Goal: Transaction & Acquisition: Book appointment/travel/reservation

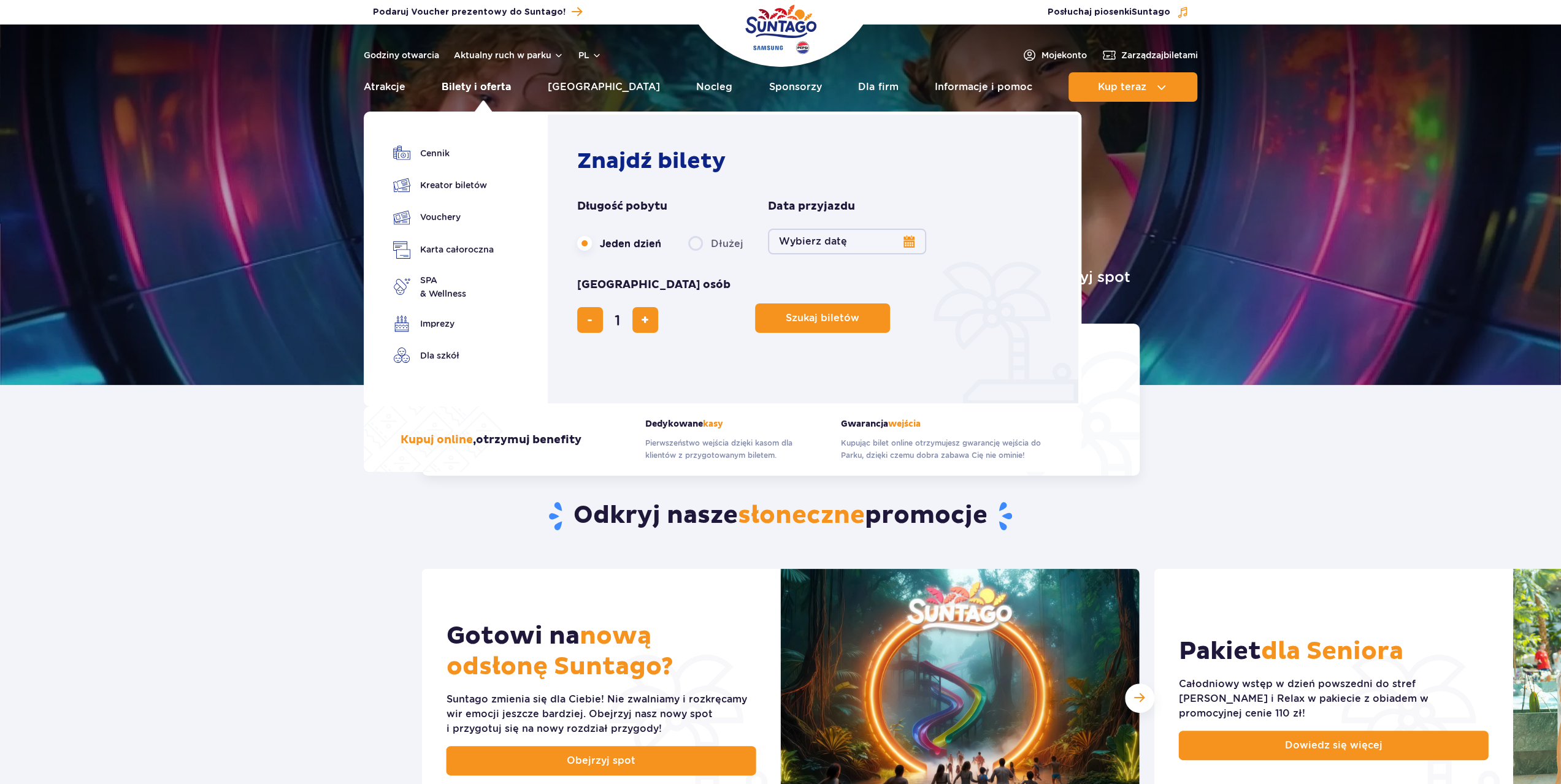
click at [498, 91] on link "Bilety i oferta" at bounding box center [477, 88] width 70 height 30
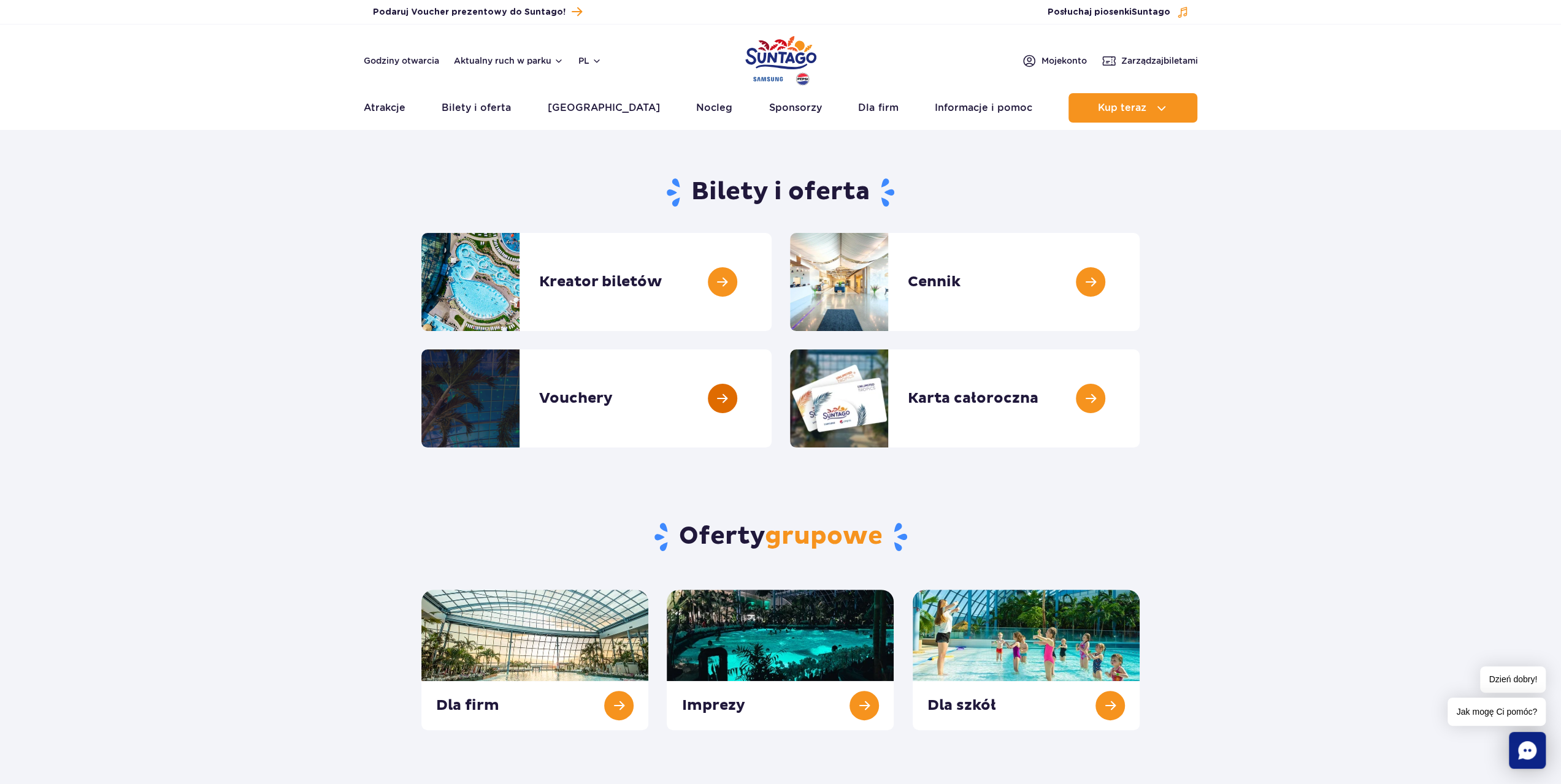
click at [772, 424] on link at bounding box center [772, 398] width 0 height 98
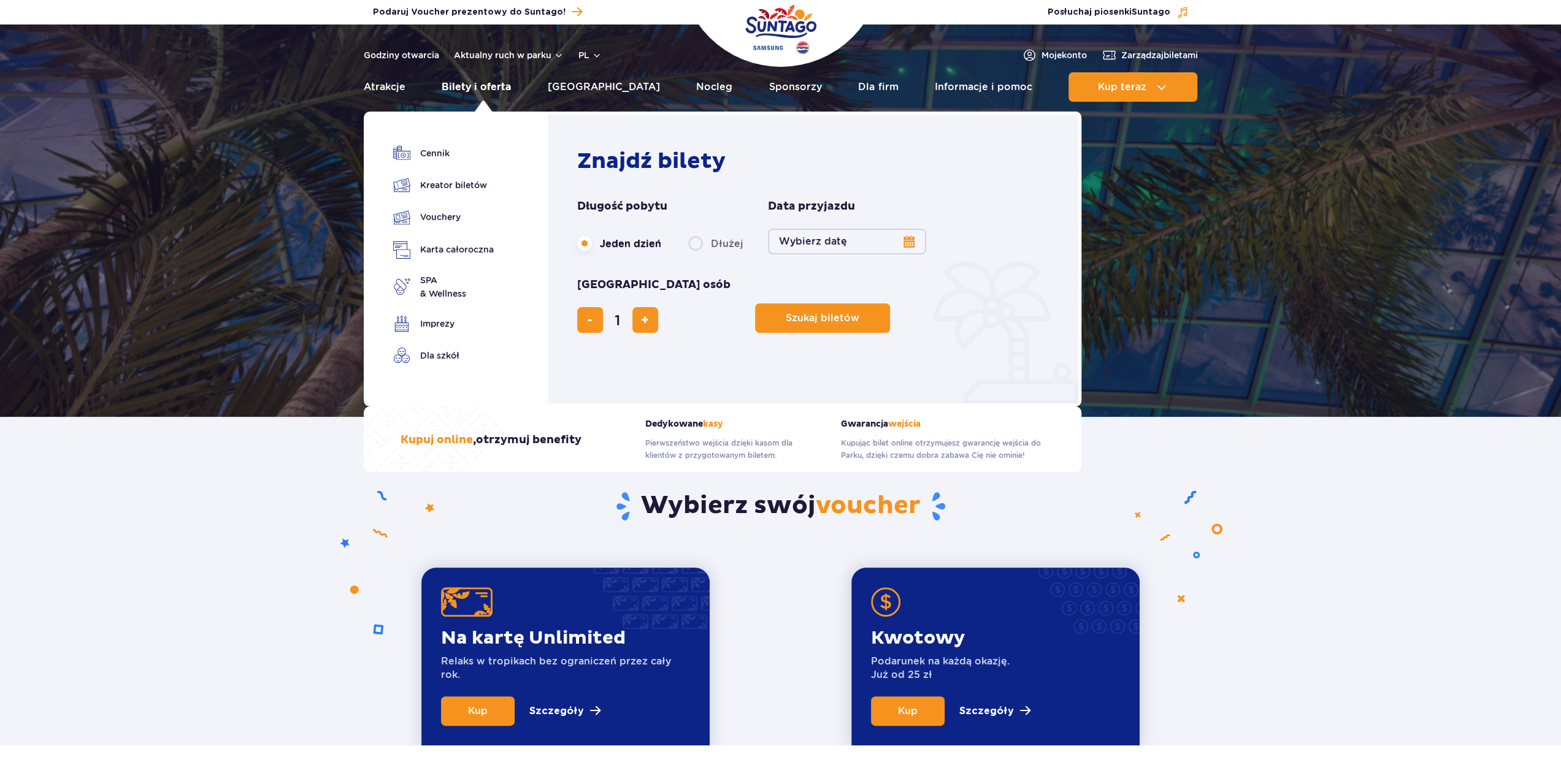
click at [488, 83] on link "Bilety i oferta" at bounding box center [477, 88] width 70 height 30
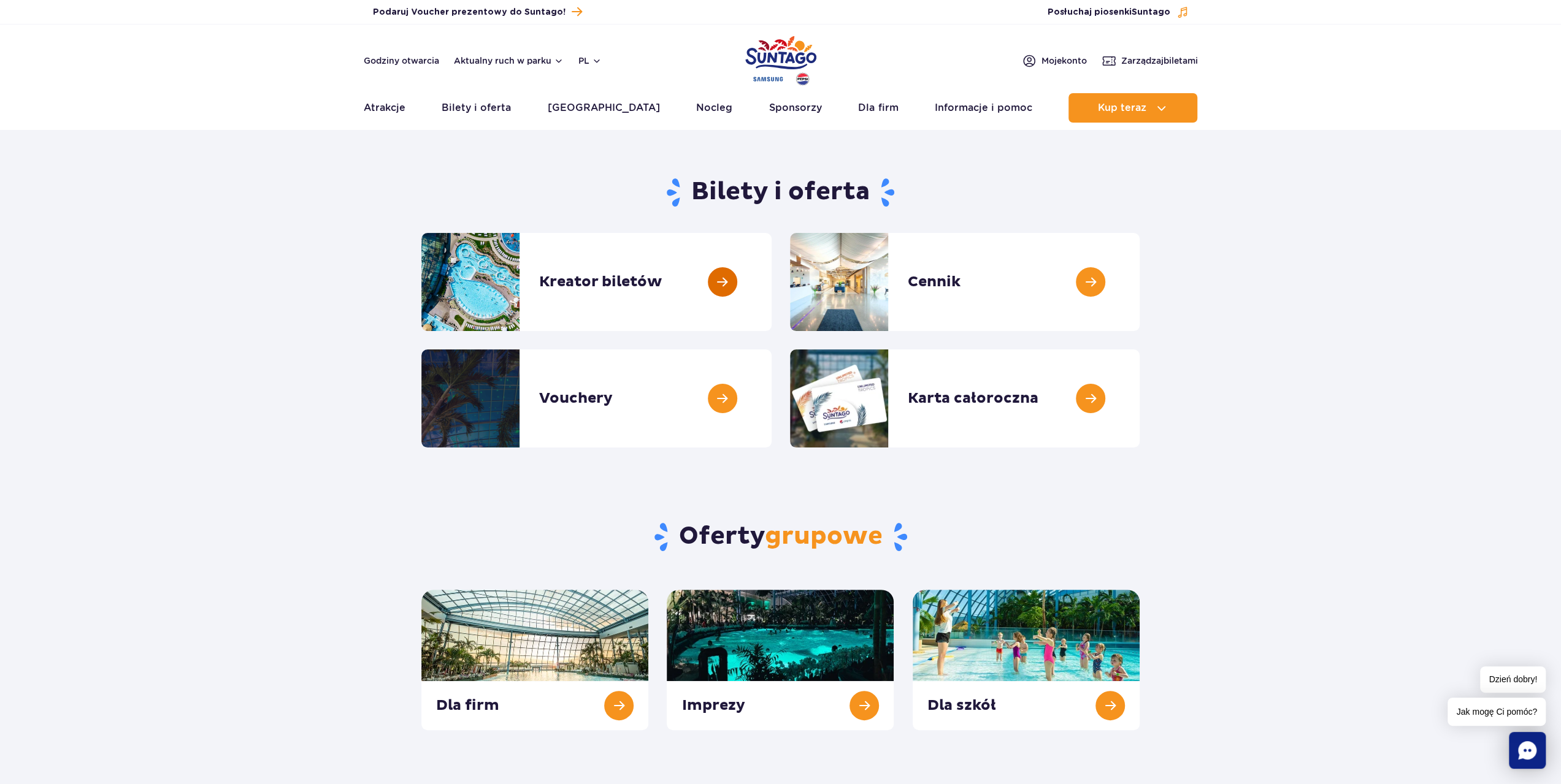
click at [772, 296] on link at bounding box center [772, 282] width 0 height 98
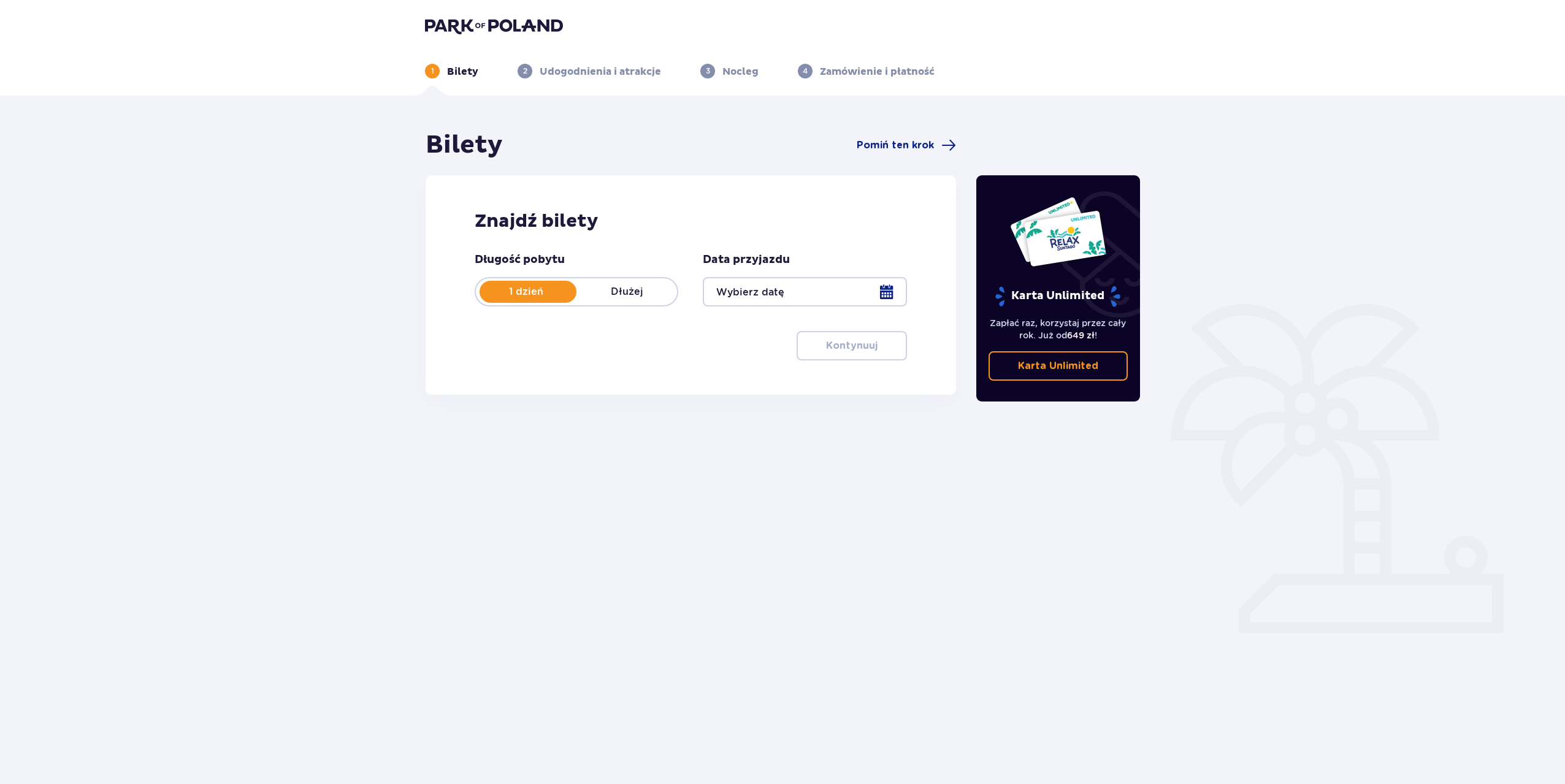
click at [855, 297] on div at bounding box center [804, 292] width 204 height 30
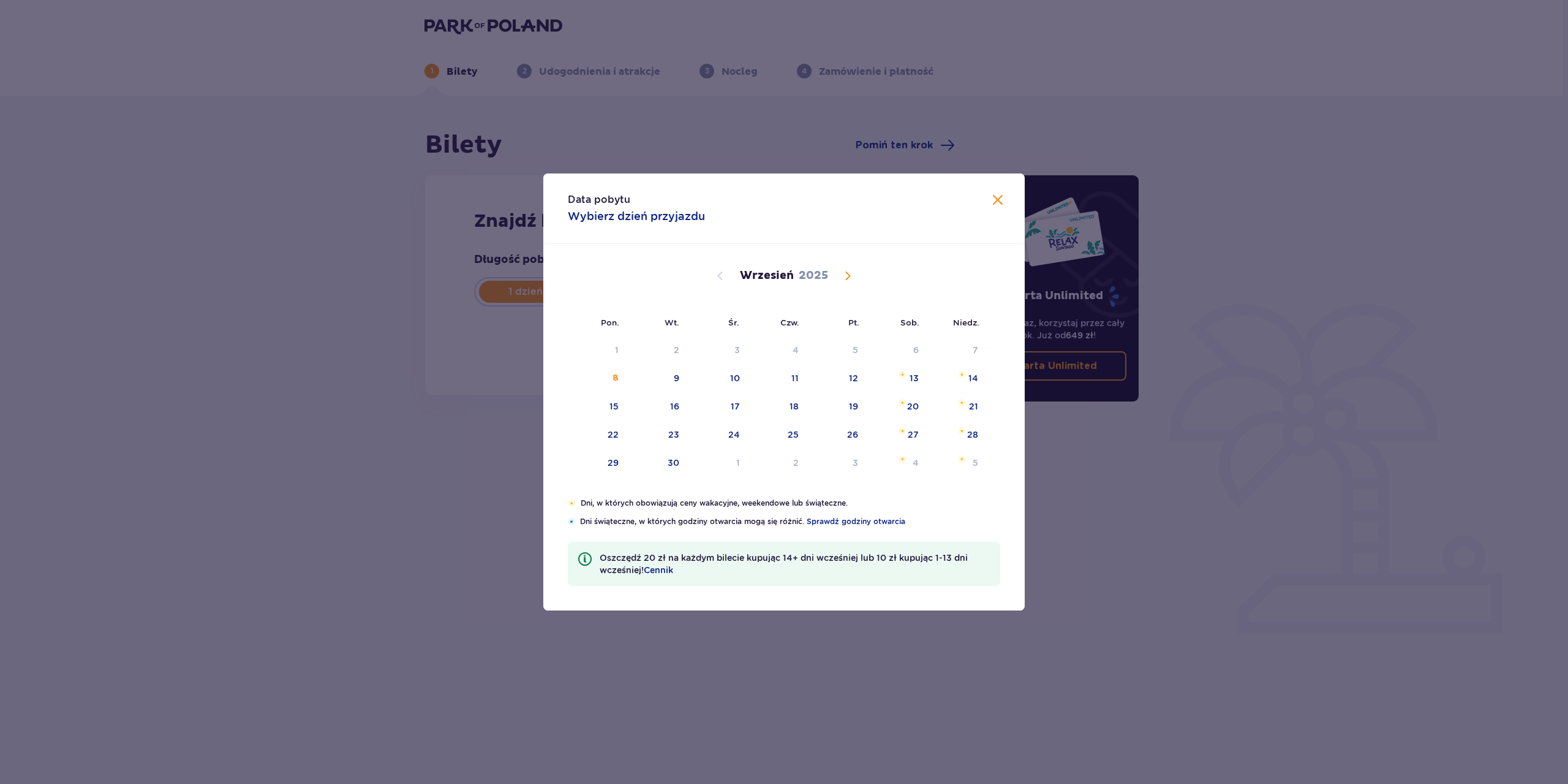
click at [848, 278] on span "Calendar" at bounding box center [847, 276] width 15 height 15
click at [849, 279] on span "Calendar" at bounding box center [847, 276] width 15 height 15
click at [606, 433] on img "poniedziałek, 19 stycznia 2026" at bounding box center [602, 430] width 7 height 7
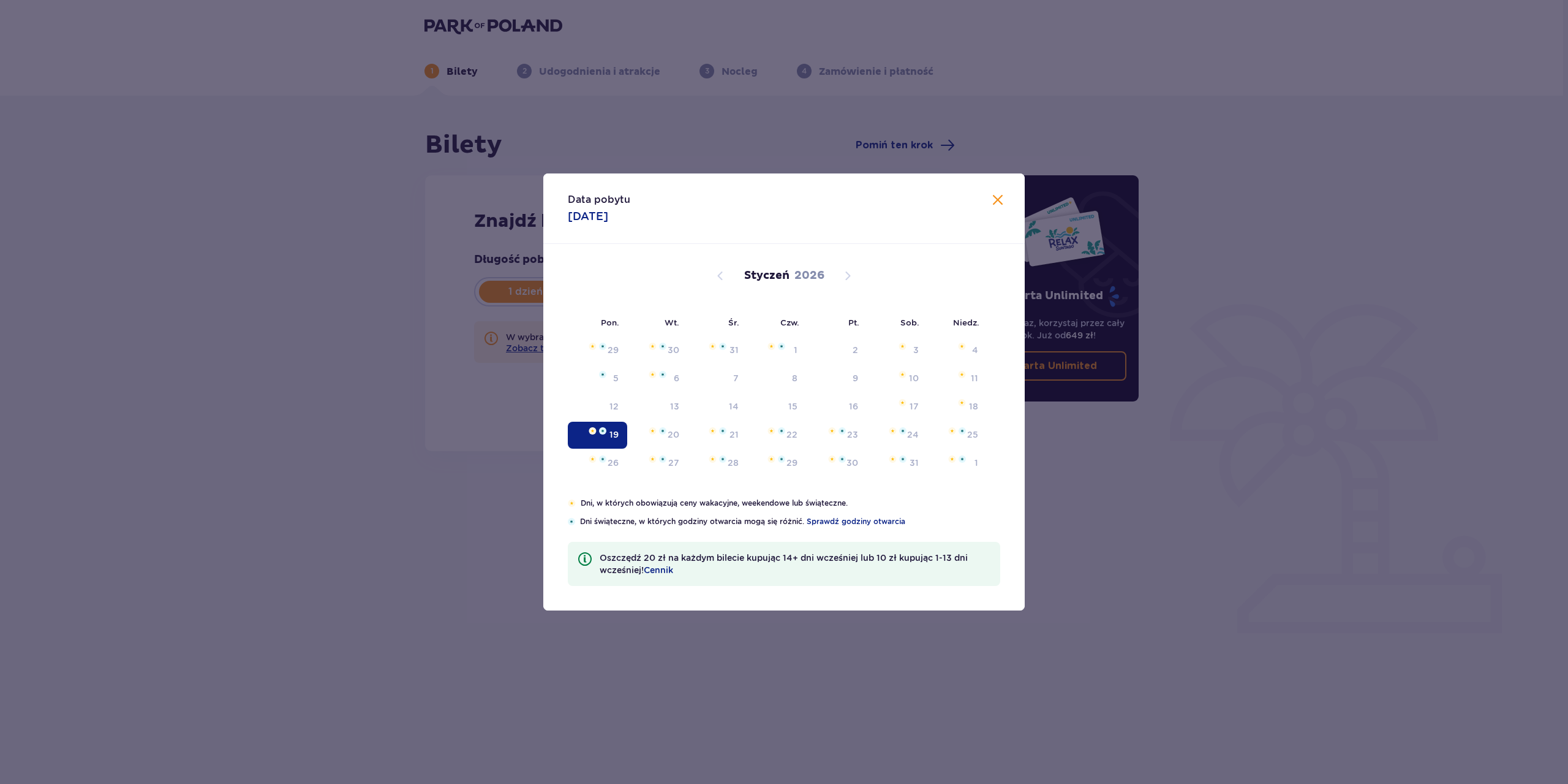
type input "[DATE]"
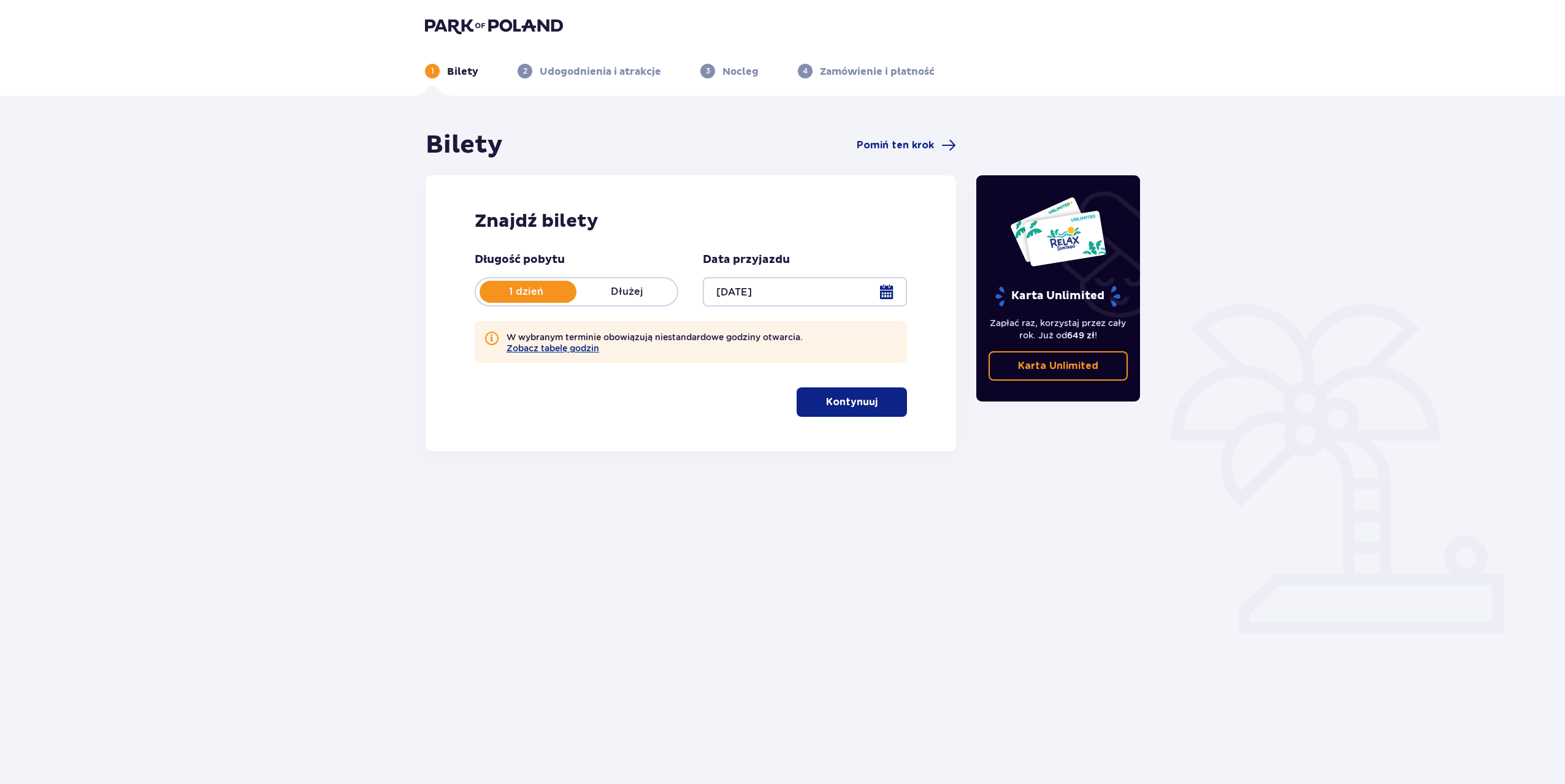
click at [853, 406] on p "Kontynuuj" at bounding box center [852, 402] width 52 height 14
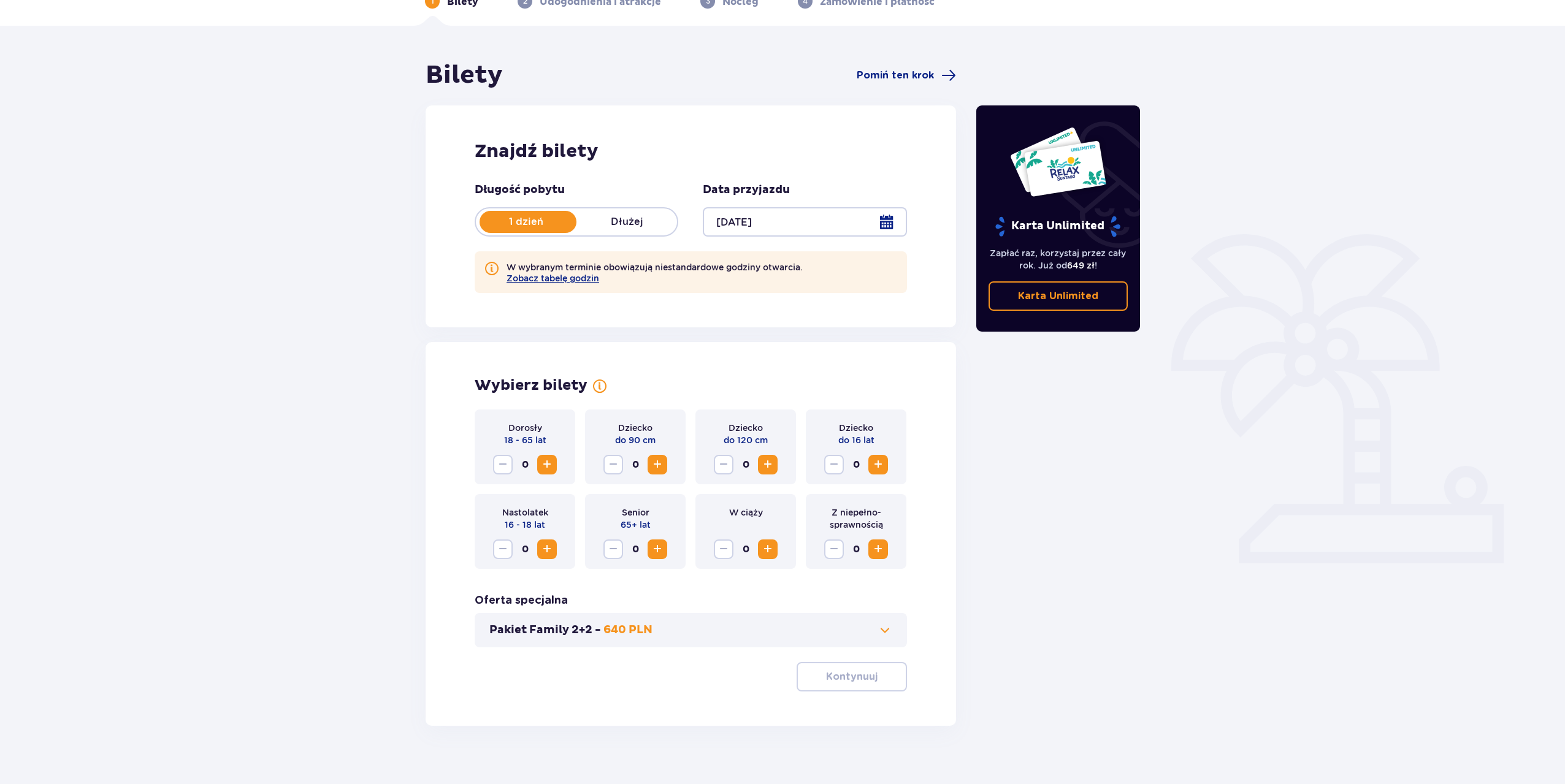
scroll to position [86, 0]
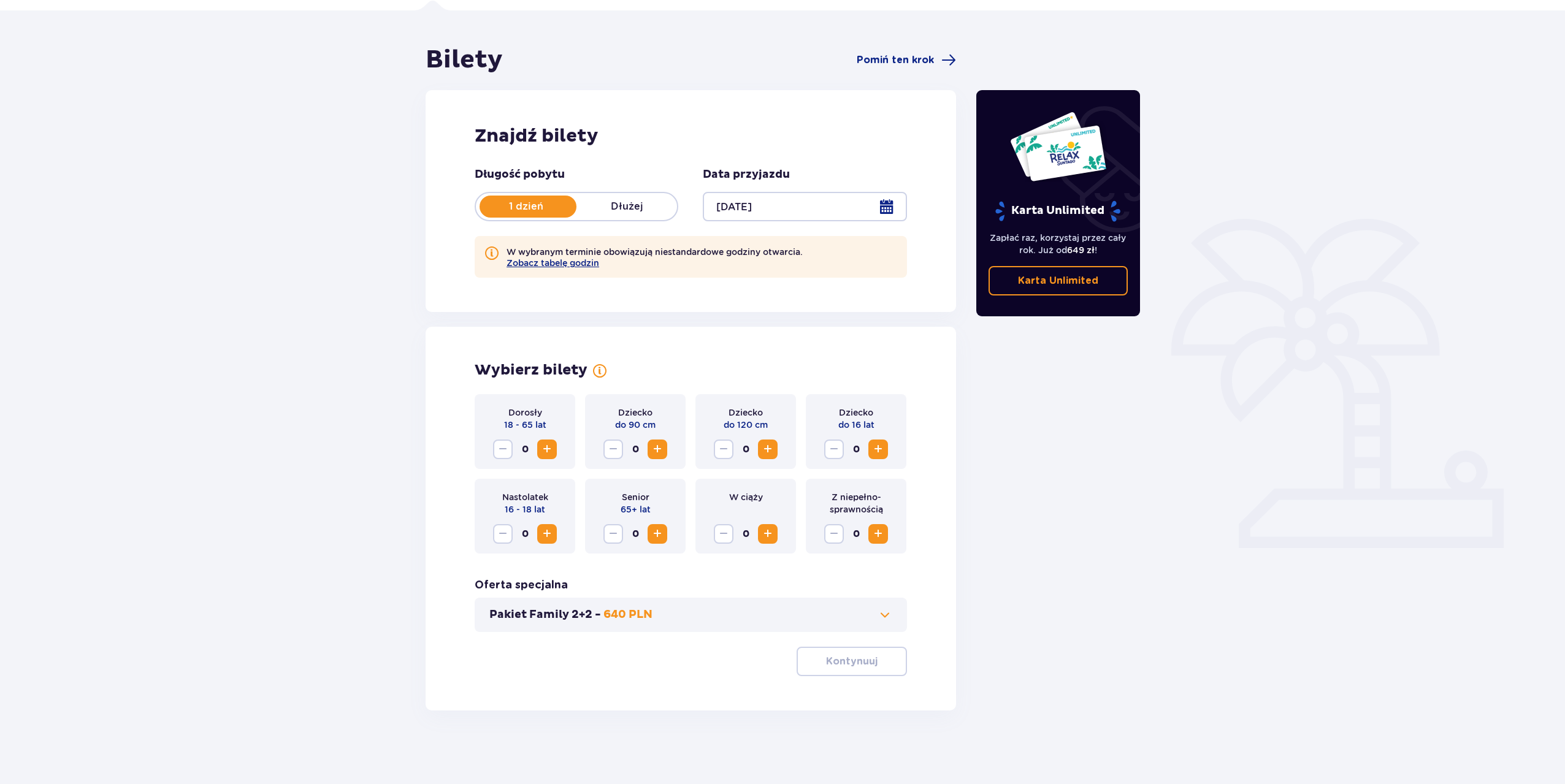
click at [543, 451] on span "Increase" at bounding box center [547, 449] width 15 height 15
click at [879, 448] on span "Increase" at bounding box center [878, 449] width 15 height 15
click at [855, 667] on p "Kontynuuj" at bounding box center [852, 662] width 52 height 14
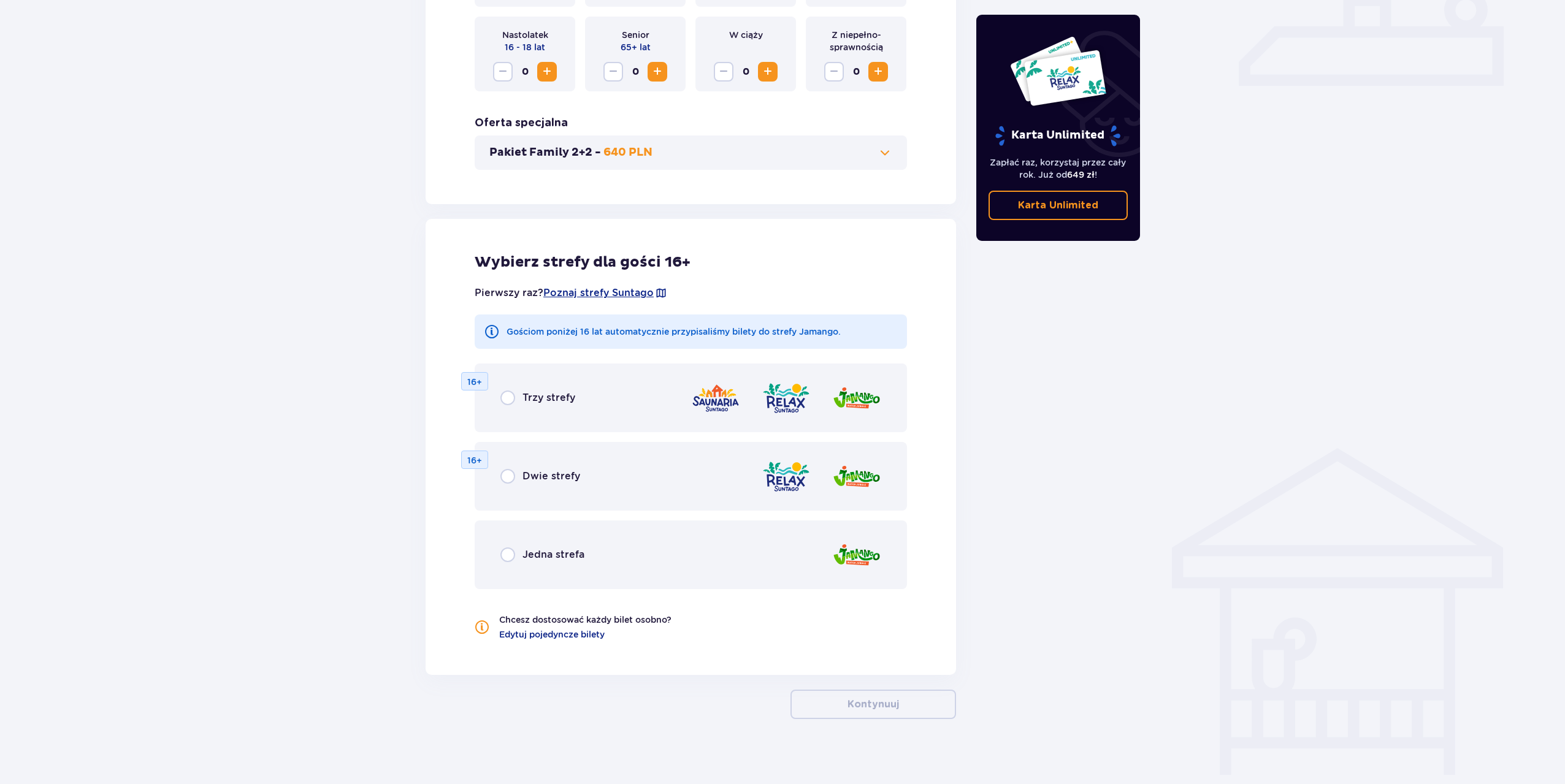
scroll to position [556, 0]
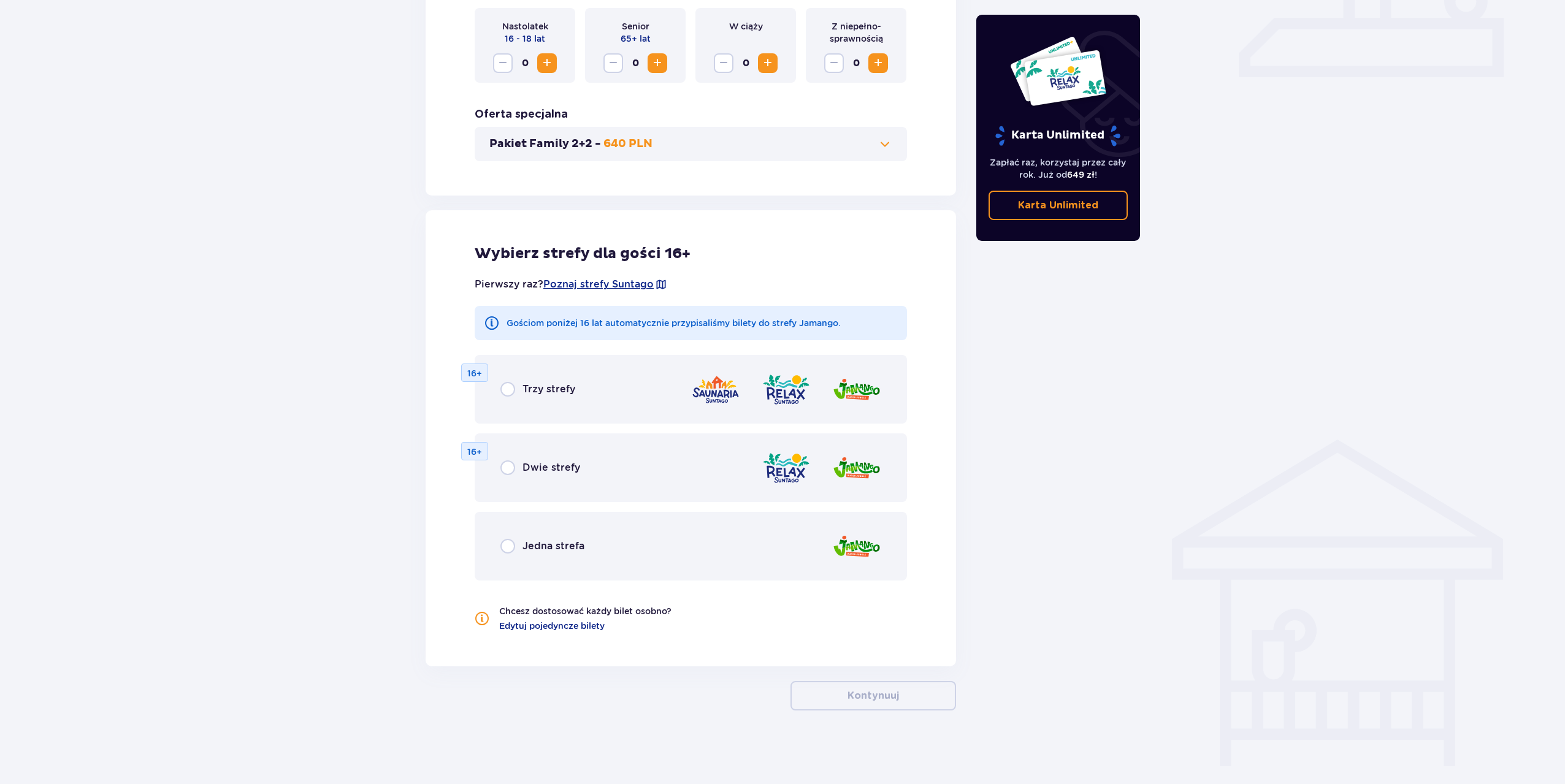
click at [543, 392] on p "Trzy strefy" at bounding box center [549, 389] width 53 height 14
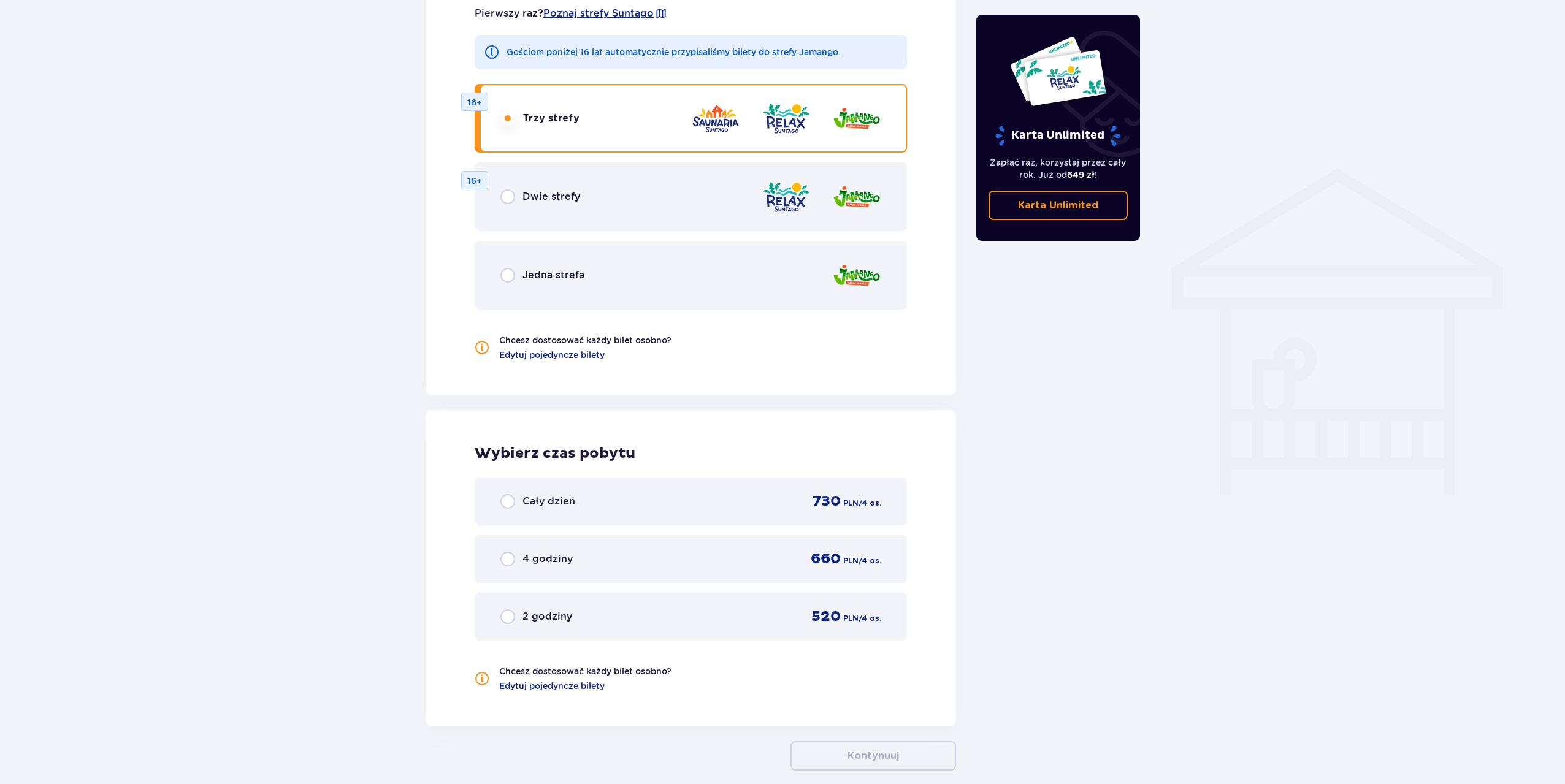
scroll to position [886, 0]
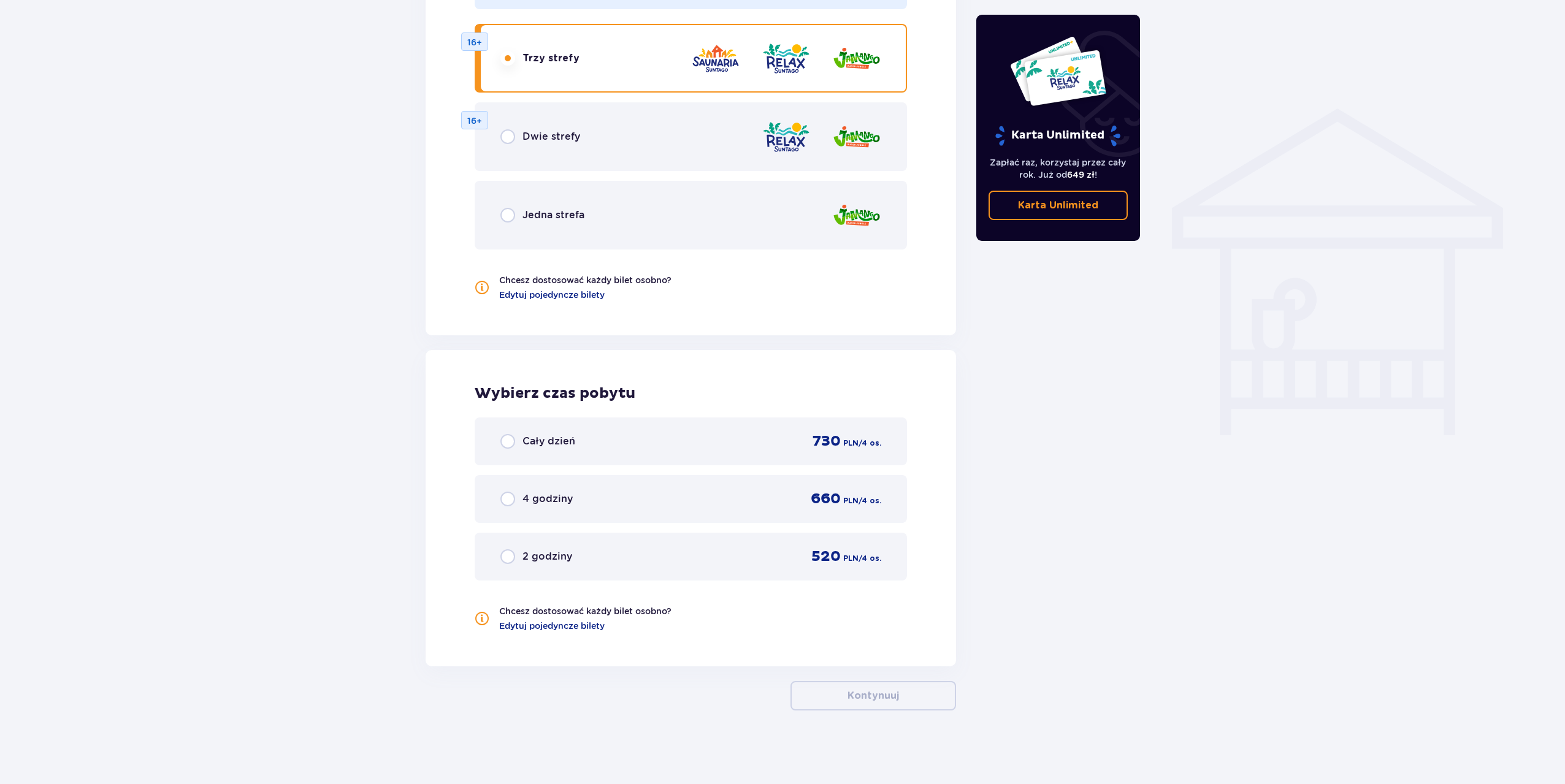
click at [553, 440] on p "Cały dzień" at bounding box center [549, 442] width 53 height 14
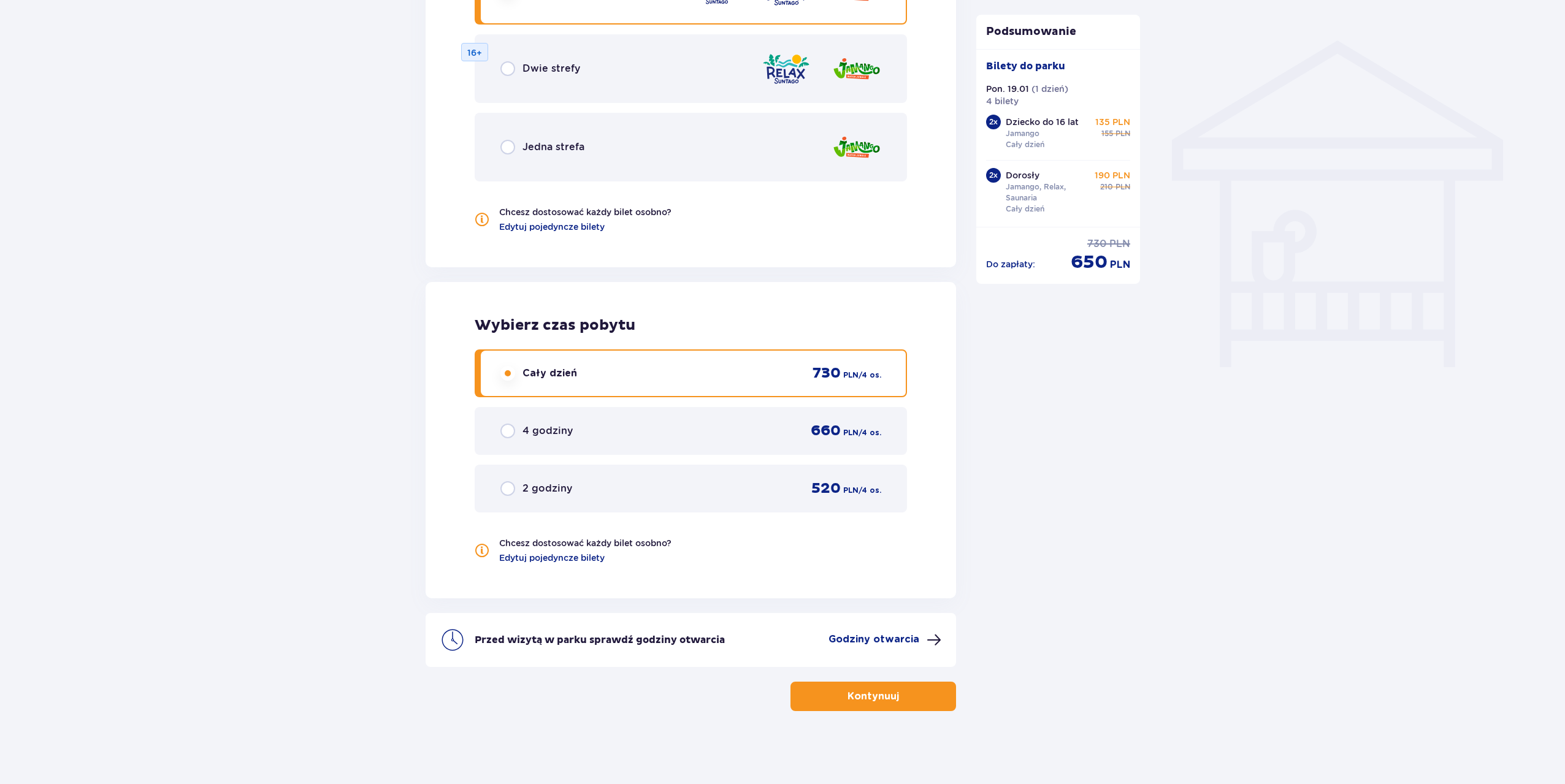
scroll to position [955, 0]
click at [876, 693] on p "Kontynuuj" at bounding box center [873, 695] width 52 height 14
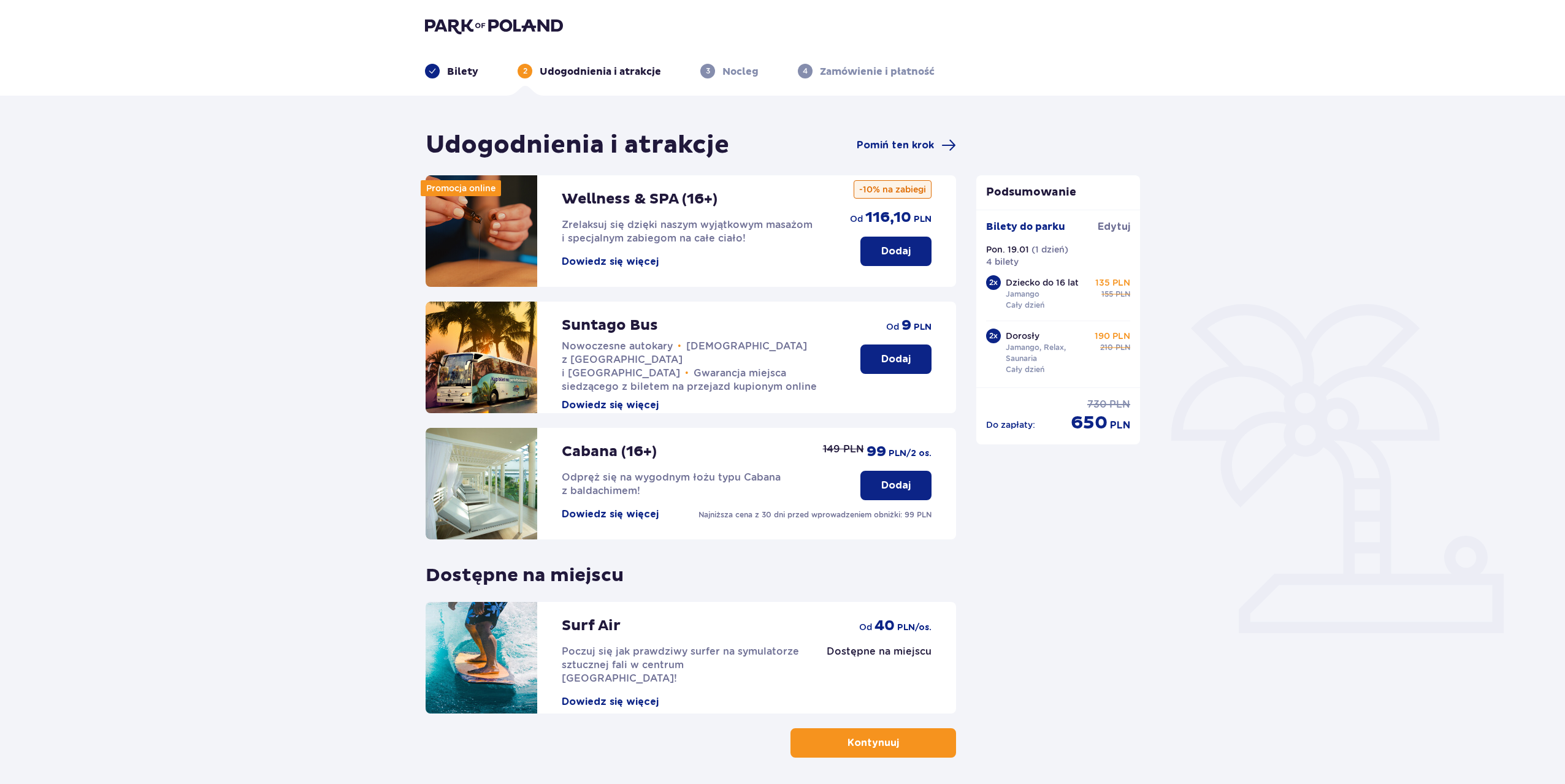
click at [889, 749] on button "Kontynuuj" at bounding box center [873, 743] width 165 height 30
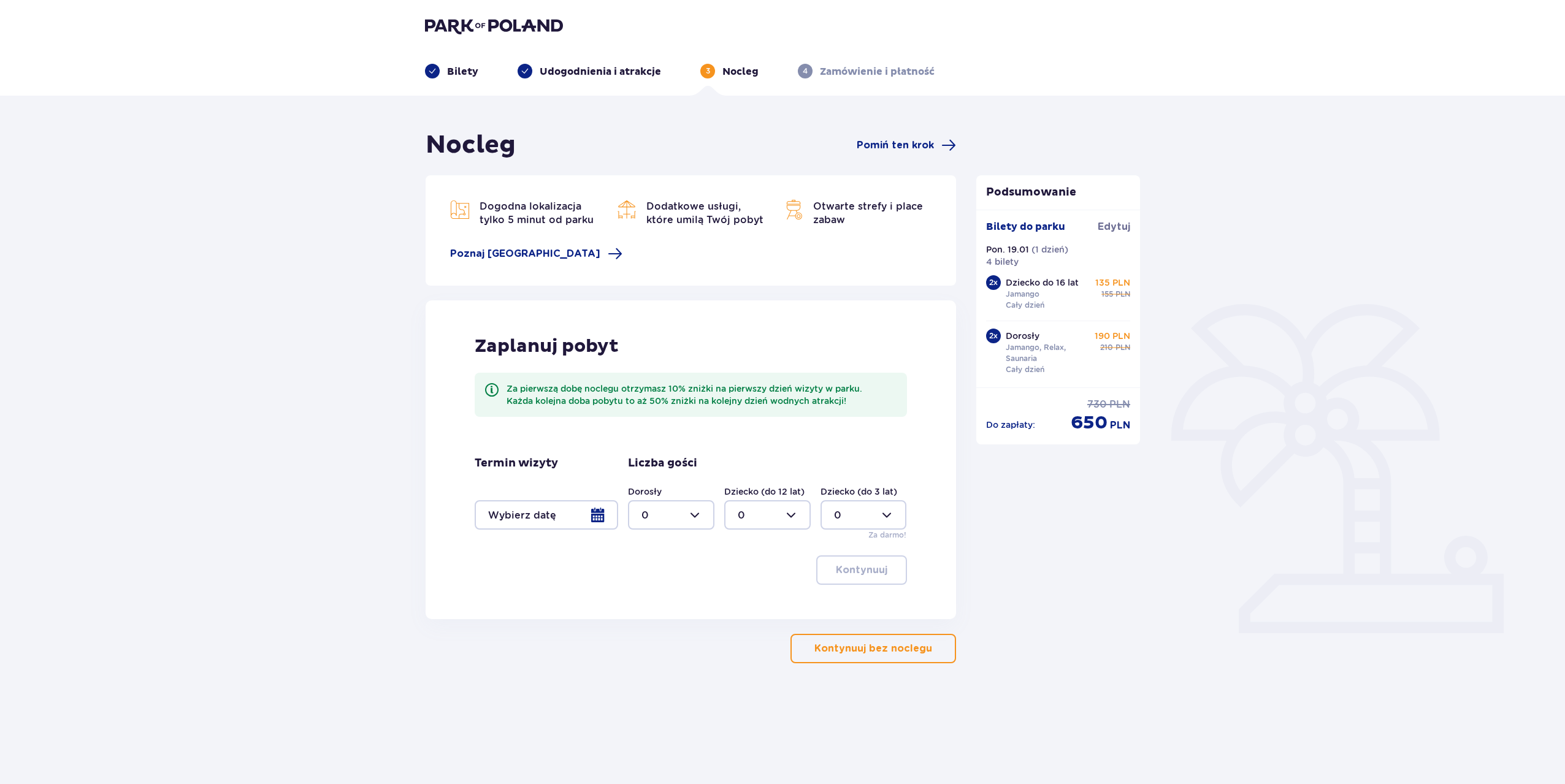
click at [569, 515] on div at bounding box center [547, 515] width 143 height 30
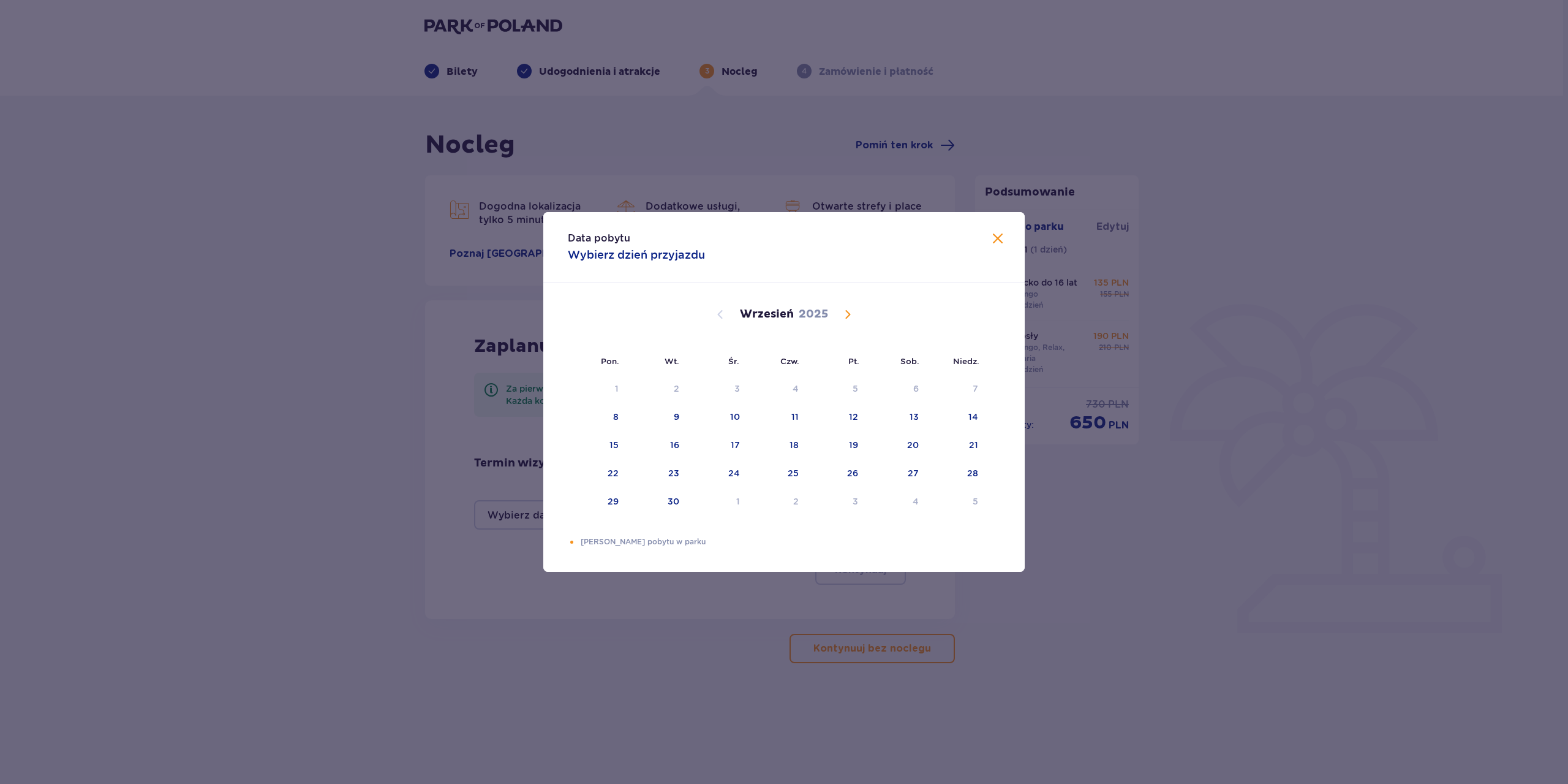
click at [852, 313] on span "Calendar" at bounding box center [847, 314] width 15 height 15
click at [849, 312] on span "Calendar" at bounding box center [847, 314] width 15 height 15
click at [622, 468] on div "19" at bounding box center [598, 474] width 60 height 27
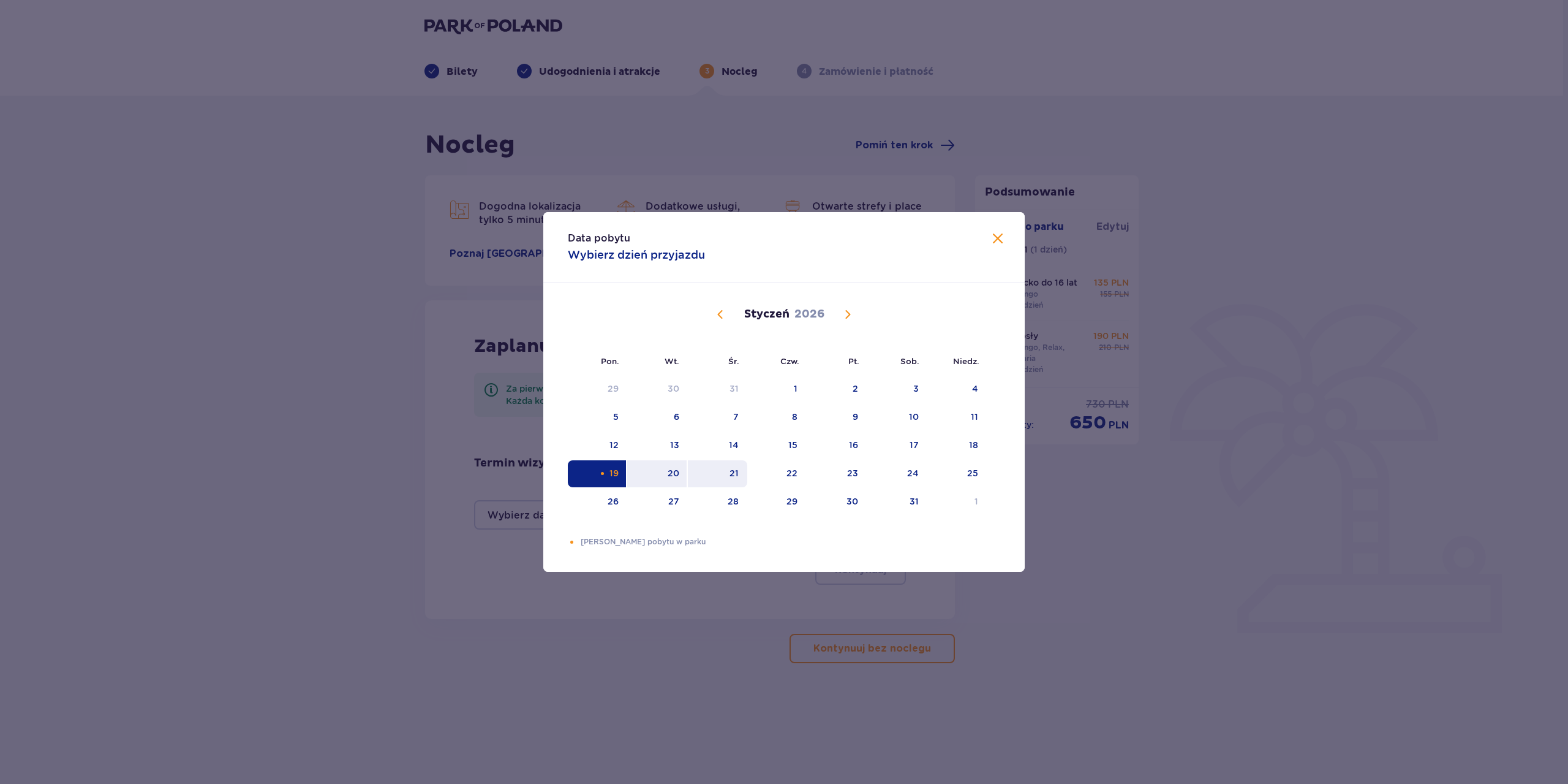
click at [726, 469] on div "21" at bounding box center [718, 474] width 60 height 27
type input "[DATE] - [DATE]"
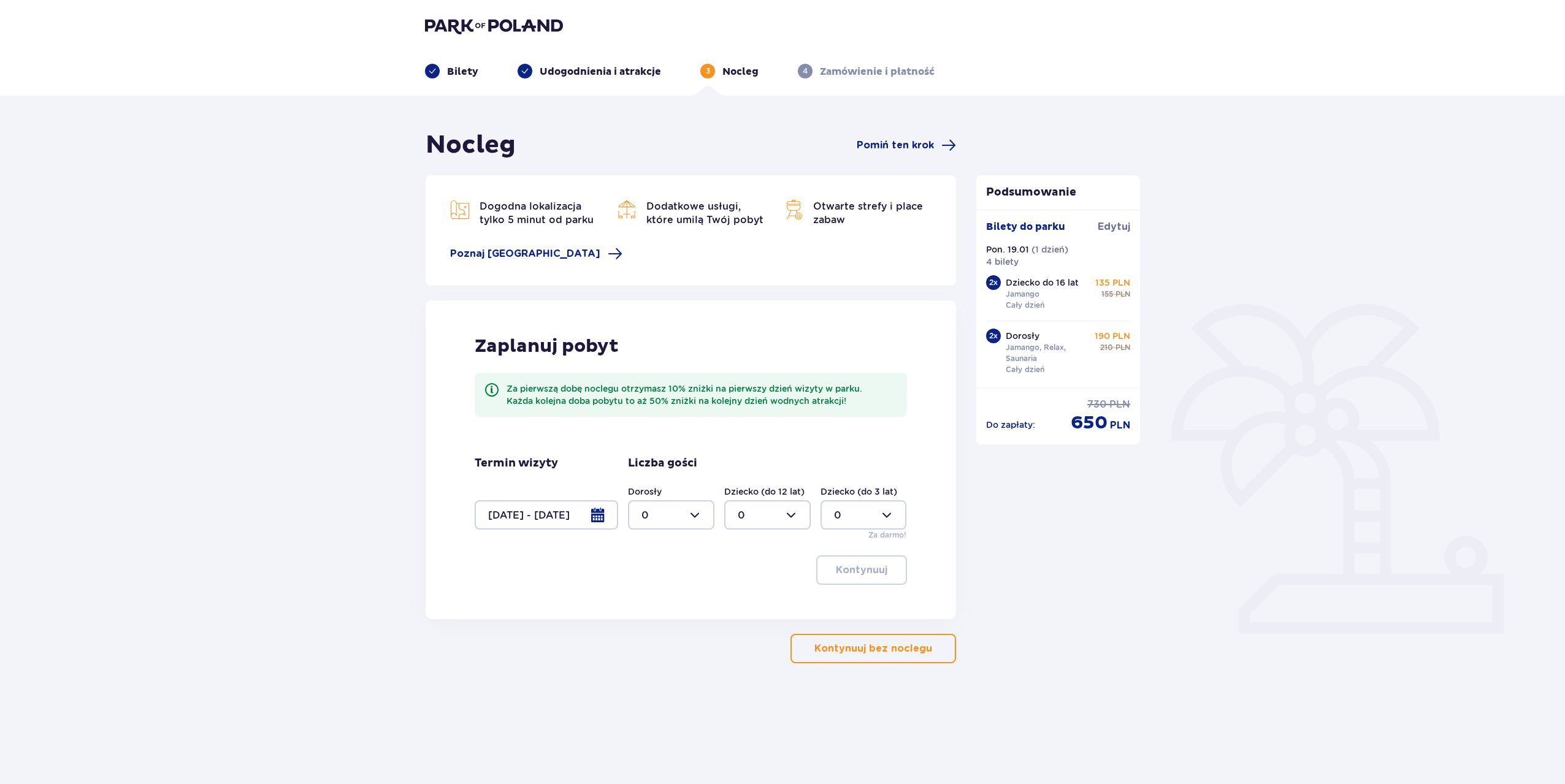
click at [680, 515] on div at bounding box center [671, 515] width 87 height 30
click at [668, 609] on div "2" at bounding box center [671, 604] width 60 height 14
type input "2"
click at [780, 512] on div at bounding box center [767, 515] width 87 height 30
click at [465, 72] on p "Bilety" at bounding box center [462, 72] width 31 height 14
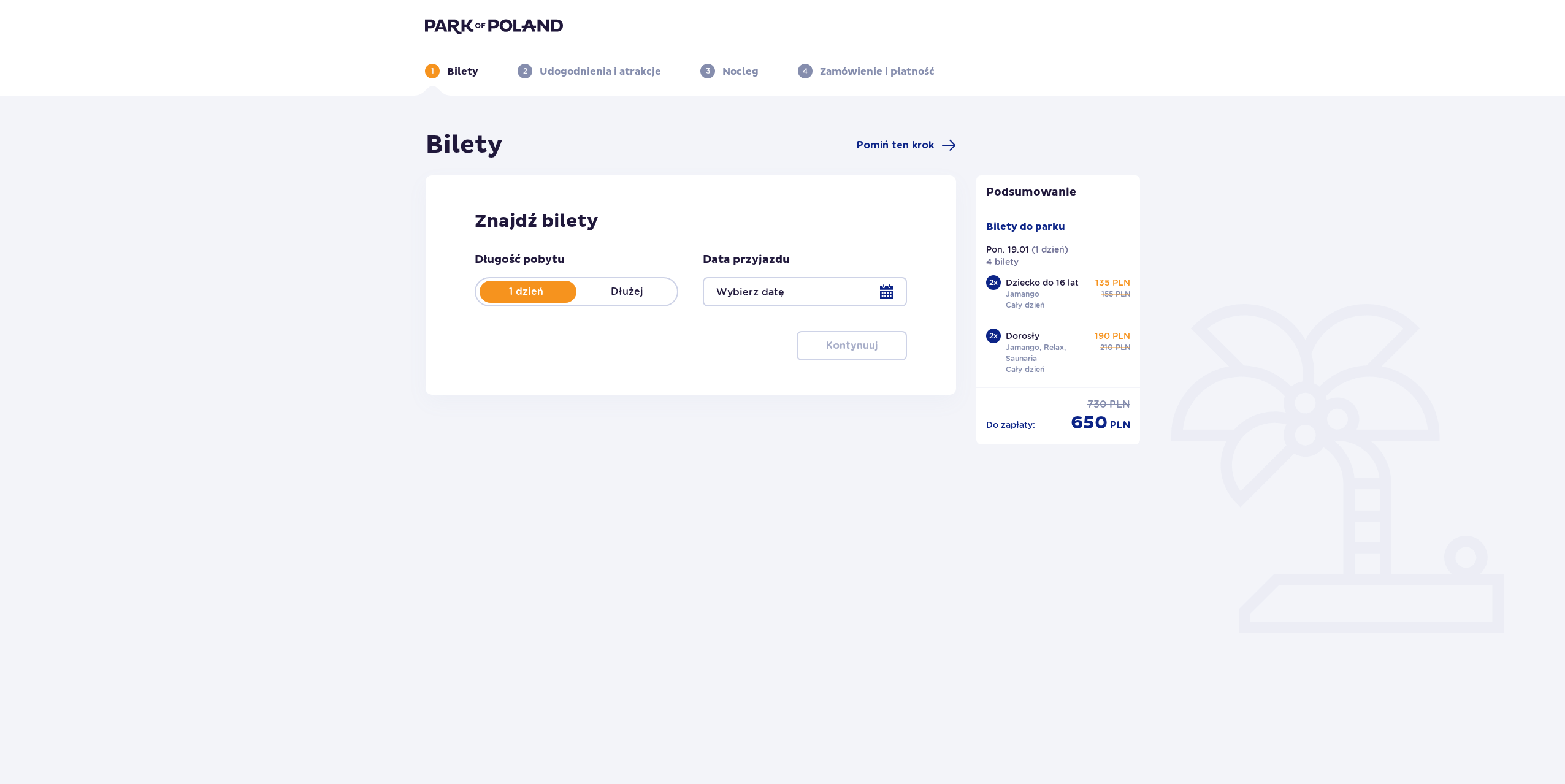
type input "[DATE]"
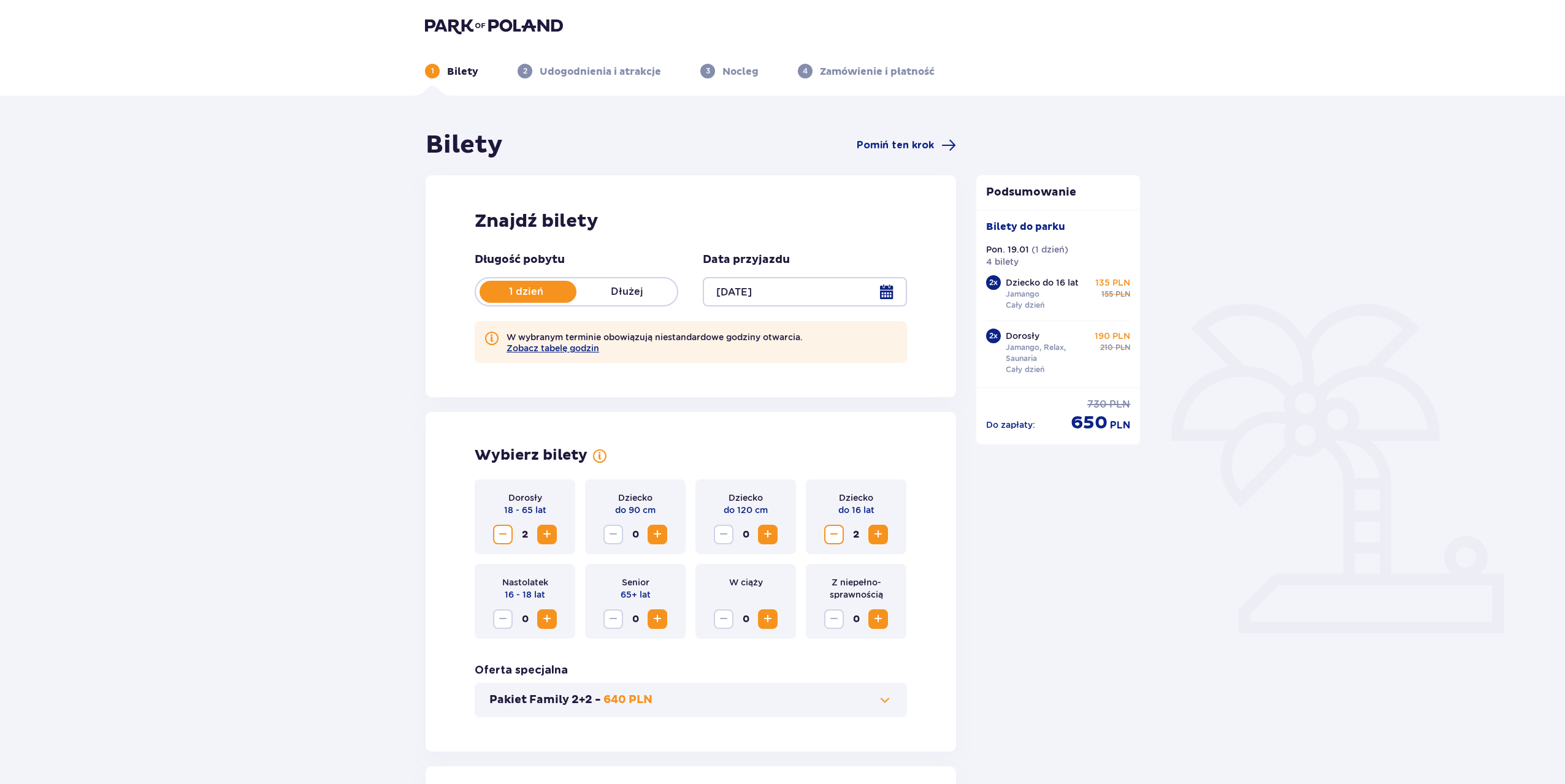
click at [644, 293] on p "Dłużej" at bounding box center [626, 292] width 101 height 14
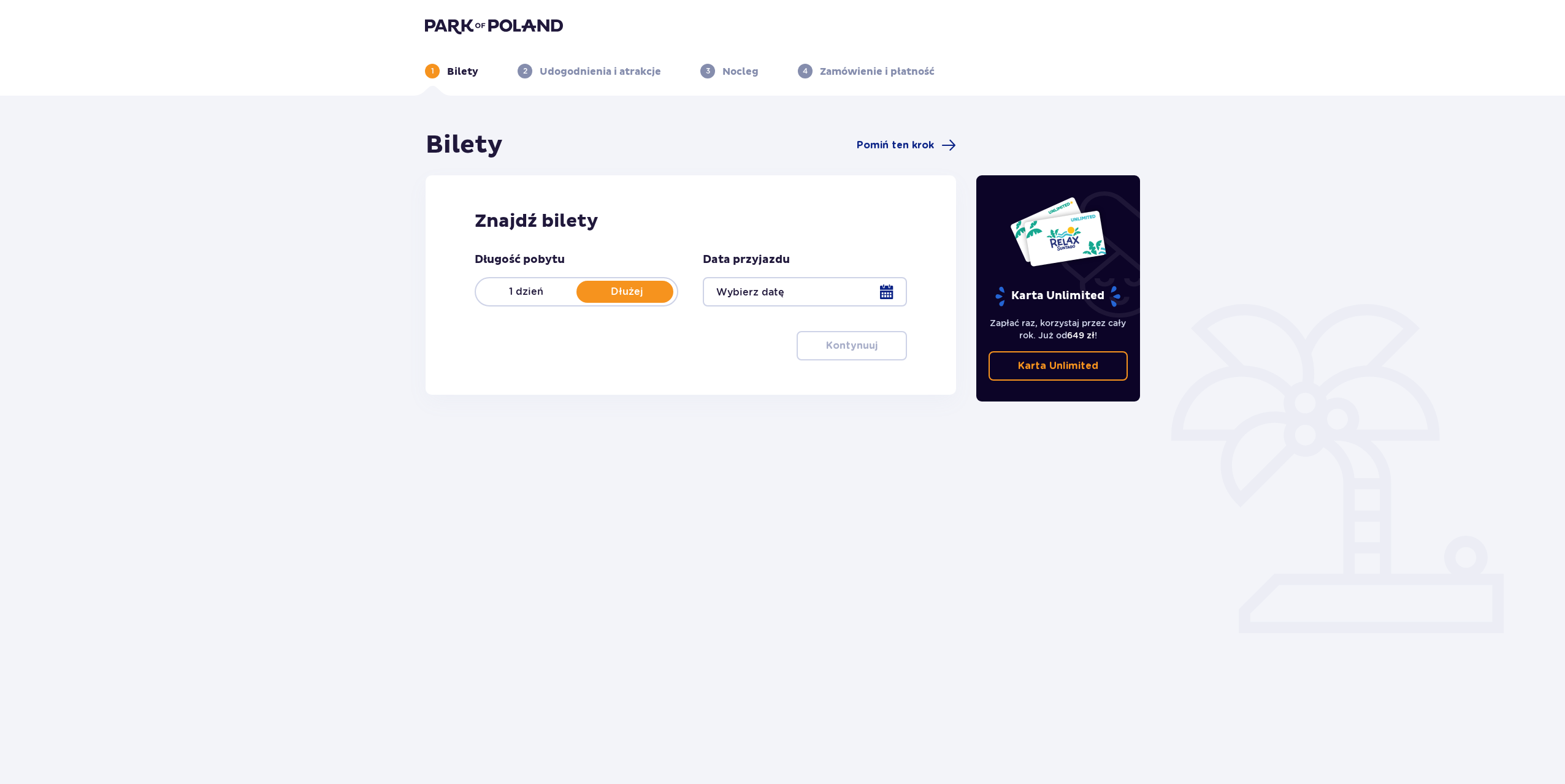
click at [780, 292] on div at bounding box center [804, 292] width 204 height 30
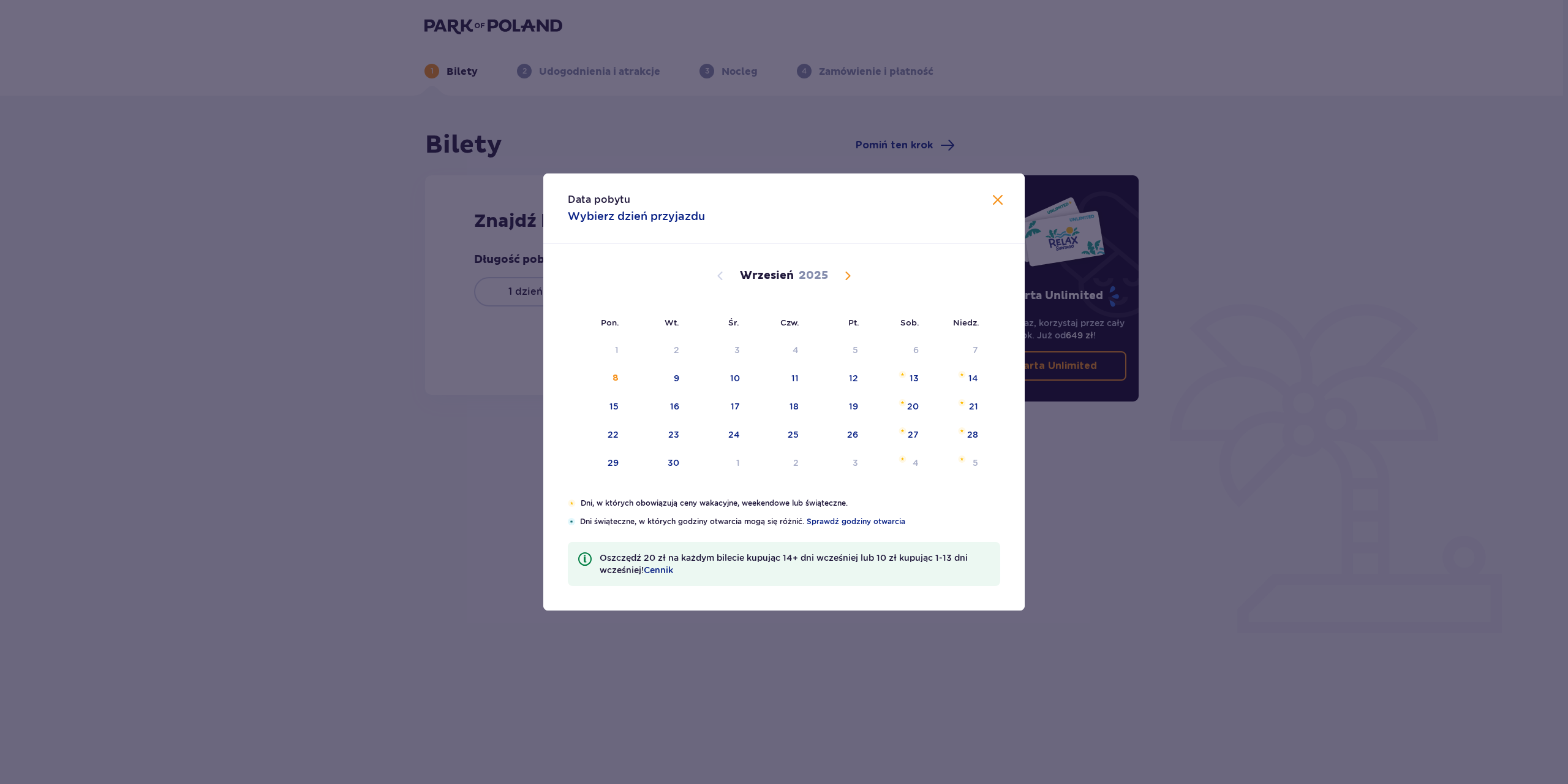
click at [852, 278] on span "Calendar" at bounding box center [847, 276] width 15 height 15
click at [848, 276] on span "Calendar" at bounding box center [847, 276] width 15 height 15
click at [617, 435] on div "19" at bounding box center [613, 435] width 9 height 12
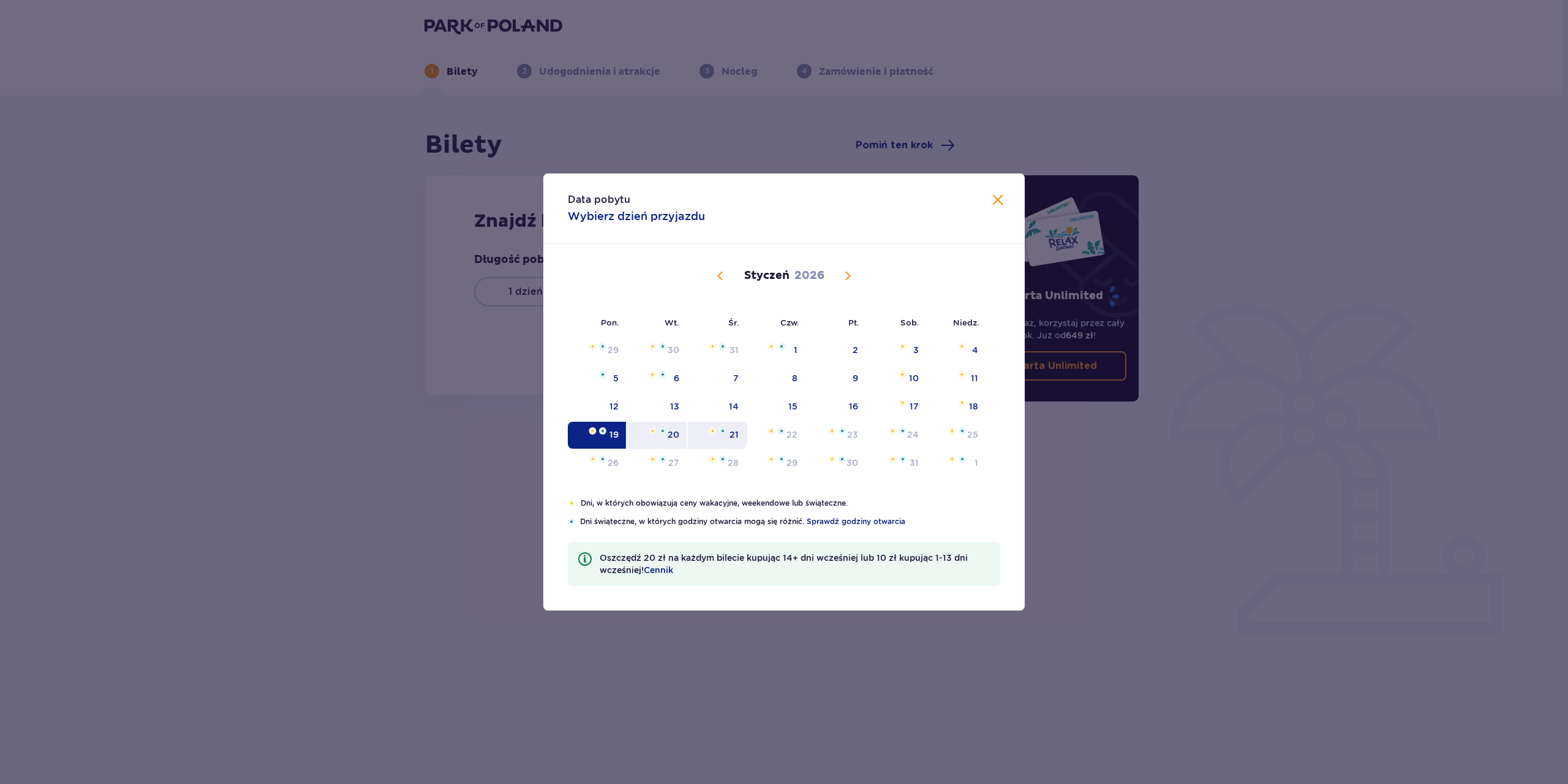
click at [736, 432] on div "21" at bounding box center [734, 435] width 9 height 12
type input "[DATE] - [DATE]"
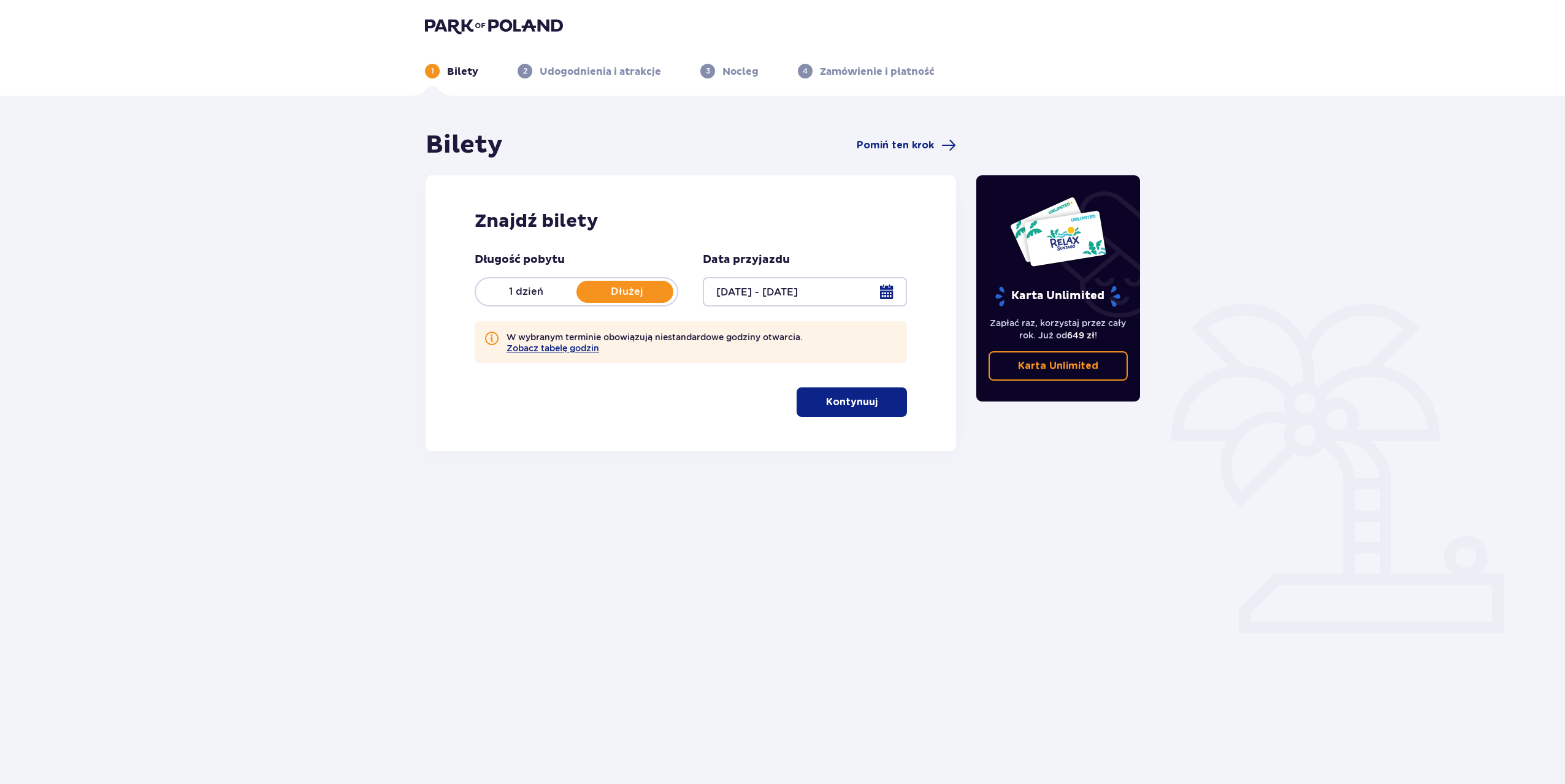
click at [853, 403] on p "Kontynuuj" at bounding box center [852, 402] width 52 height 14
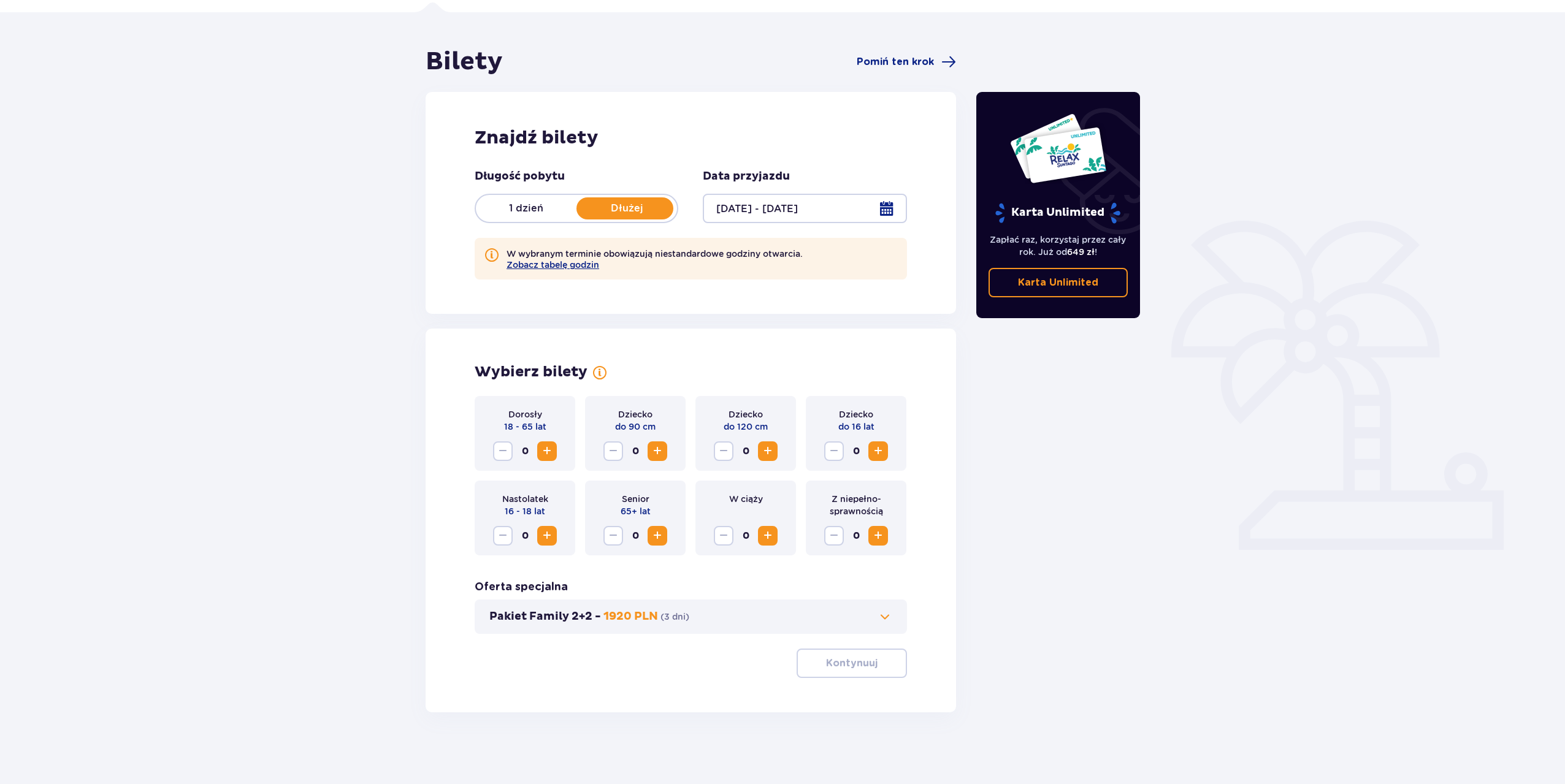
scroll to position [86, 0]
click at [541, 451] on span "Increase" at bounding box center [547, 449] width 15 height 15
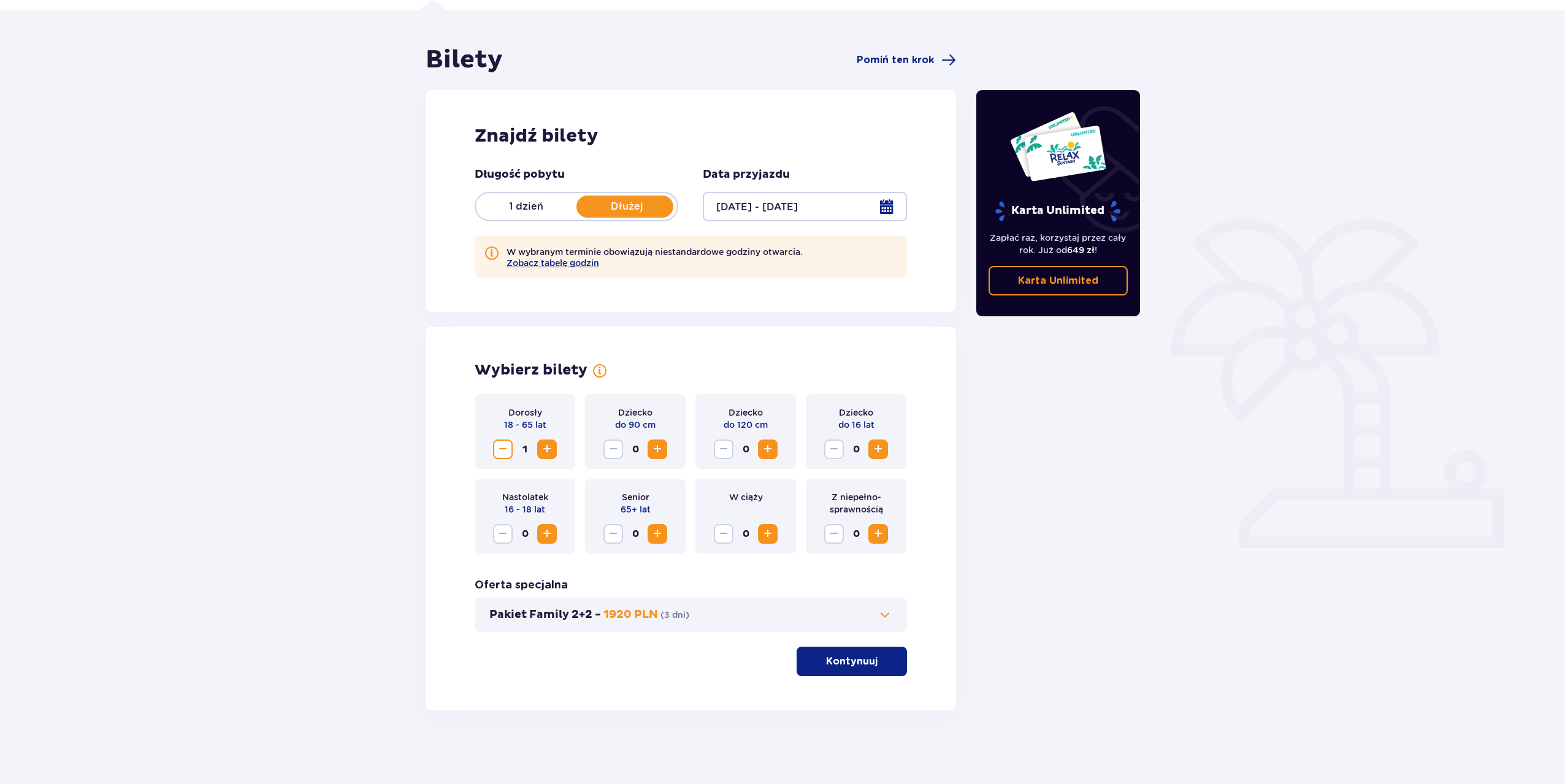
click at [541, 451] on span "Increase" at bounding box center [547, 449] width 15 height 15
click at [885, 448] on span "Increase" at bounding box center [878, 449] width 15 height 15
click at [862, 665] on p "Kontynuuj" at bounding box center [852, 662] width 52 height 14
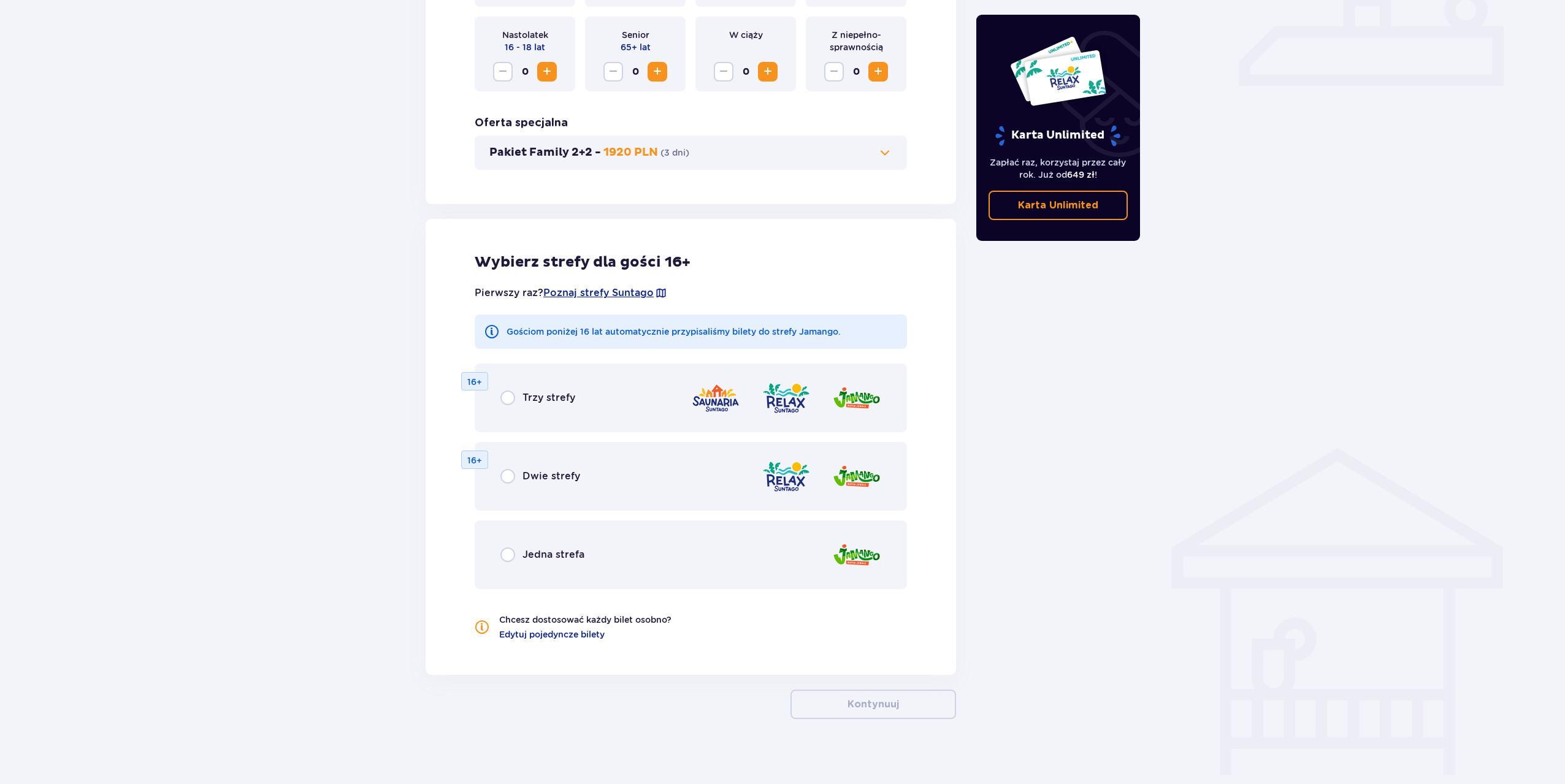
scroll to position [556, 0]
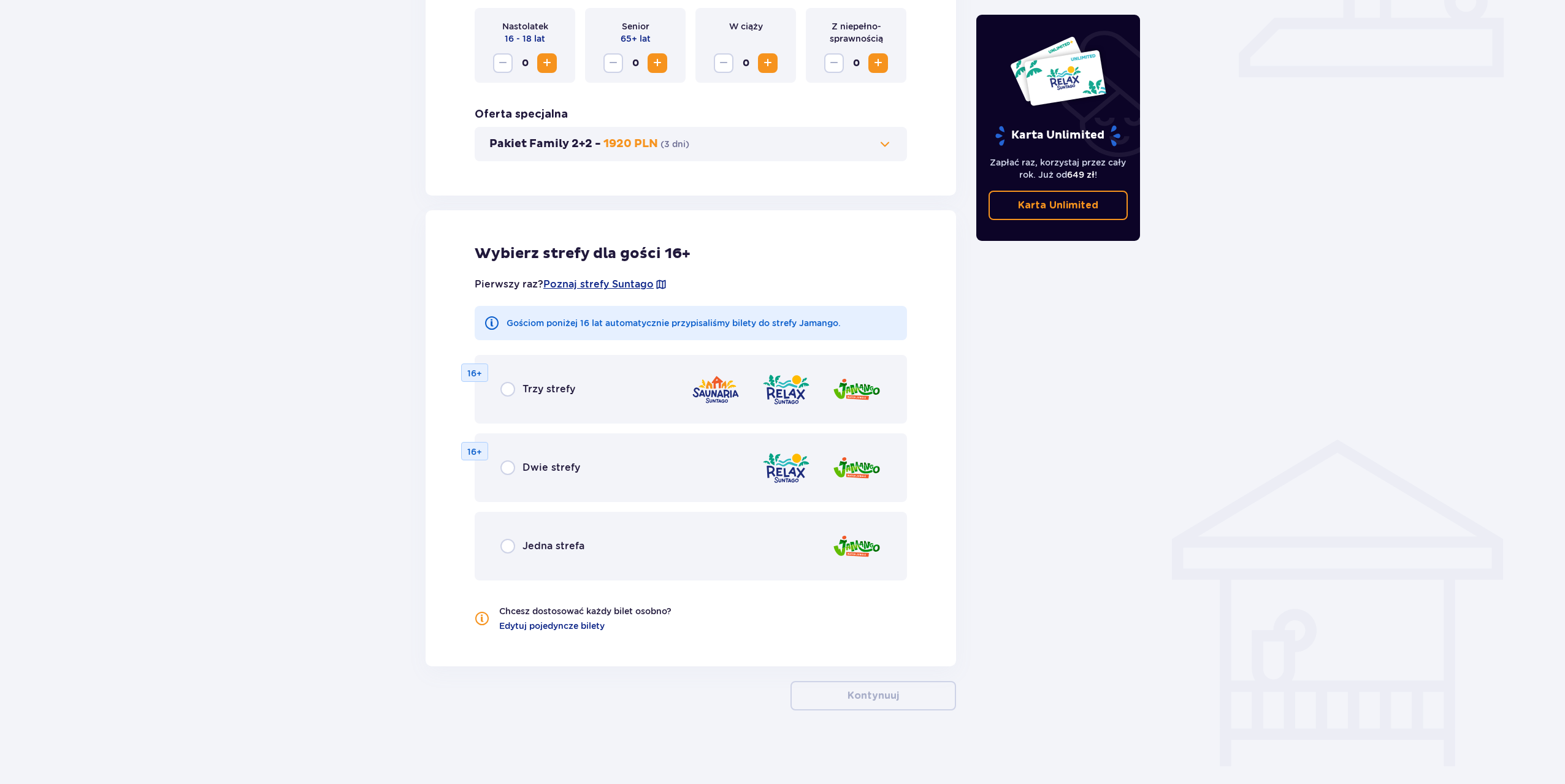
click at [570, 382] on div "Trzy strefy" at bounding box center [538, 389] width 75 height 15
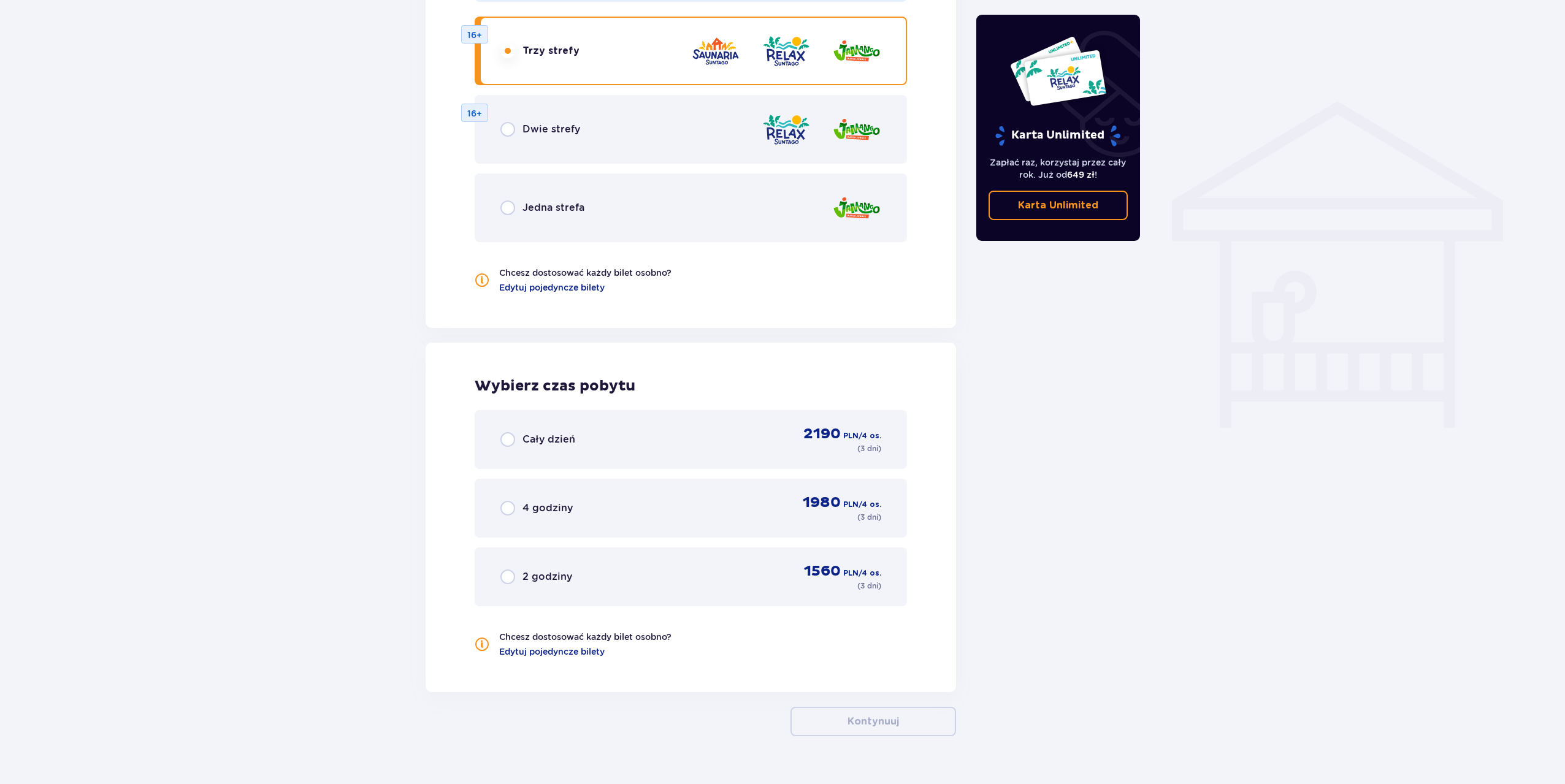
scroll to position [920, 0]
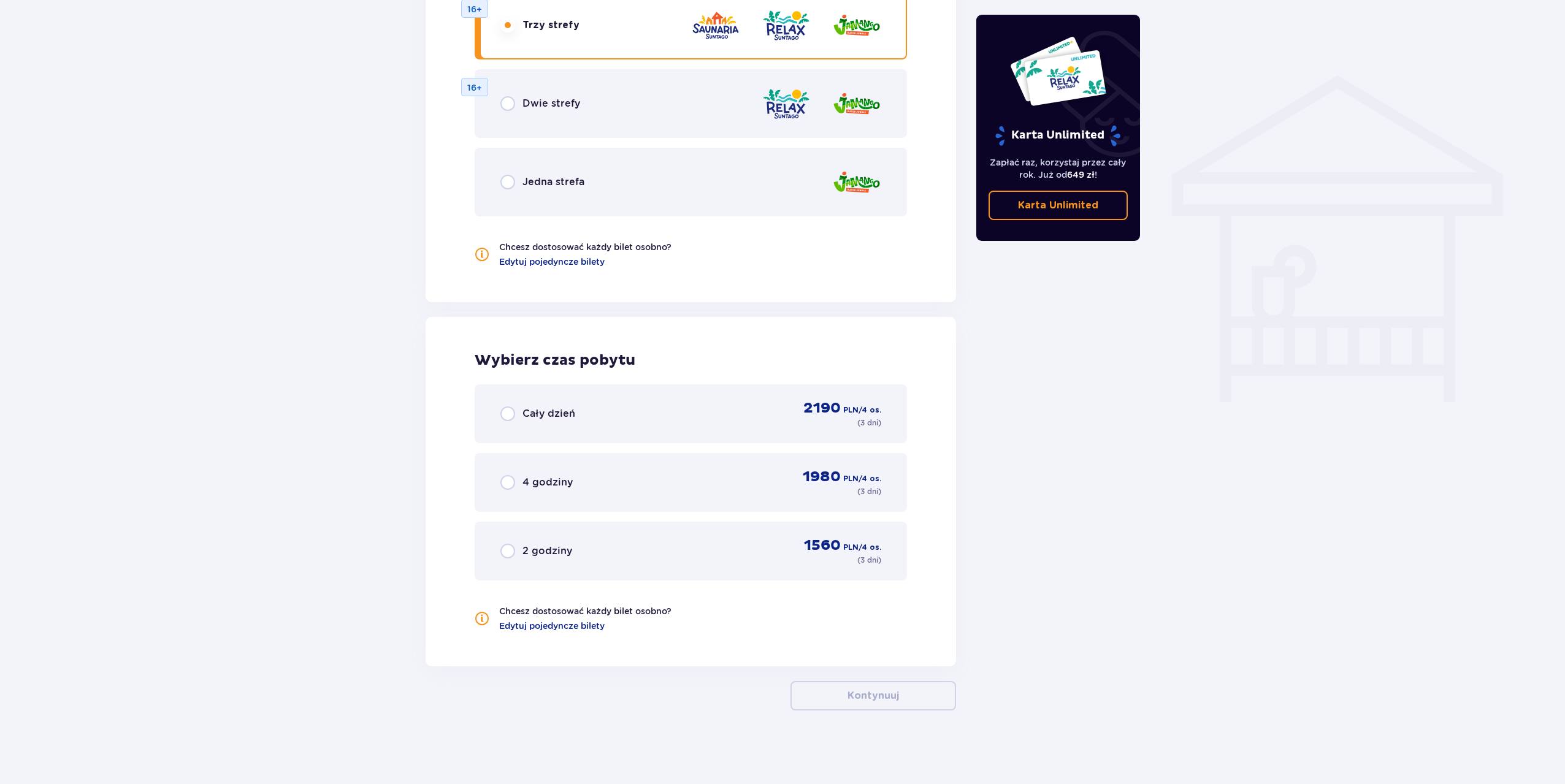
click at [547, 411] on p "Cały dzień" at bounding box center [549, 414] width 53 height 14
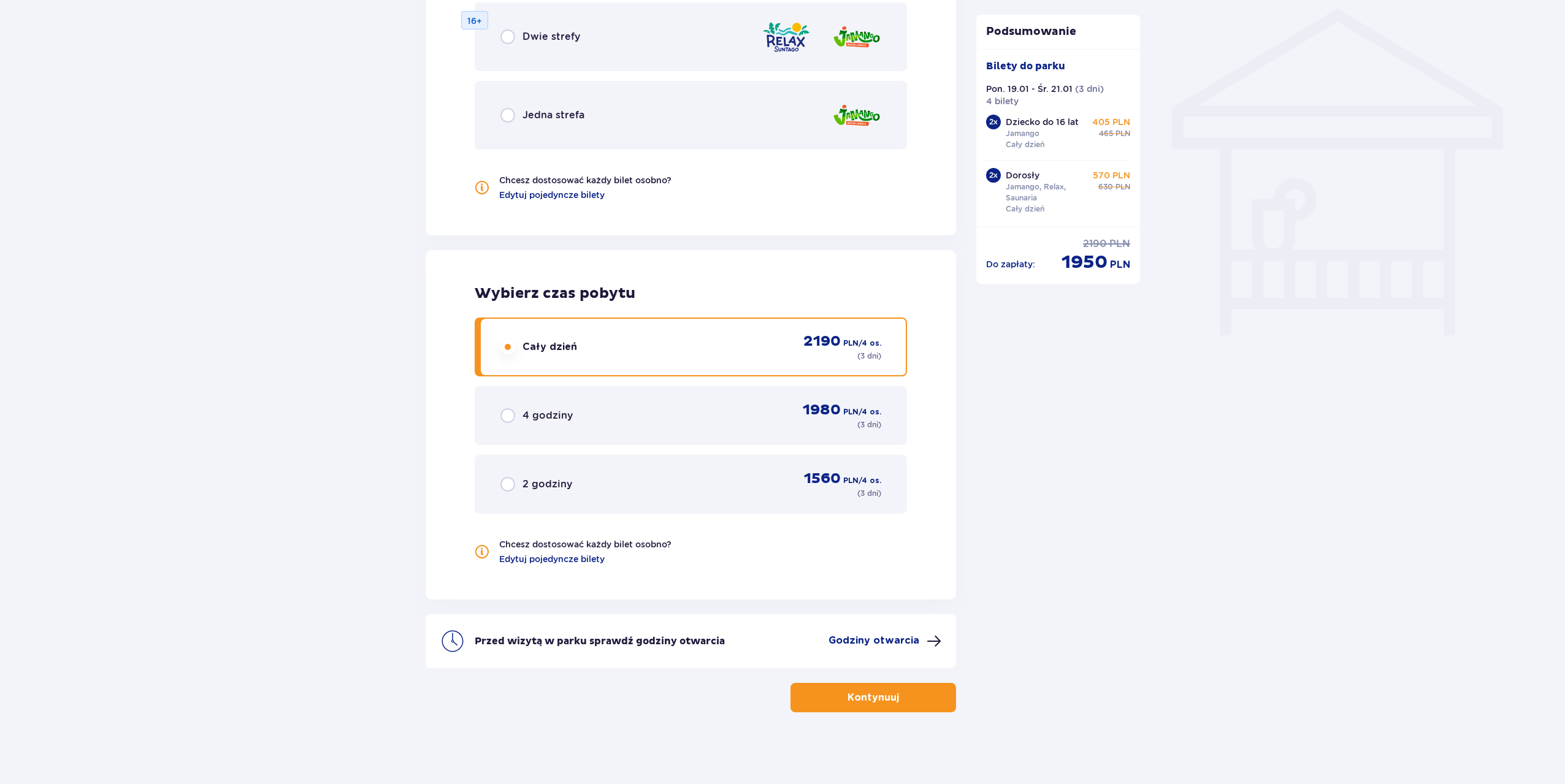
scroll to position [989, 0]
click at [894, 697] on span "button" at bounding box center [901, 695] width 15 height 15
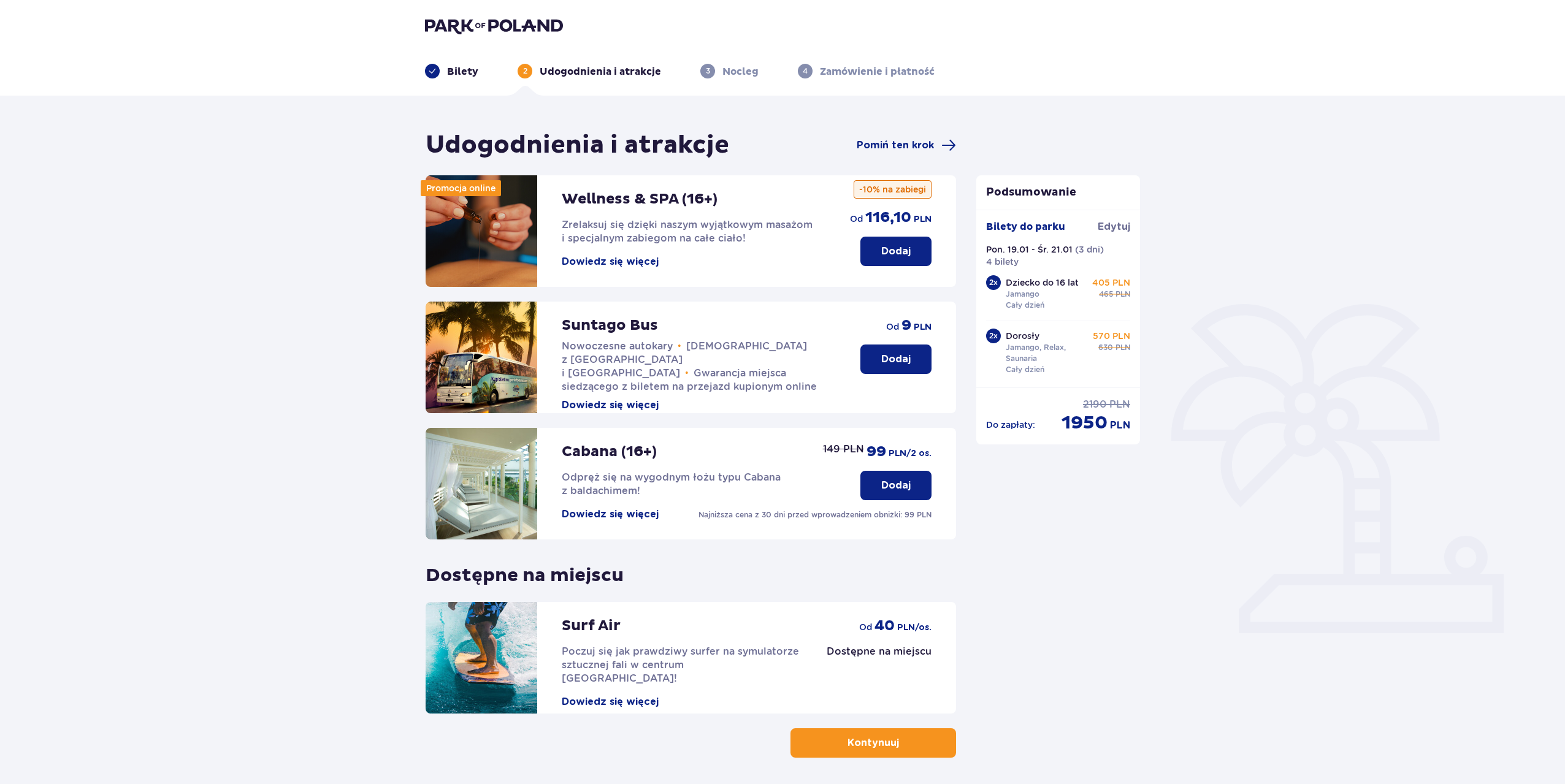
click at [901, 748] on span "button" at bounding box center [901, 742] width 15 height 15
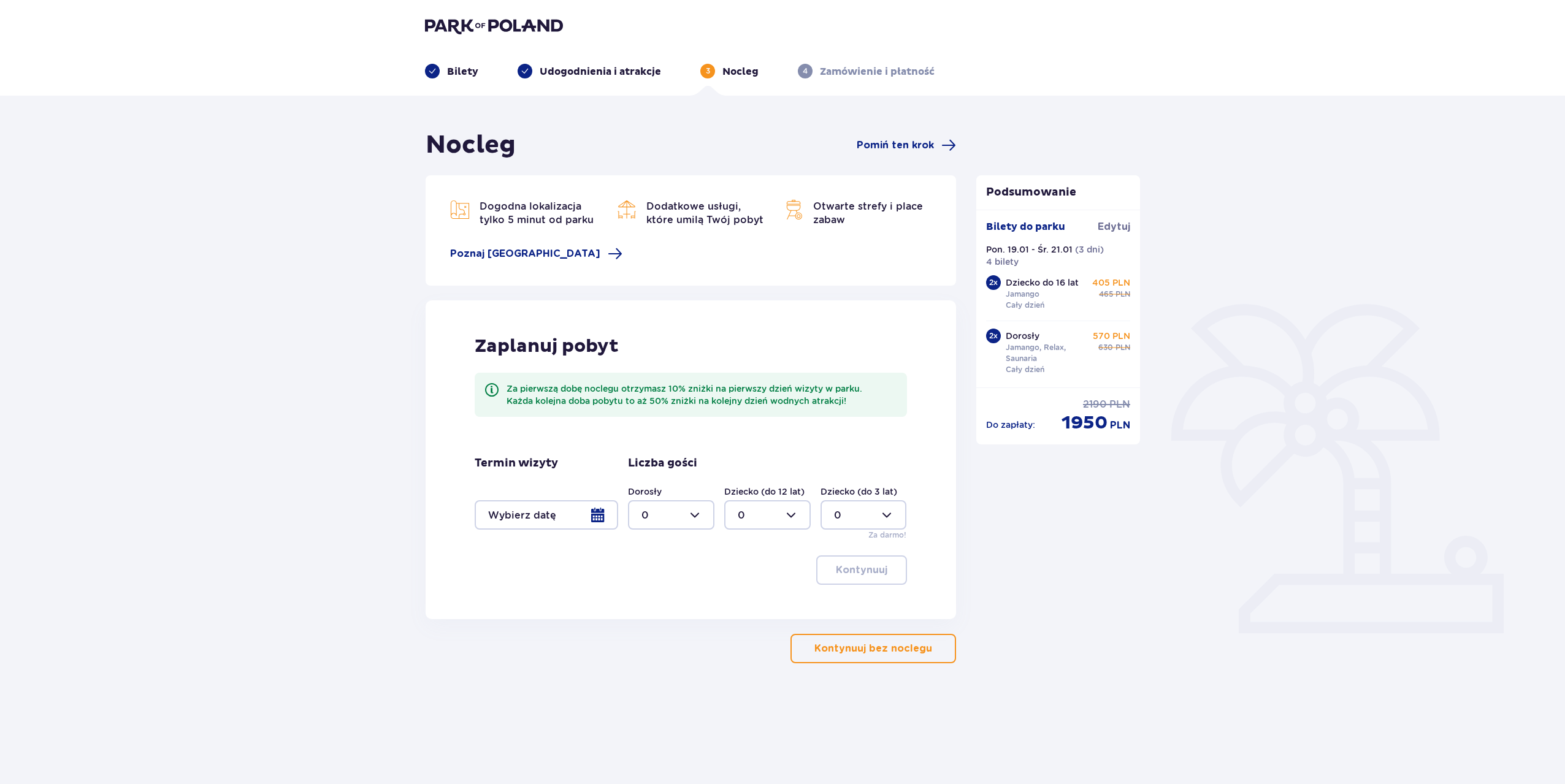
click at [539, 516] on div at bounding box center [547, 515] width 143 height 30
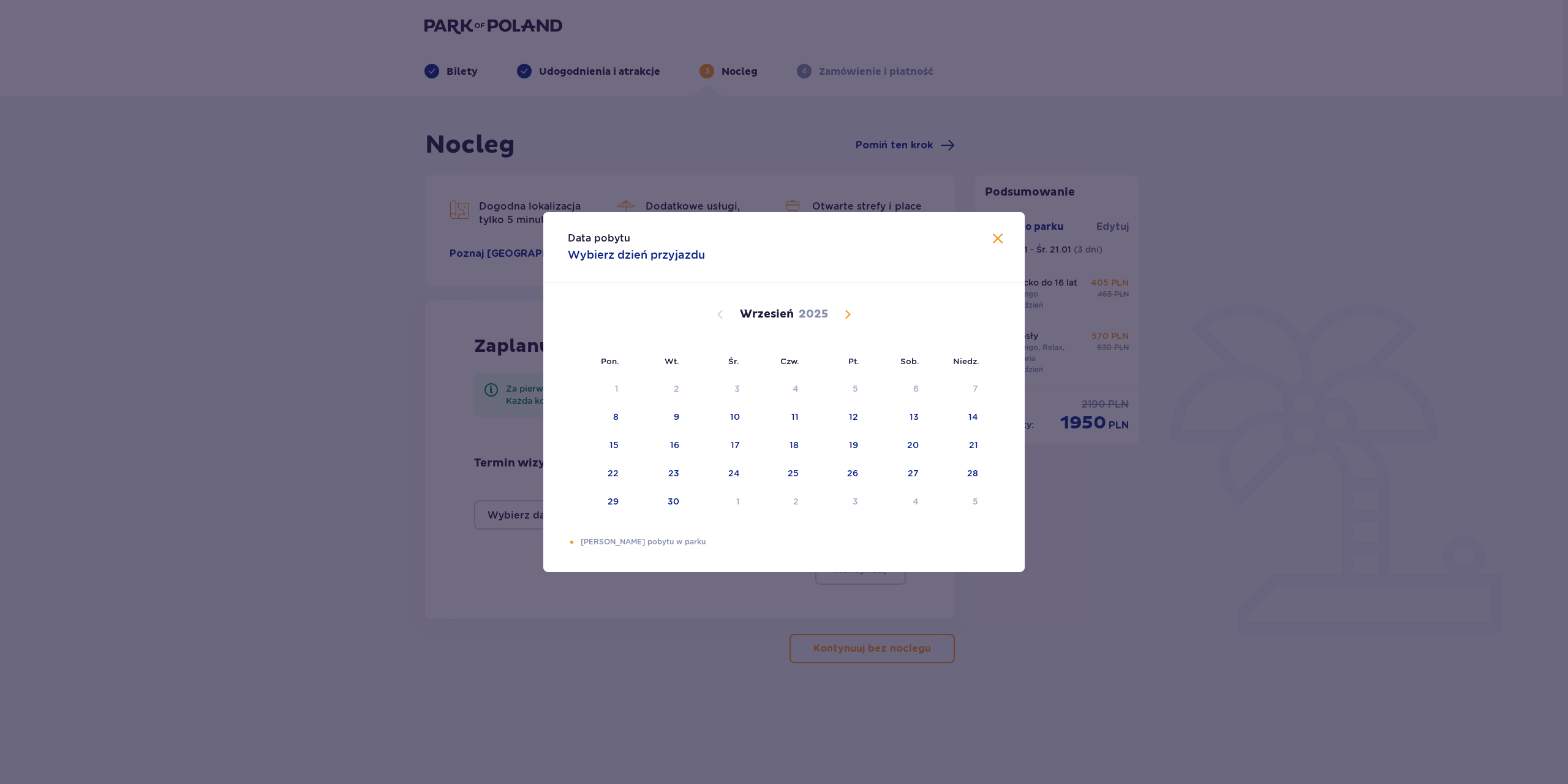
click at [846, 316] on span "Calendar" at bounding box center [847, 314] width 15 height 15
click at [616, 474] on div "19" at bounding box center [613, 473] width 9 height 12
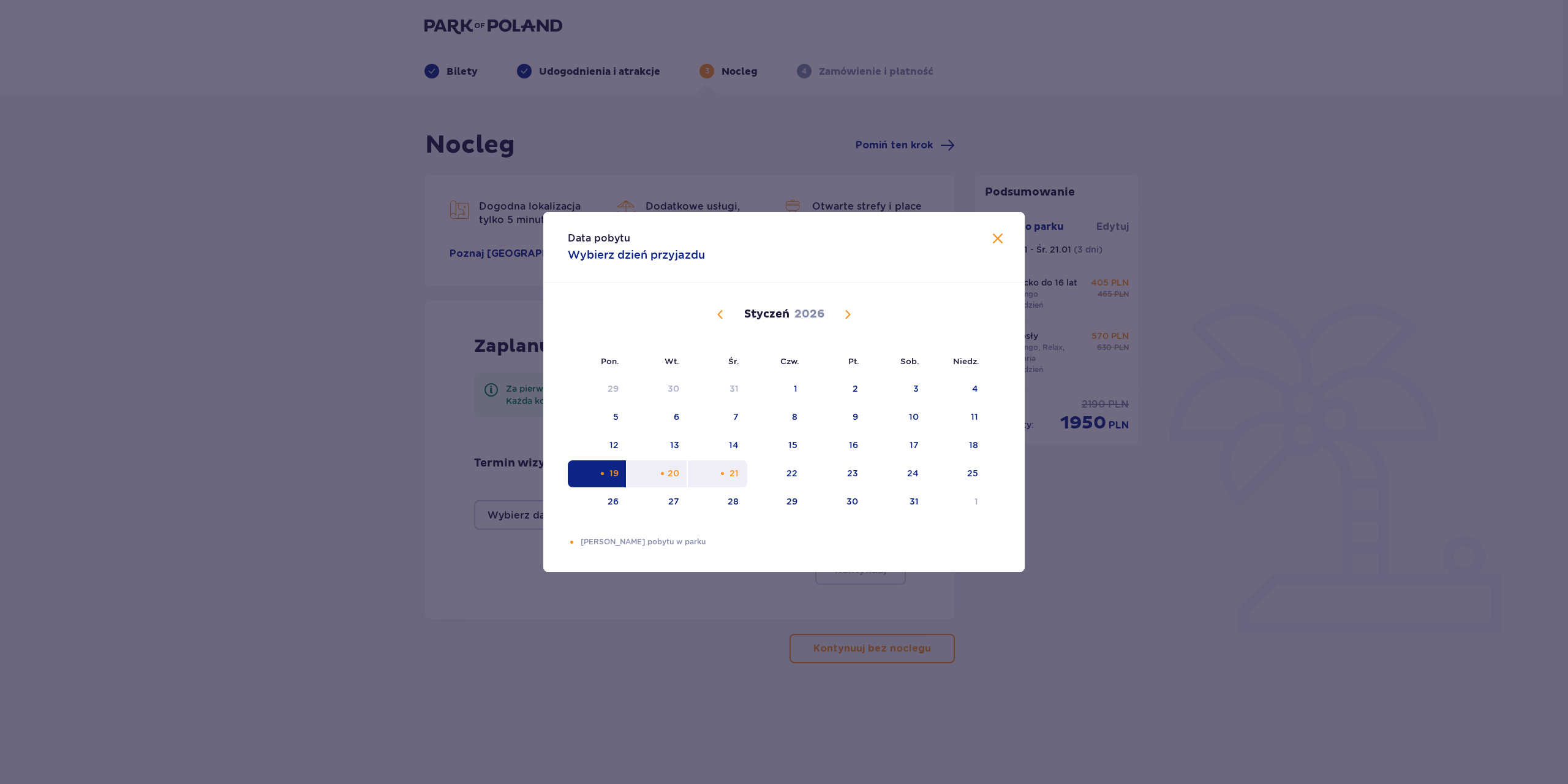
click at [734, 475] on div "21" at bounding box center [734, 473] width 9 height 12
type input "[DATE] - [DATE]"
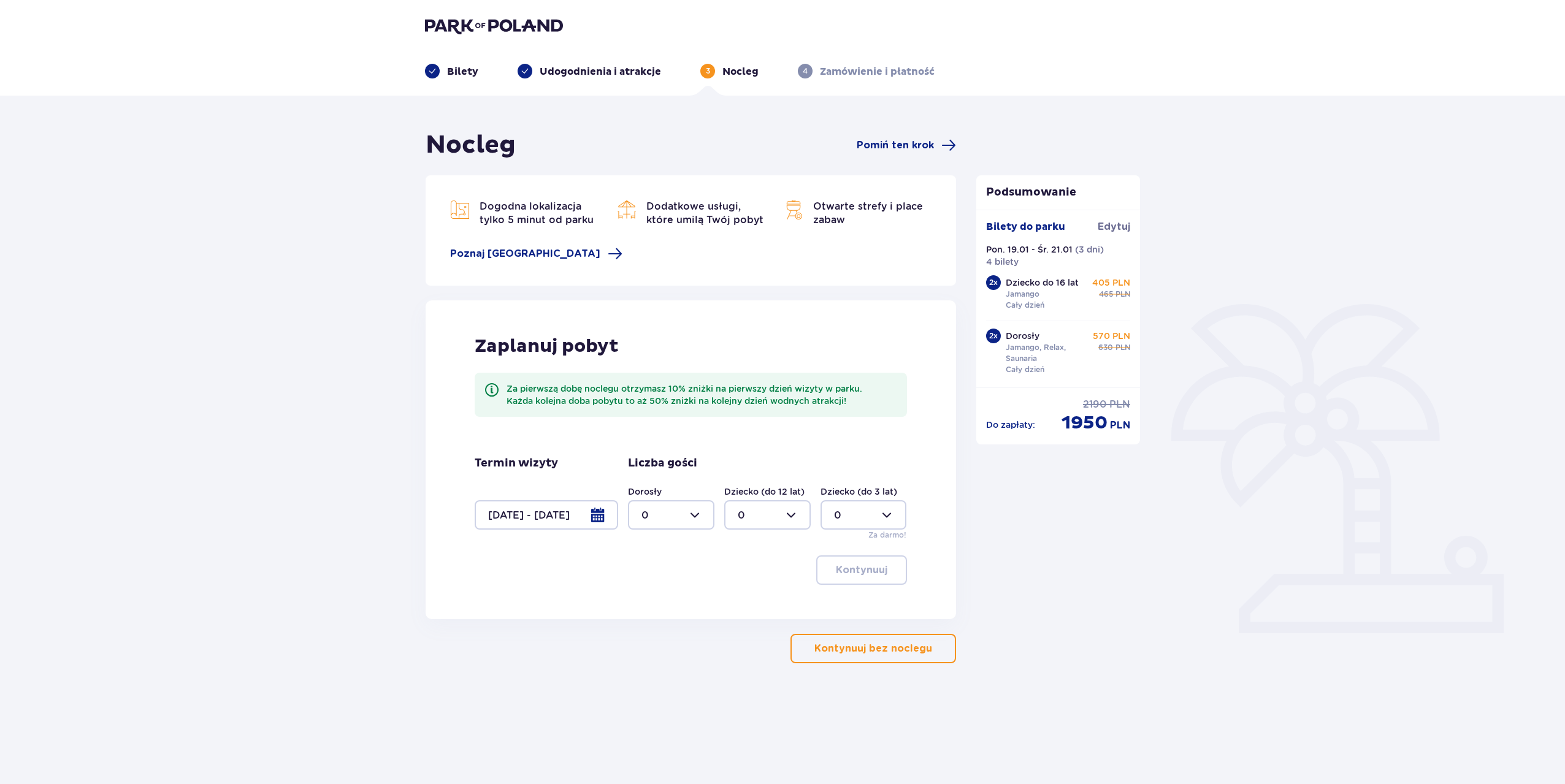
click at [671, 509] on div at bounding box center [671, 515] width 87 height 30
click at [656, 601] on div "2" at bounding box center [671, 604] width 60 height 14
type input "2"
click at [767, 518] on div at bounding box center [767, 515] width 87 height 30
click at [757, 603] on div "2" at bounding box center [768, 604] width 60 height 14
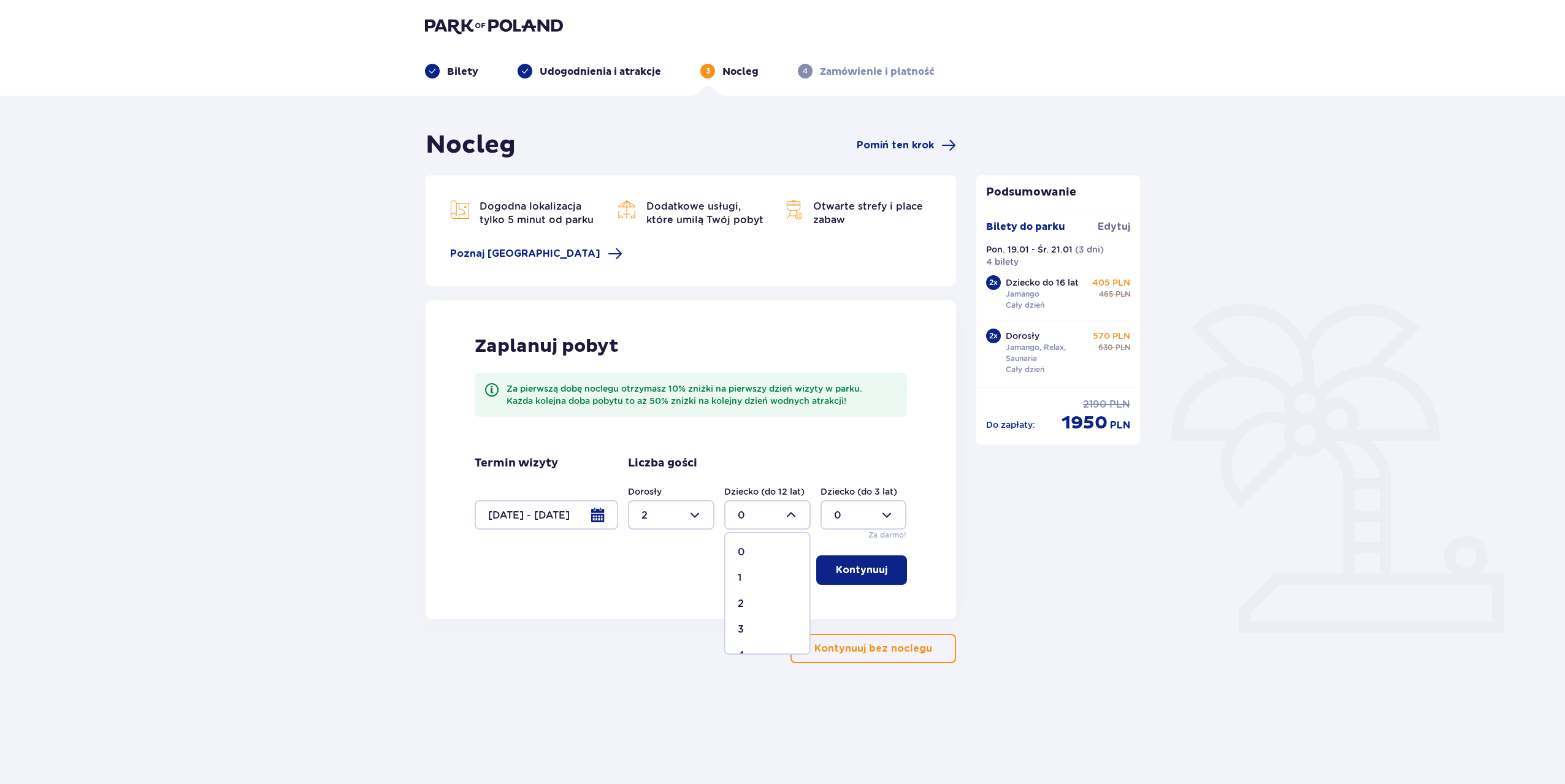
type input "2"
click at [867, 582] on button "Kontynuuj" at bounding box center [861, 570] width 91 height 30
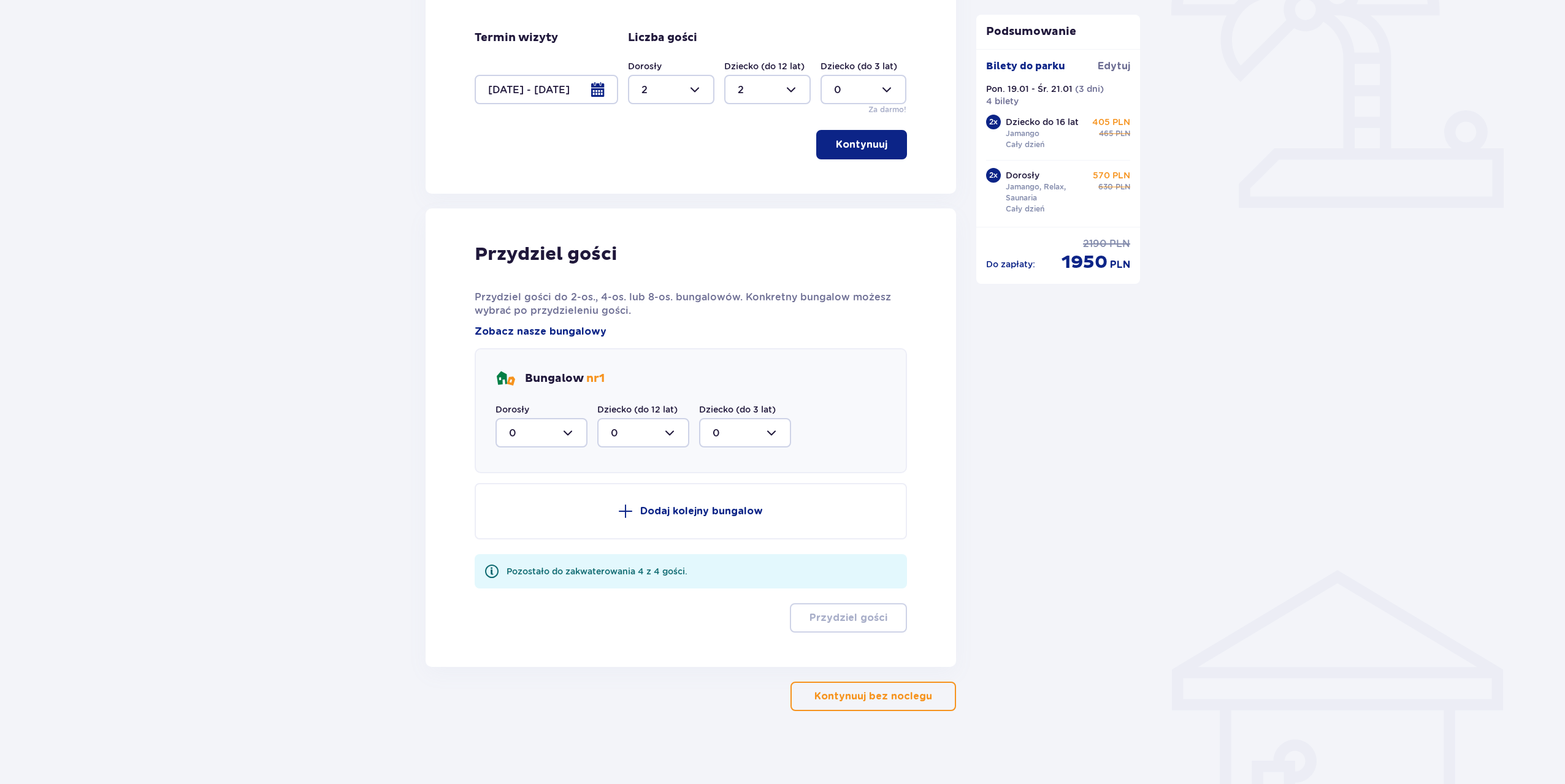
scroll to position [425, 0]
click at [539, 433] on div at bounding box center [542, 433] width 92 height 30
click at [514, 521] on p "2" at bounding box center [512, 521] width 6 height 14
type input "2"
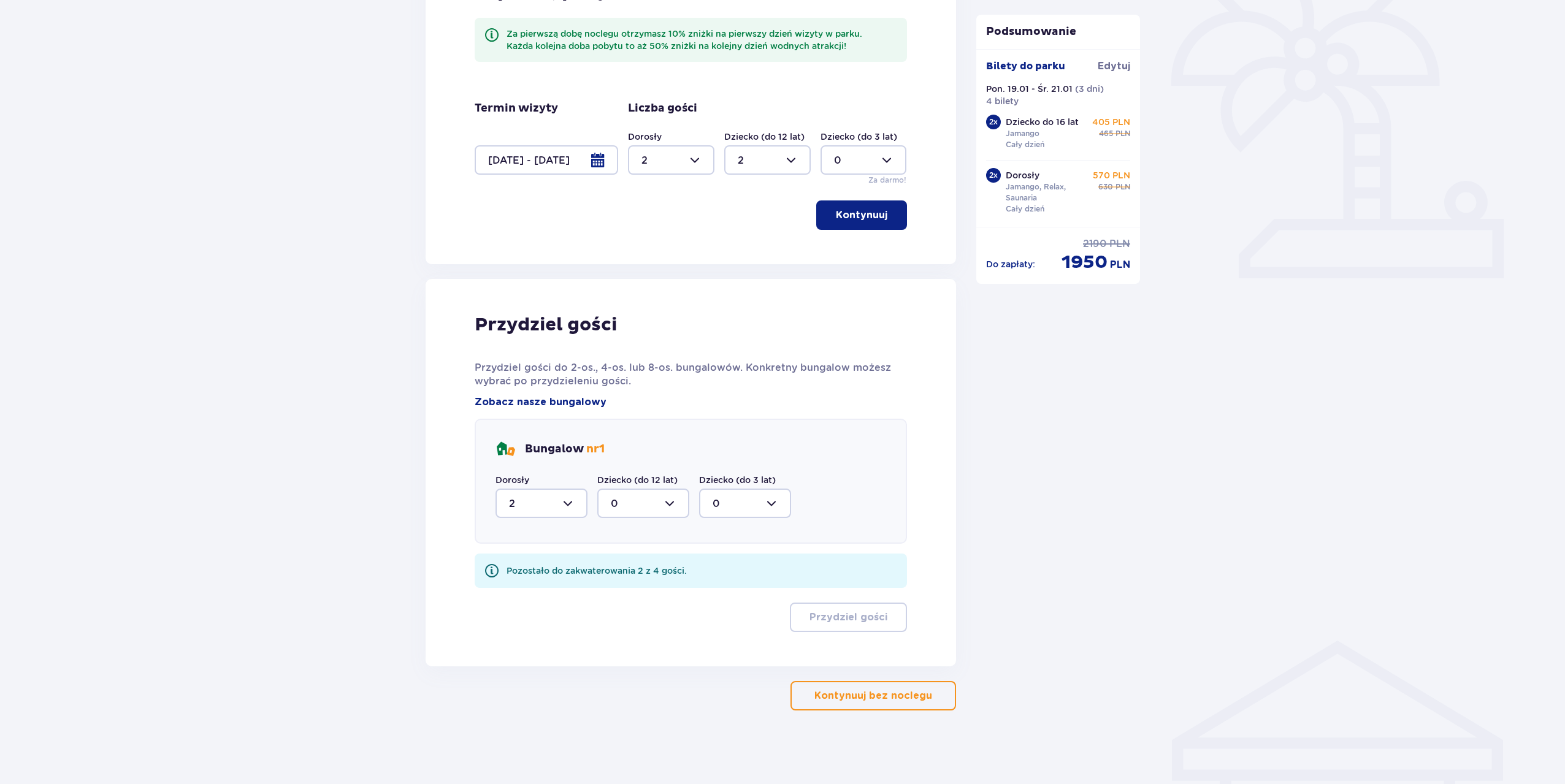
scroll to position [354, 0]
click at [638, 505] on div at bounding box center [643, 504] width 92 height 30
click at [623, 596] on div "2" at bounding box center [643, 593] width 65 height 14
type input "2"
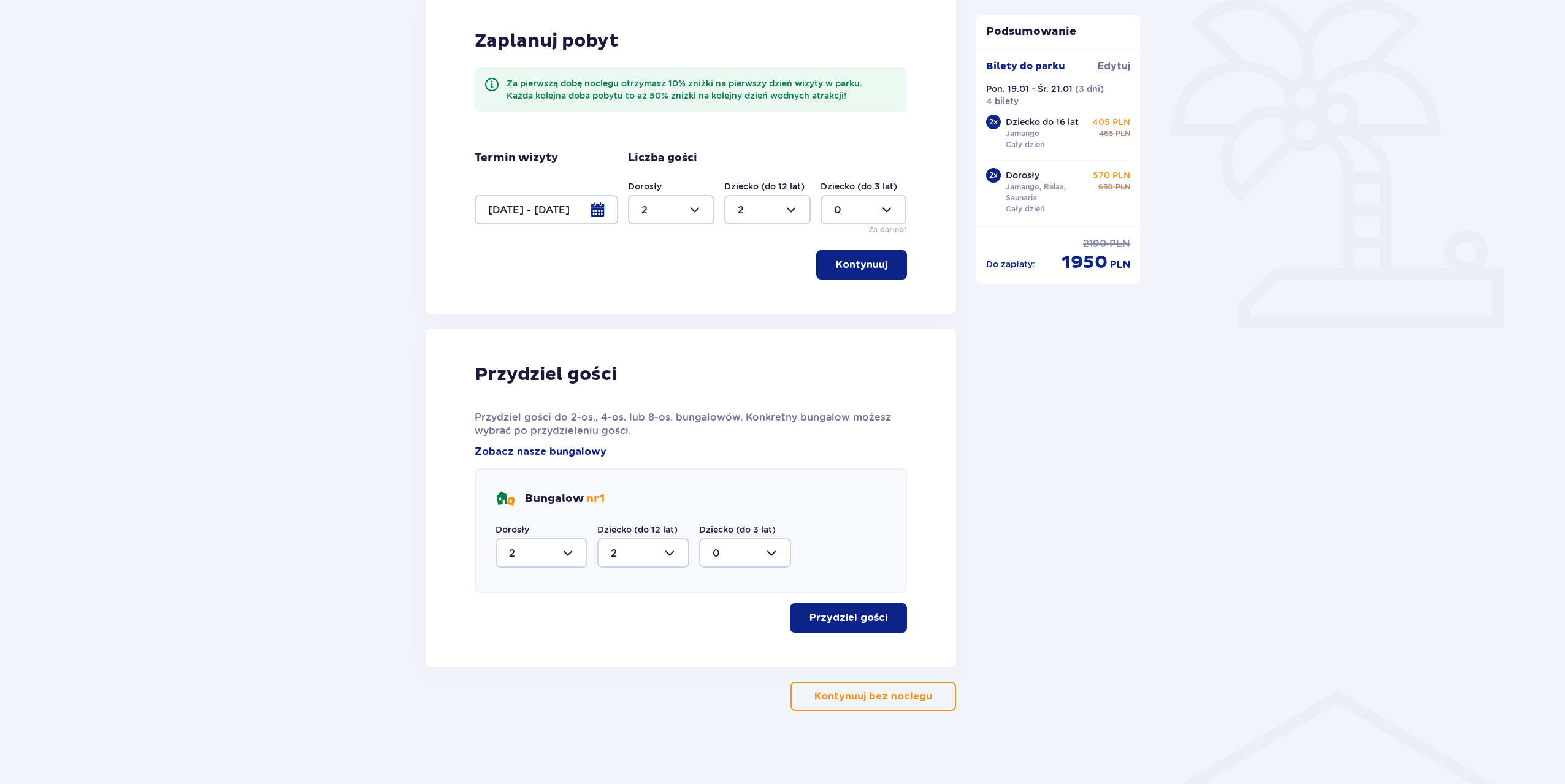
click at [875, 617] on p "Przydziel gości" at bounding box center [848, 618] width 78 height 14
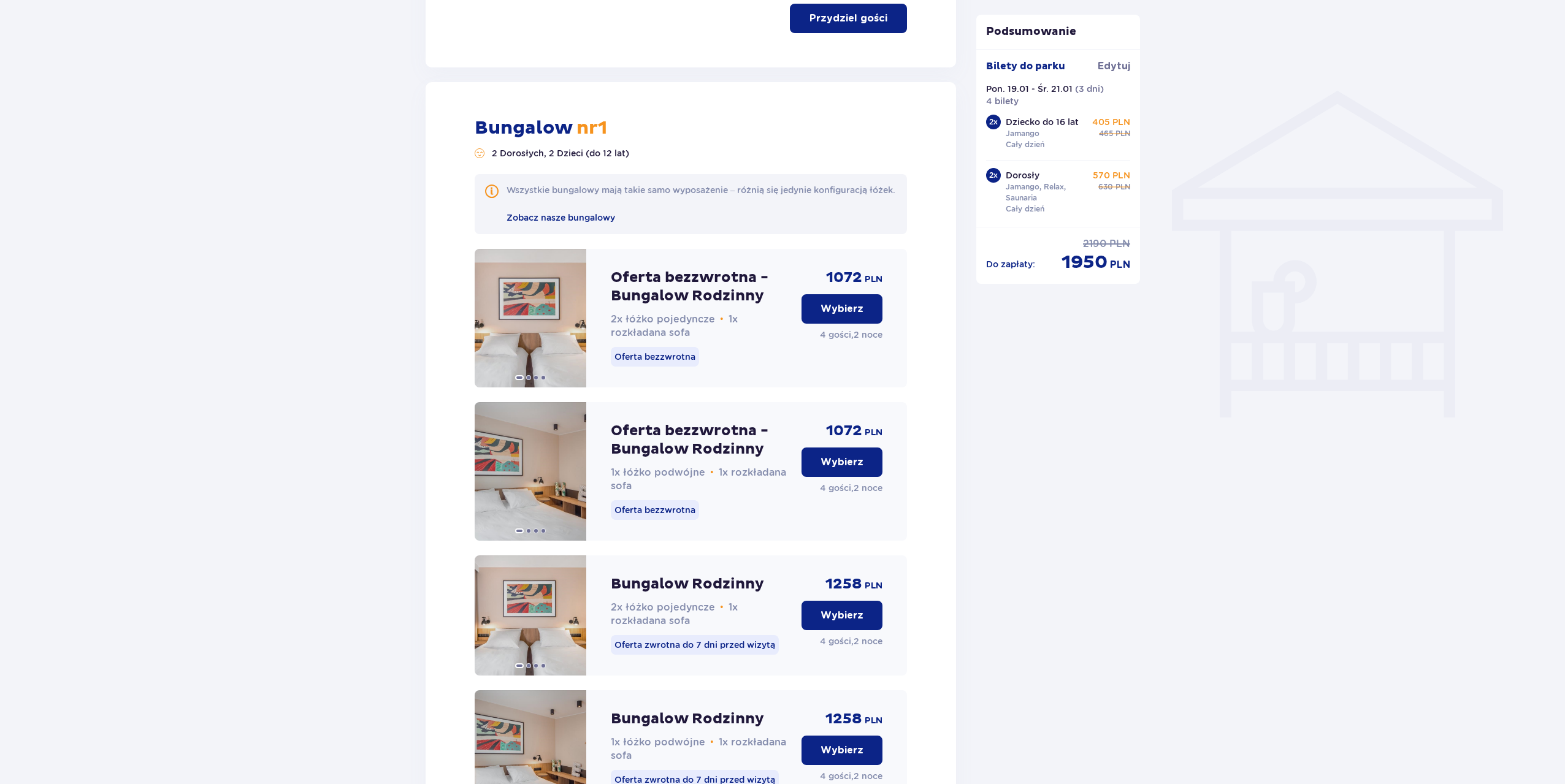
scroll to position [972, 0]
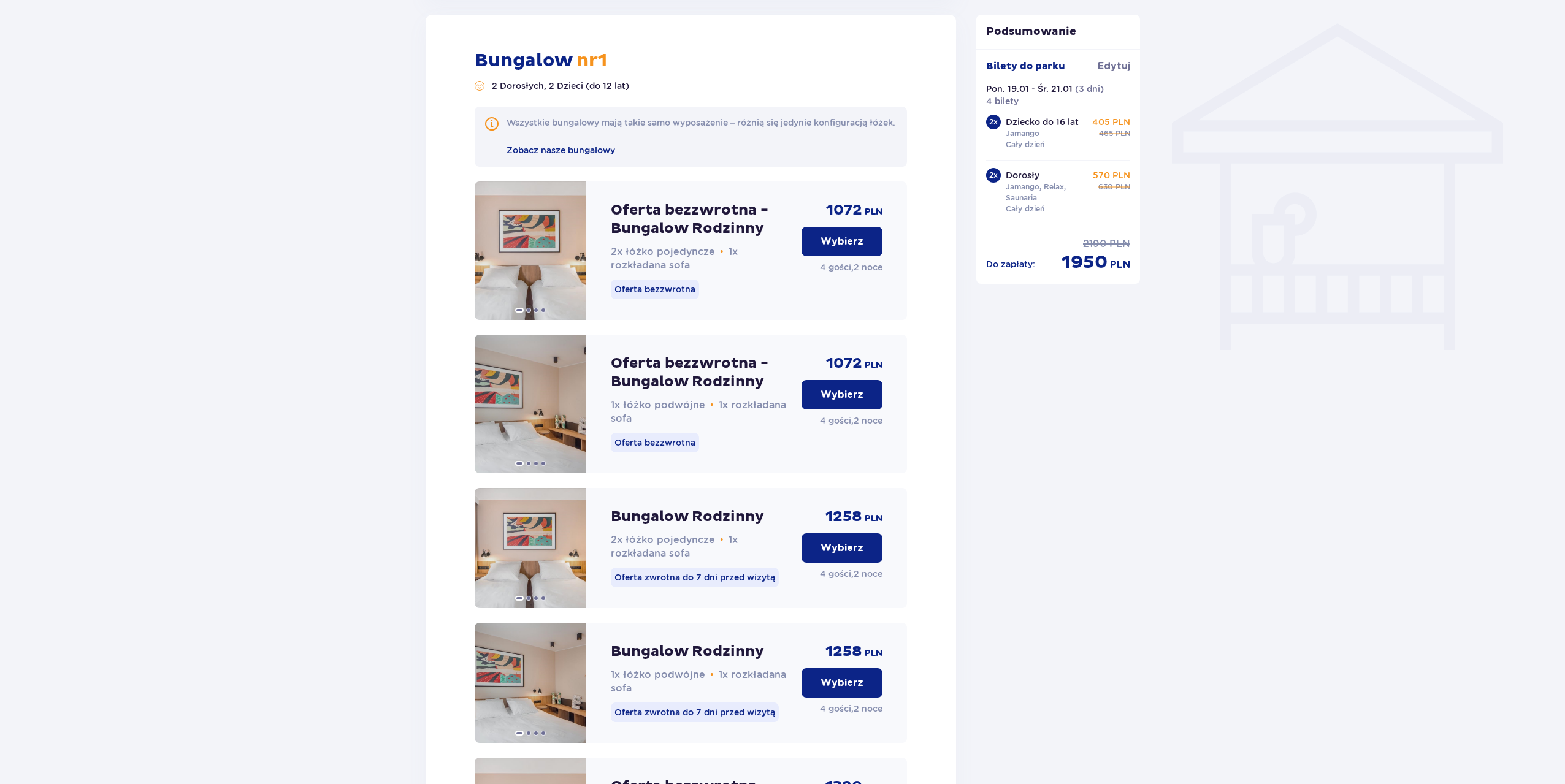
click at [825, 248] on p "Wybierz" at bounding box center [841, 242] width 43 height 14
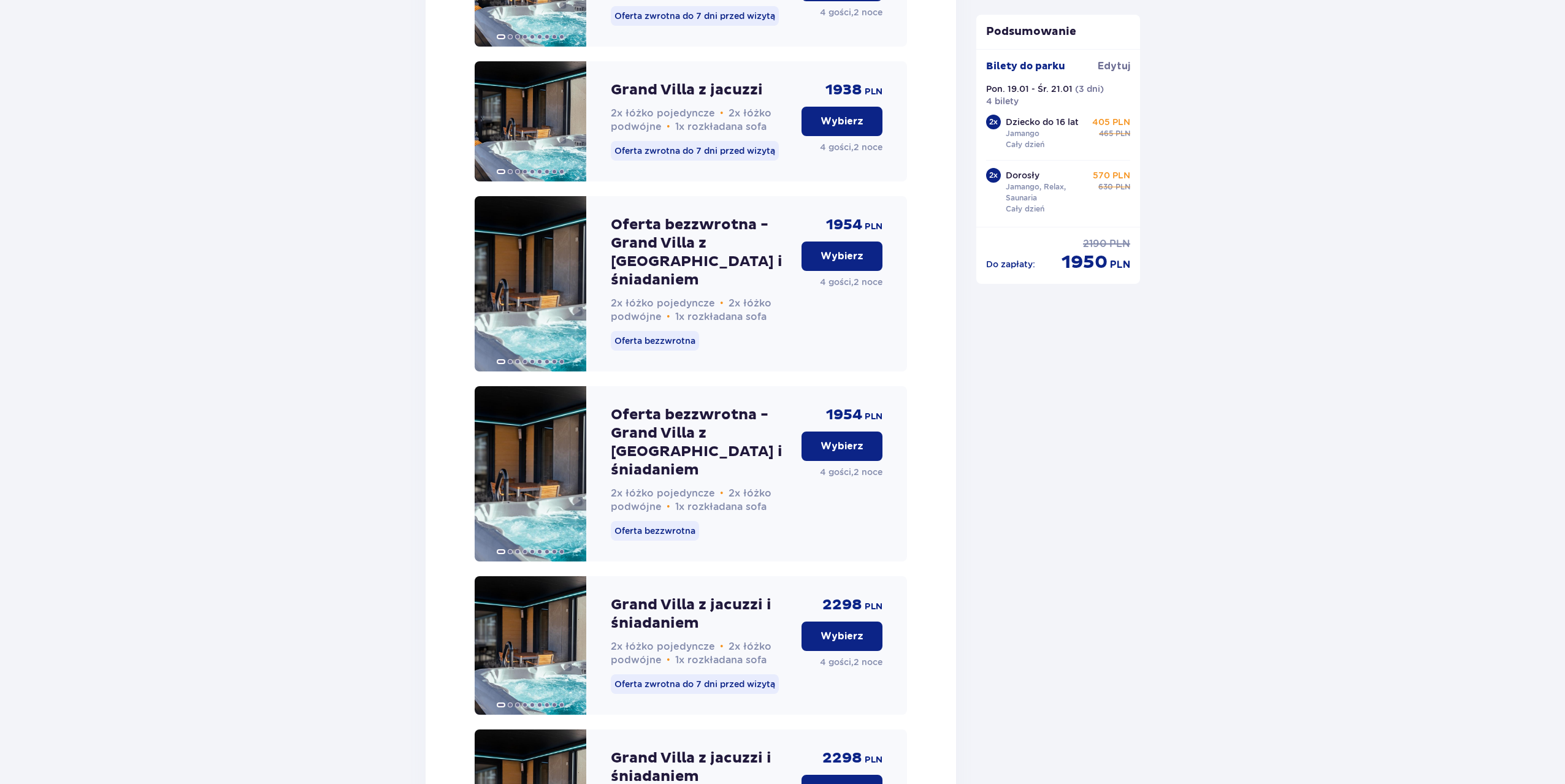
scroll to position [3014, 0]
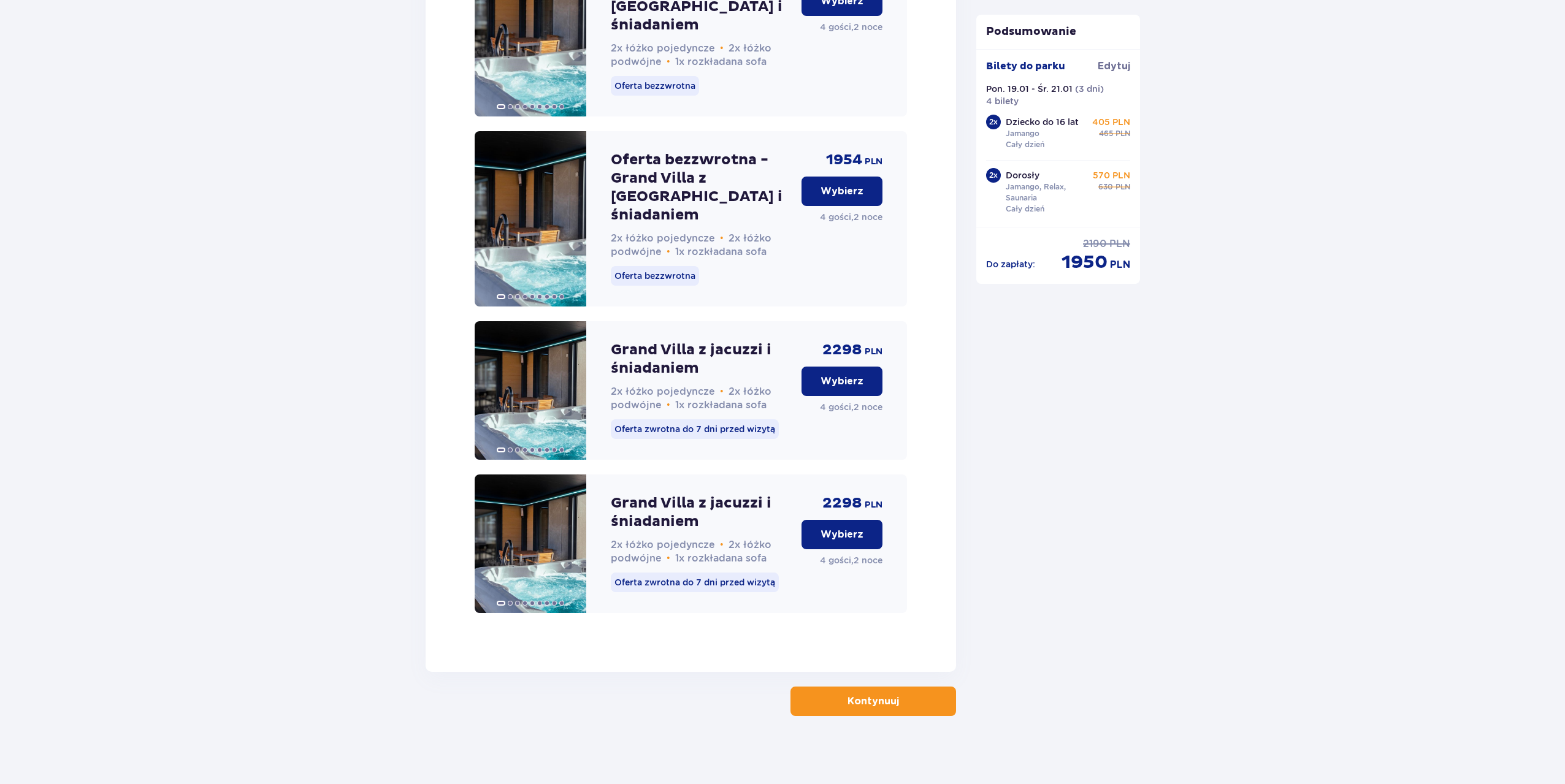
click at [847, 701] on p "Kontynuuj" at bounding box center [873, 701] width 52 height 14
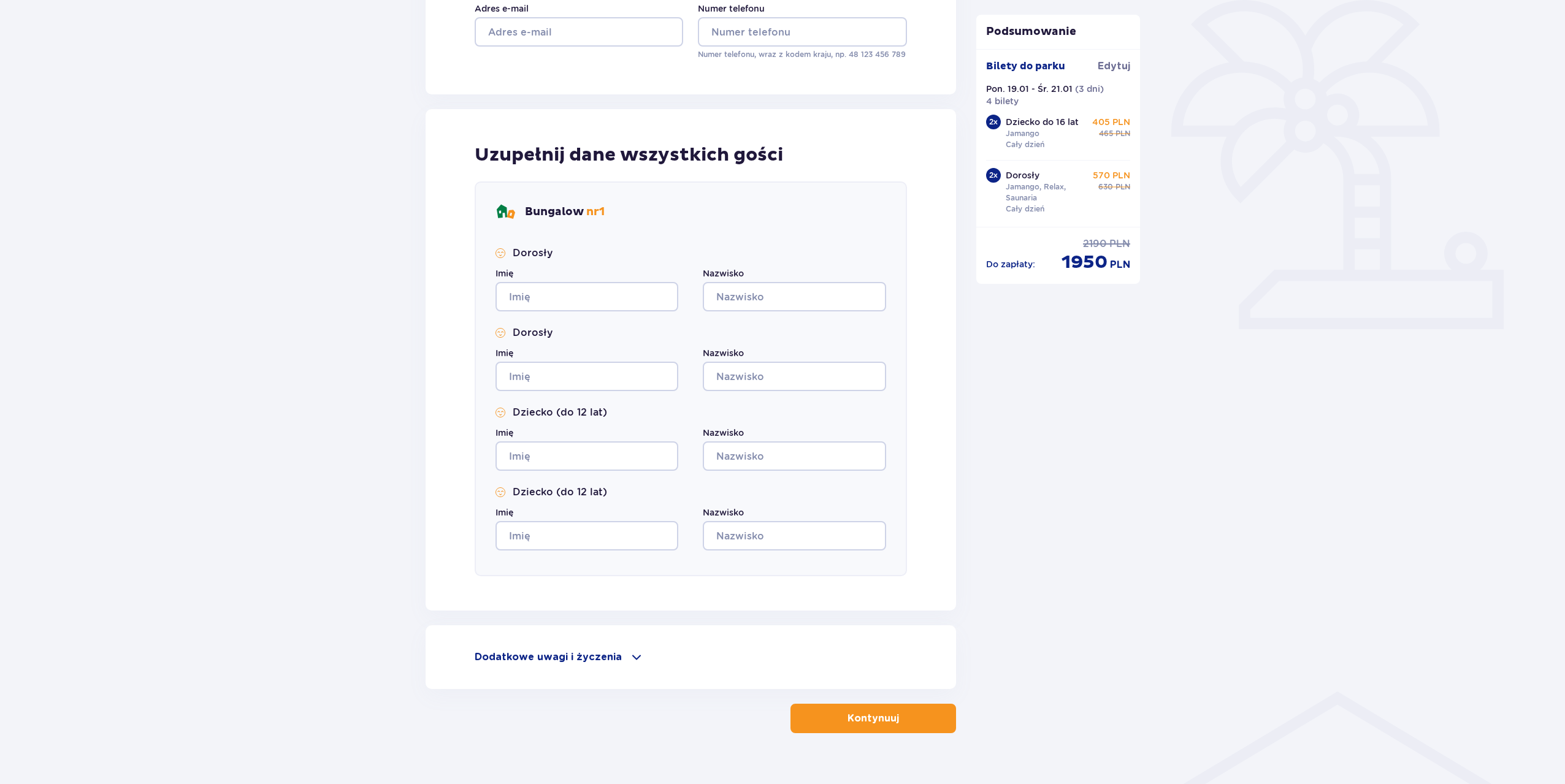
scroll to position [326, 0]
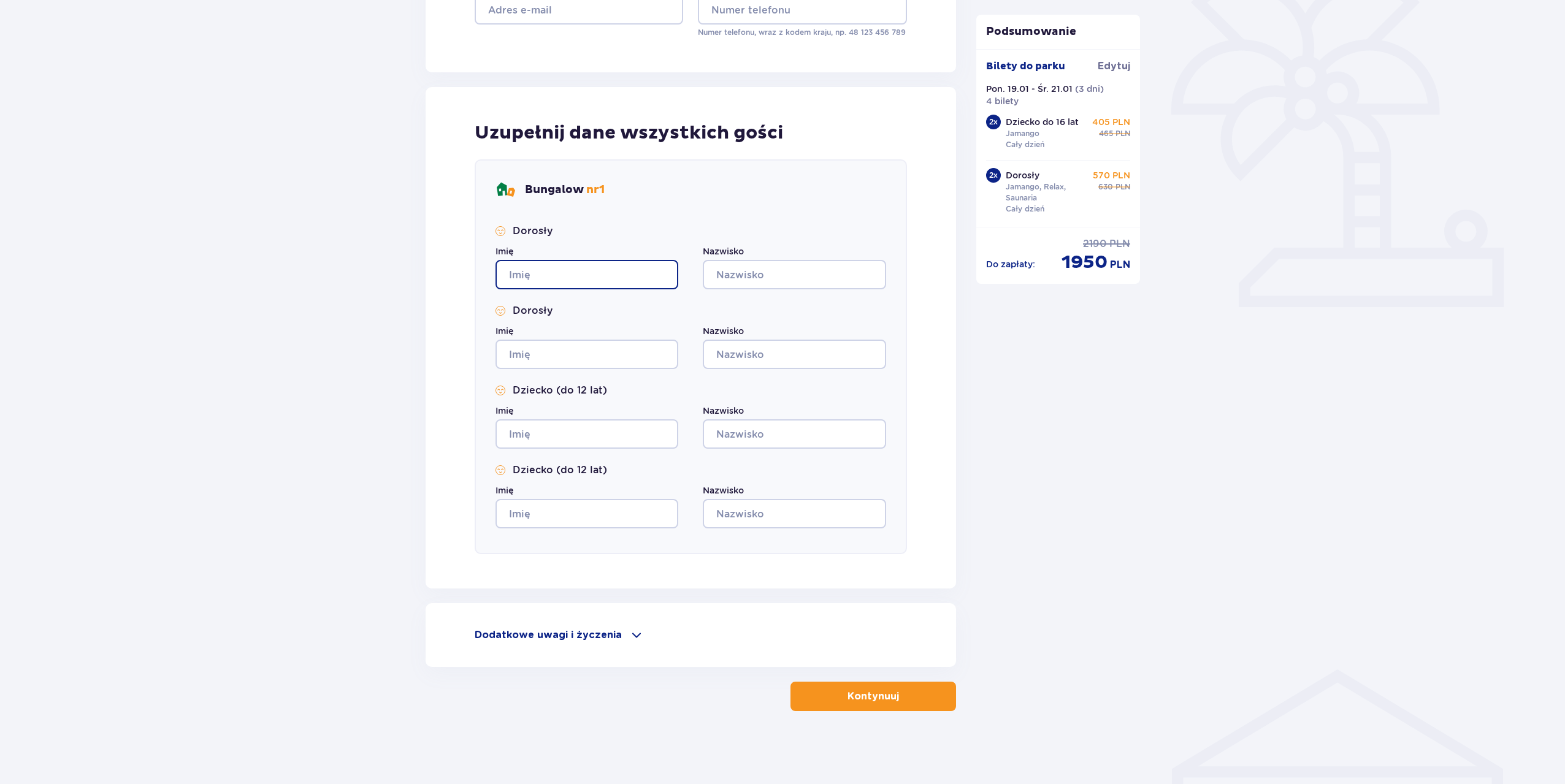
click at [570, 274] on input "Imię" at bounding box center [587, 275] width 183 height 30
type input "a"
type input "[PERSON_NAME]"
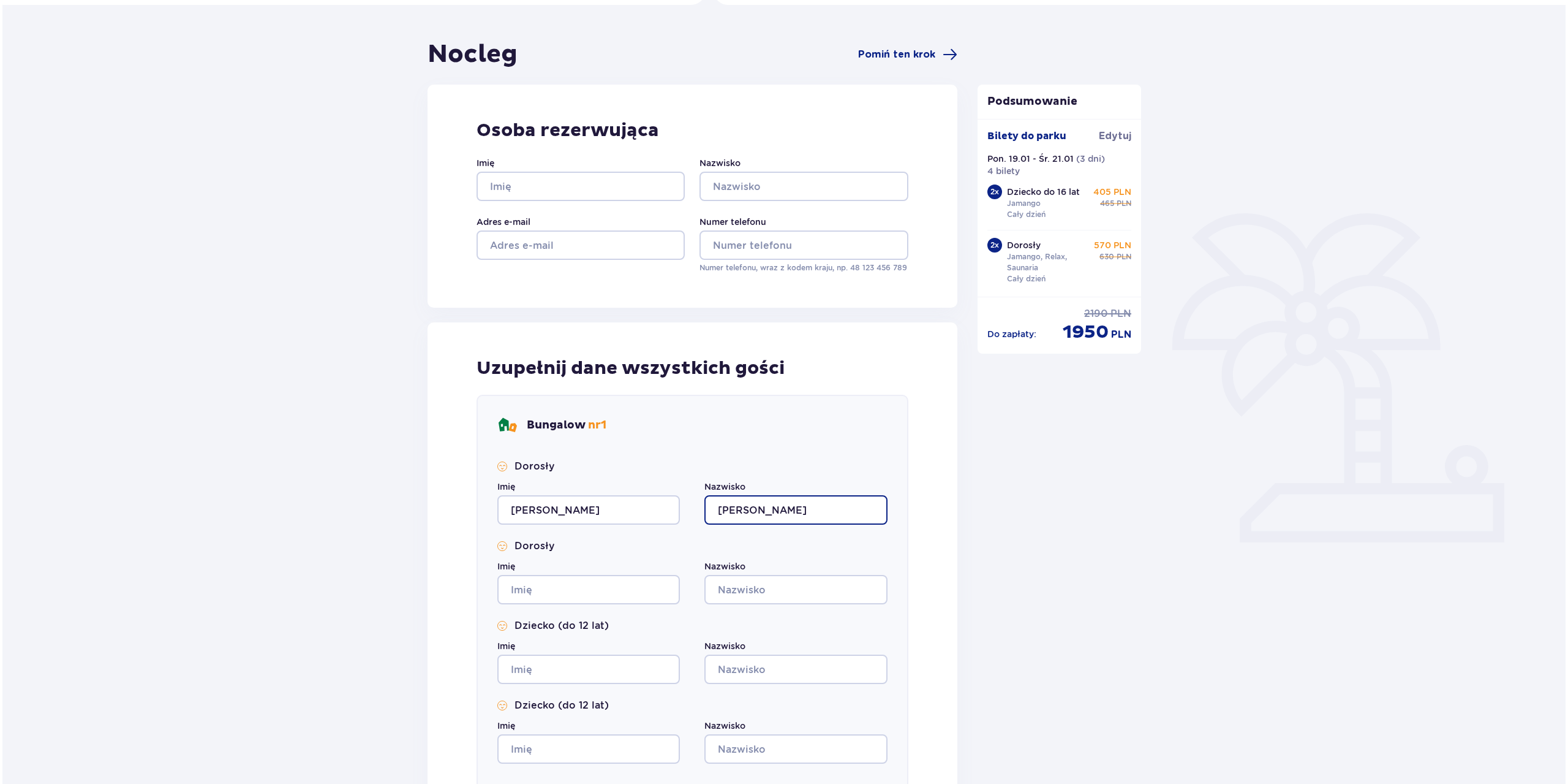
scroll to position [81, 0]
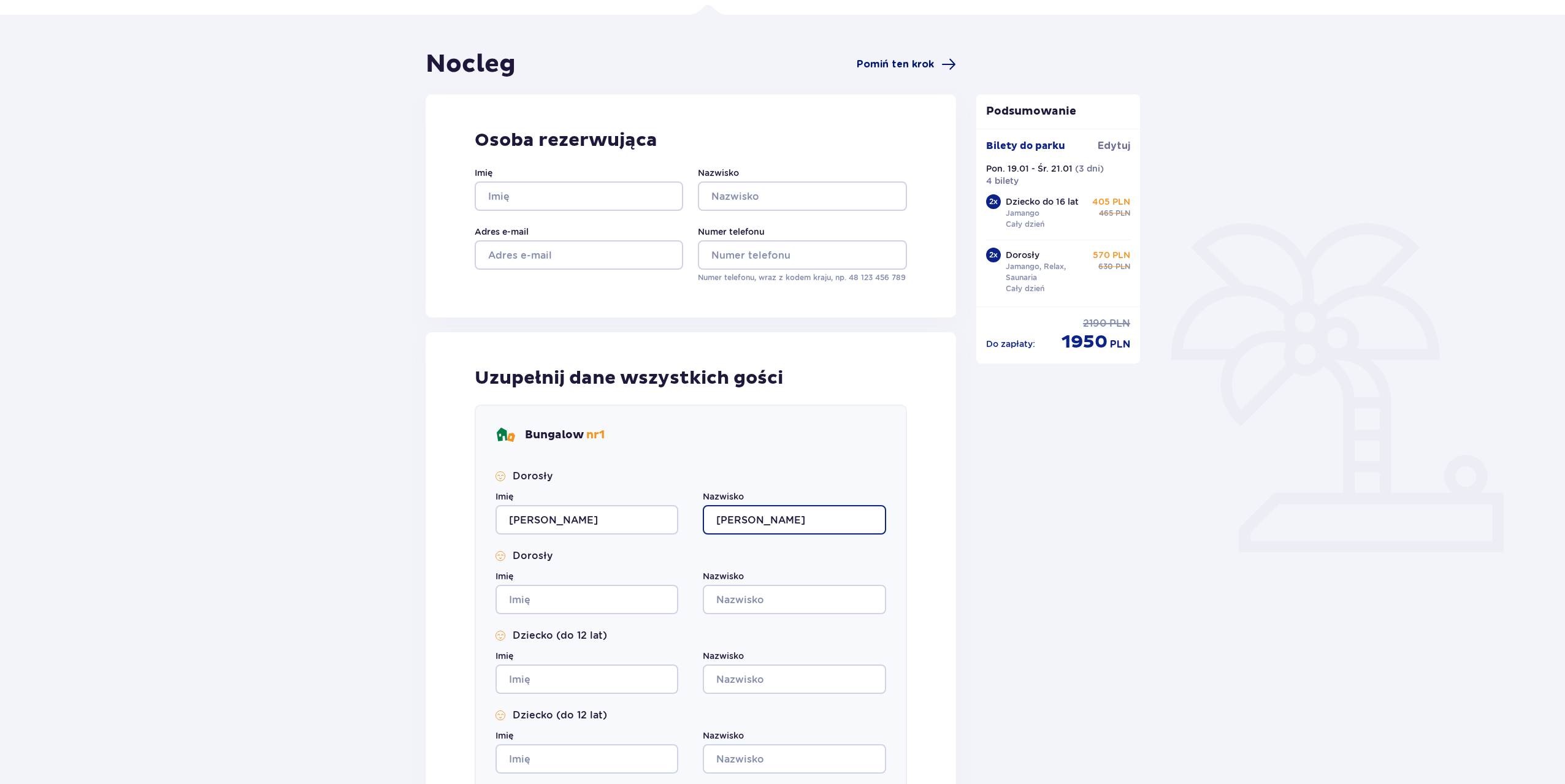
type input "[PERSON_NAME]"
click at [890, 62] on span "Pomiń ten krok" at bounding box center [896, 65] width 78 height 14
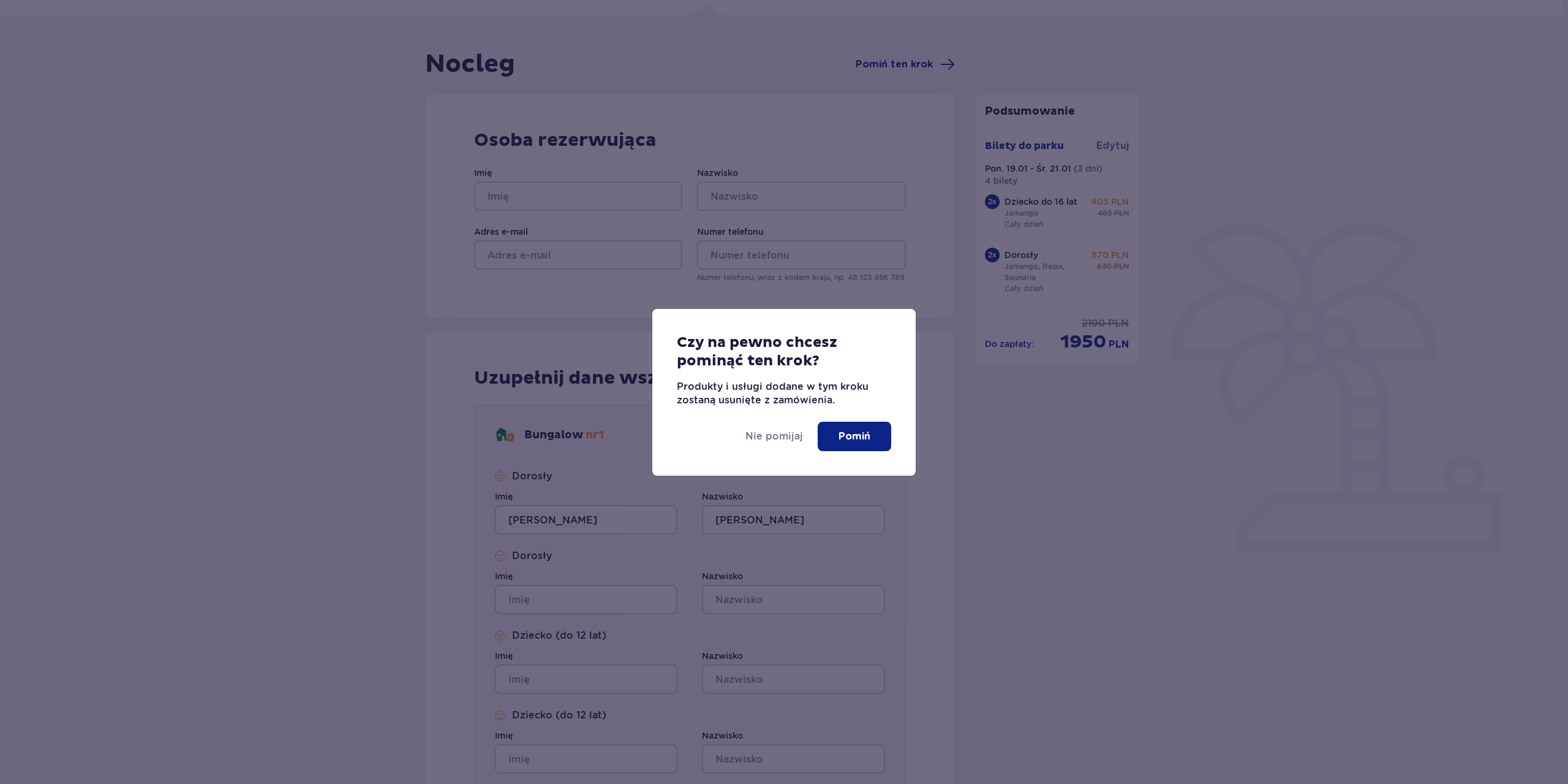
click at [851, 439] on p "Pomiń" at bounding box center [854, 437] width 32 height 14
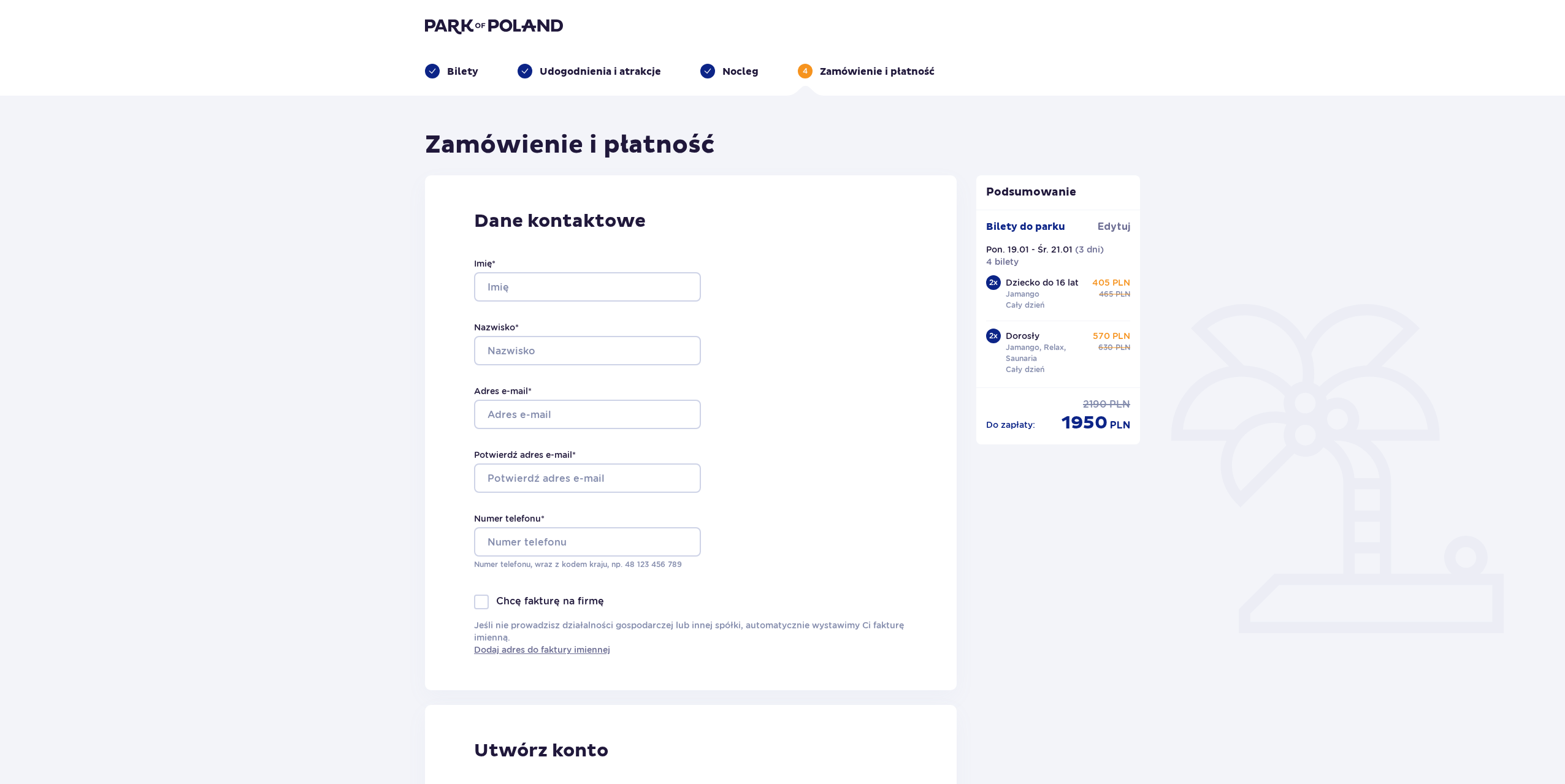
click at [723, 76] on p "Nocleg" at bounding box center [741, 72] width 36 height 14
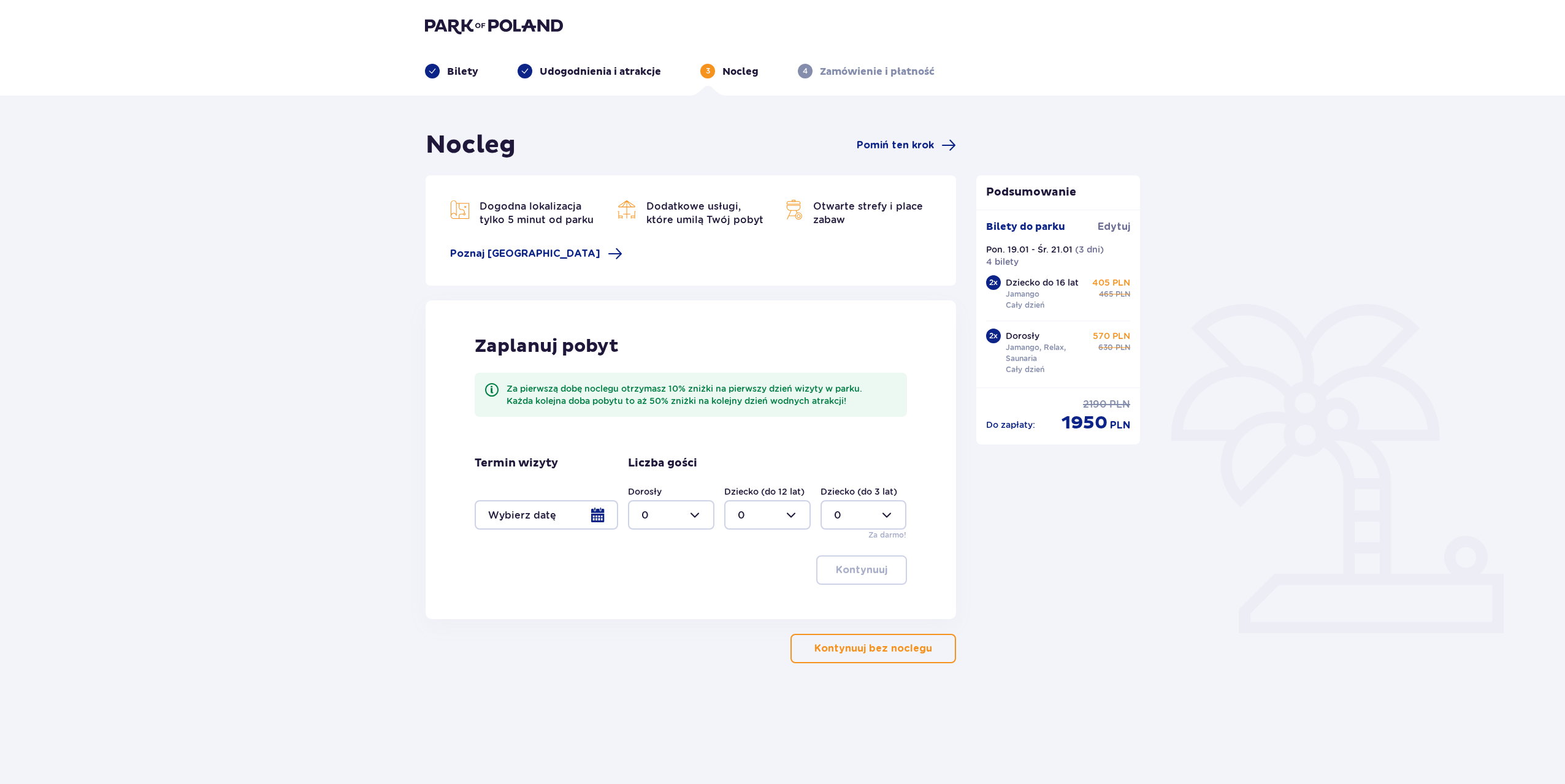
click at [543, 518] on div at bounding box center [547, 515] width 143 height 30
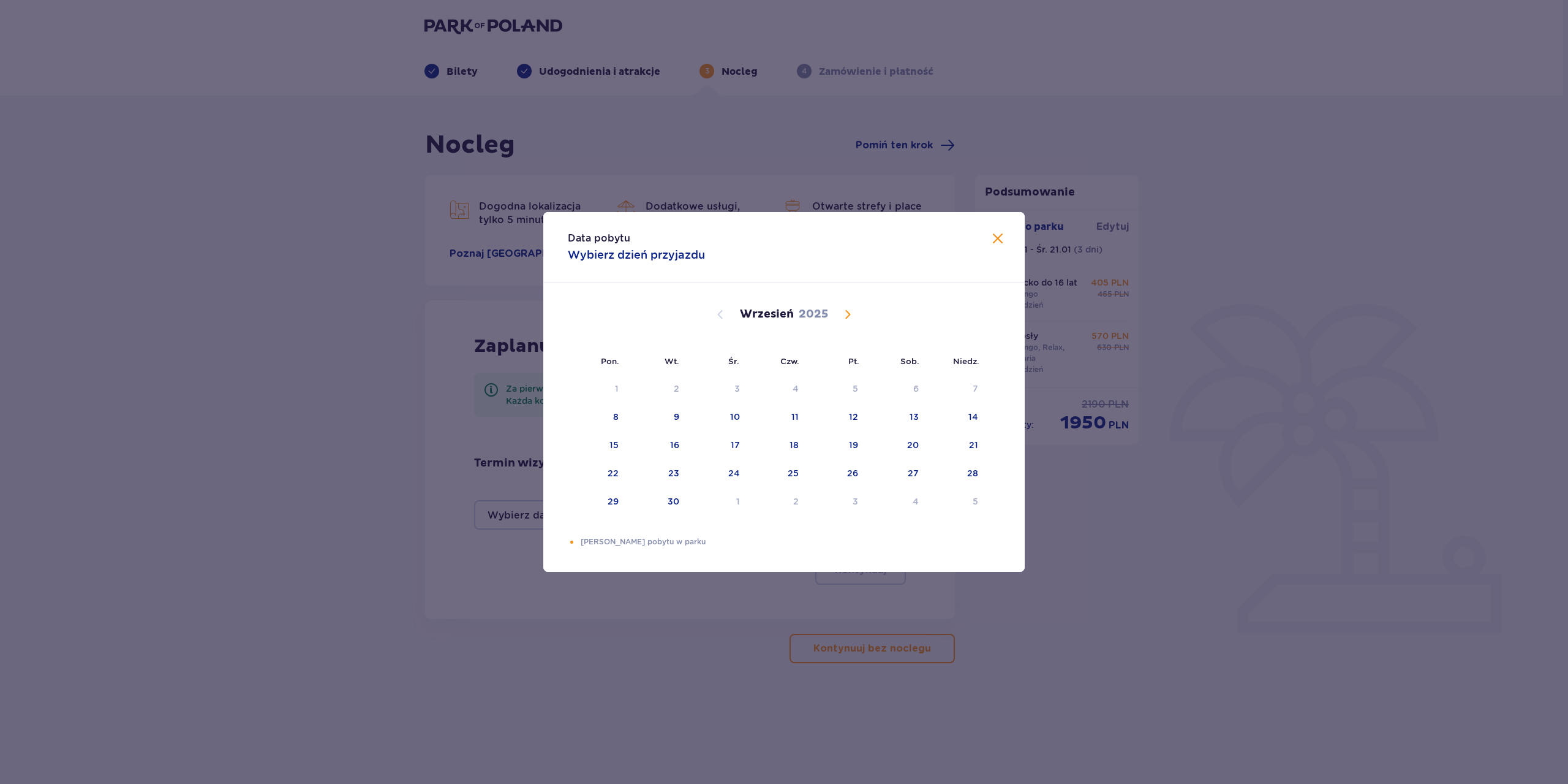
click at [846, 313] on span "Calendar" at bounding box center [847, 314] width 15 height 15
click at [608, 480] on div "19" at bounding box center [598, 474] width 60 height 27
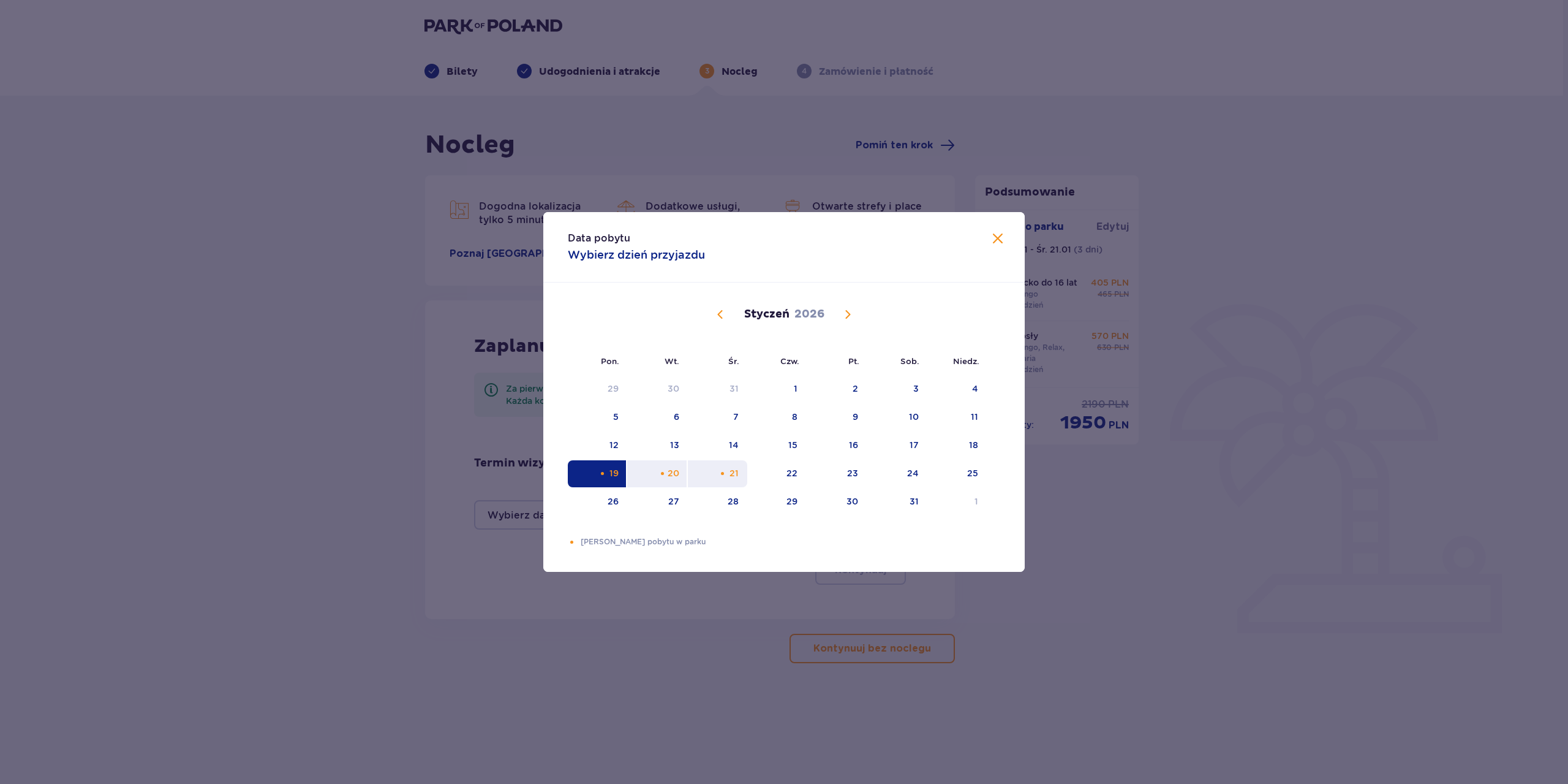
click at [738, 480] on div "21" at bounding box center [718, 474] width 60 height 27
type input "[DATE] - [DATE]"
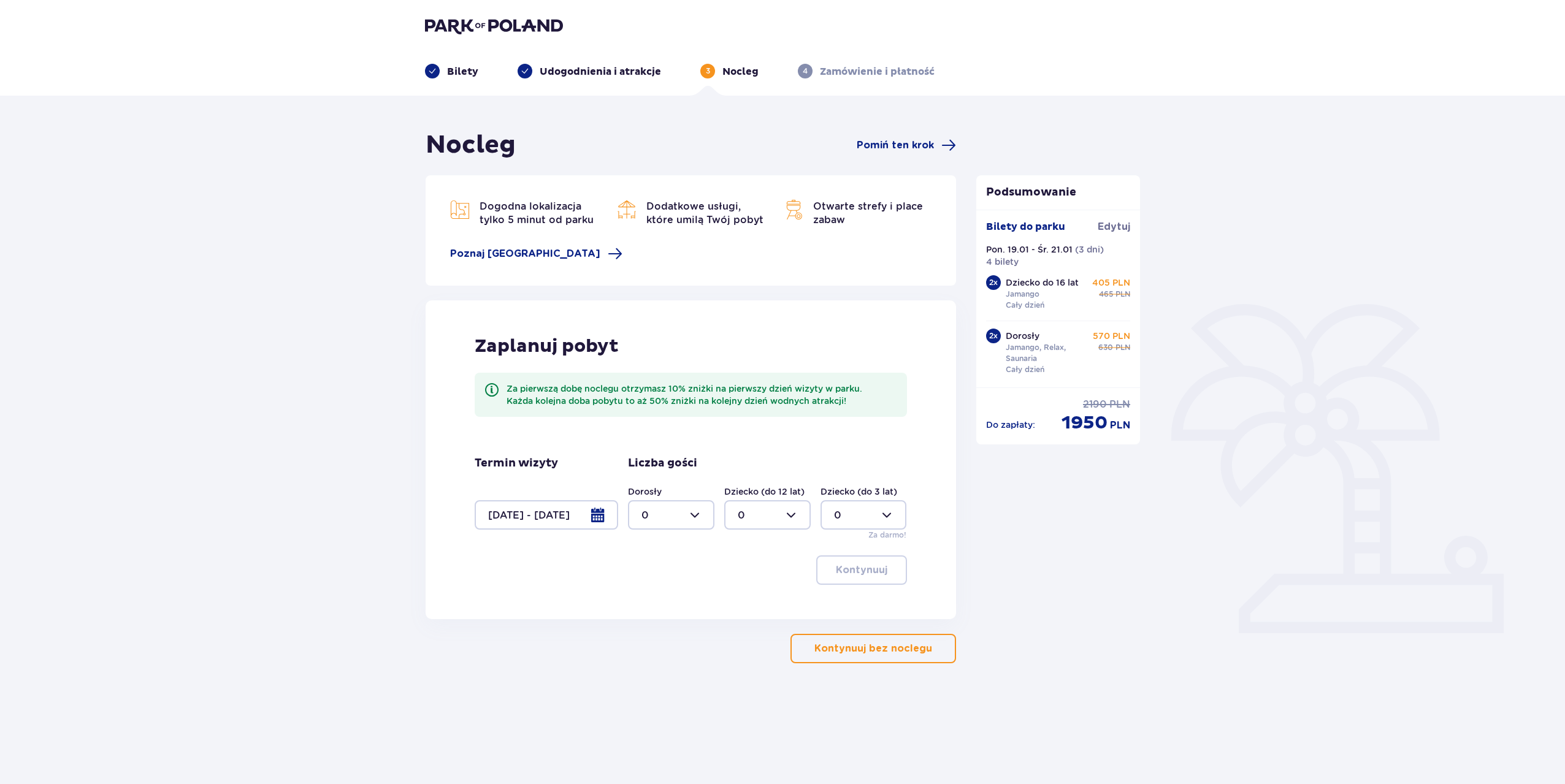
click at [660, 512] on div at bounding box center [671, 515] width 87 height 30
click at [652, 605] on div "2" at bounding box center [671, 604] width 60 height 14
type input "2"
click at [777, 517] on div at bounding box center [767, 515] width 87 height 30
click at [744, 604] on div "2" at bounding box center [768, 604] width 60 height 14
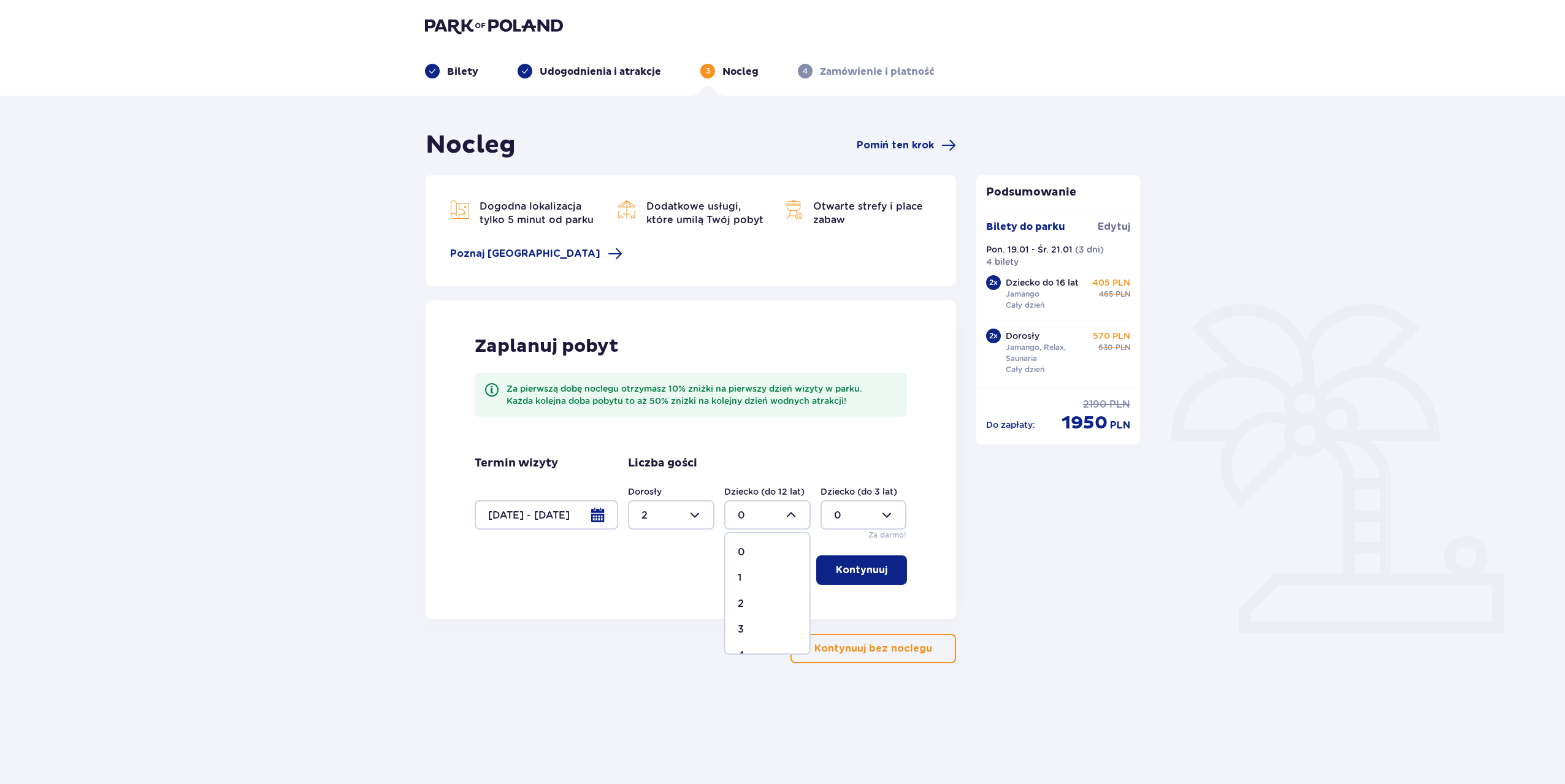
type input "2"
click at [855, 575] on p "Kontynuuj" at bounding box center [862, 570] width 52 height 14
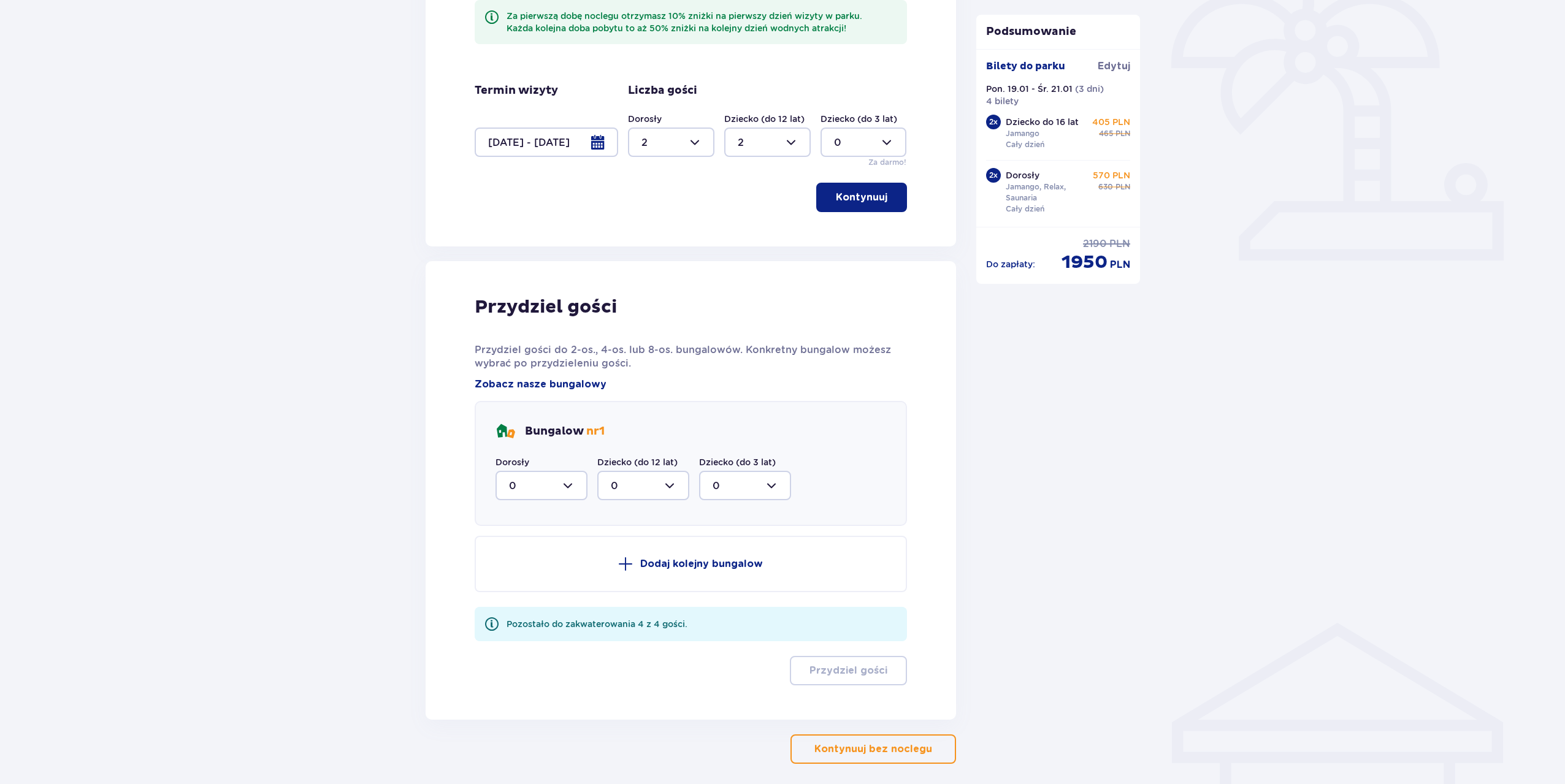
scroll to position [425, 0]
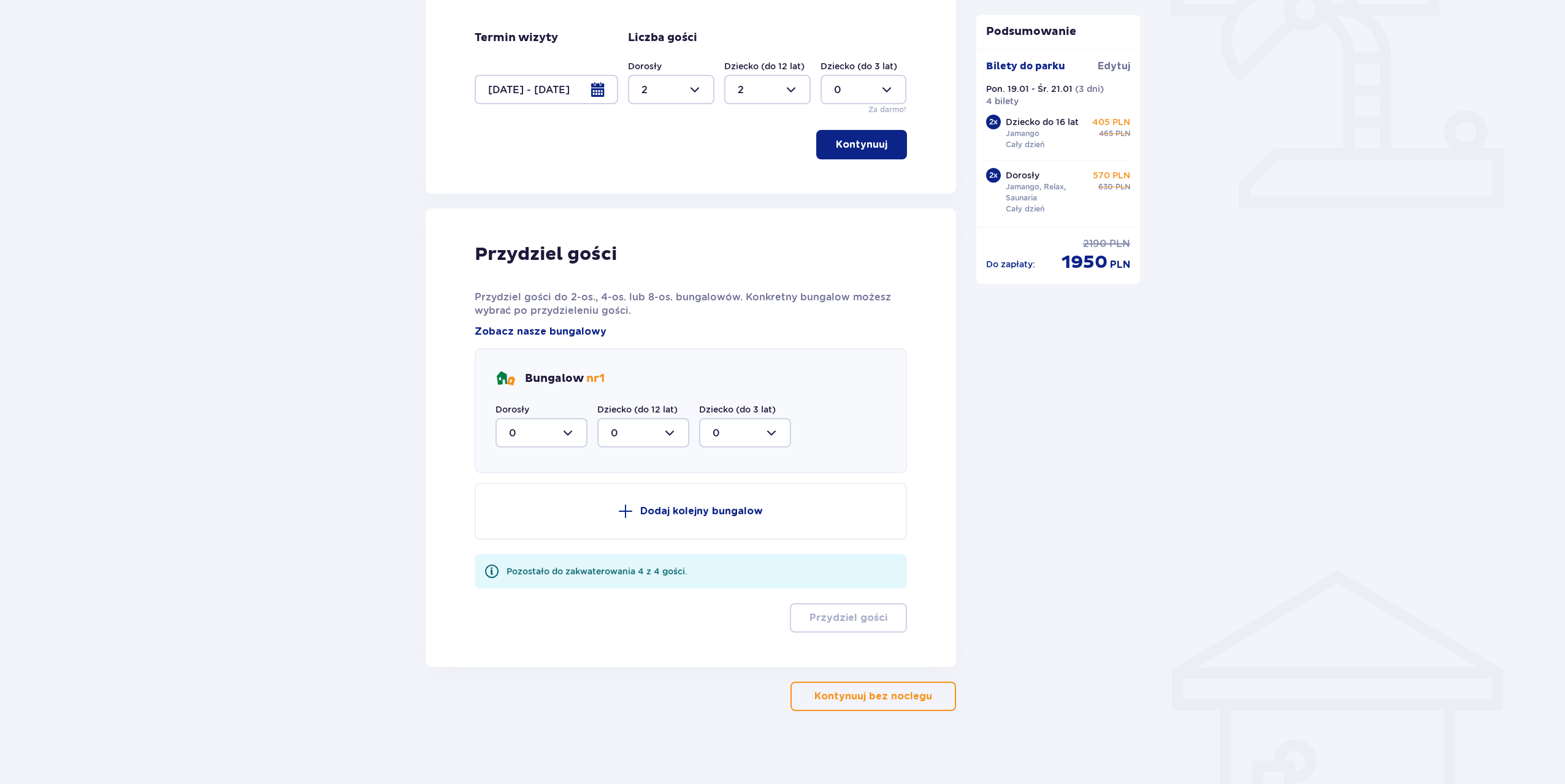
click at [543, 437] on div at bounding box center [542, 433] width 92 height 30
click at [510, 518] on p "2" at bounding box center [512, 521] width 6 height 14
type input "2"
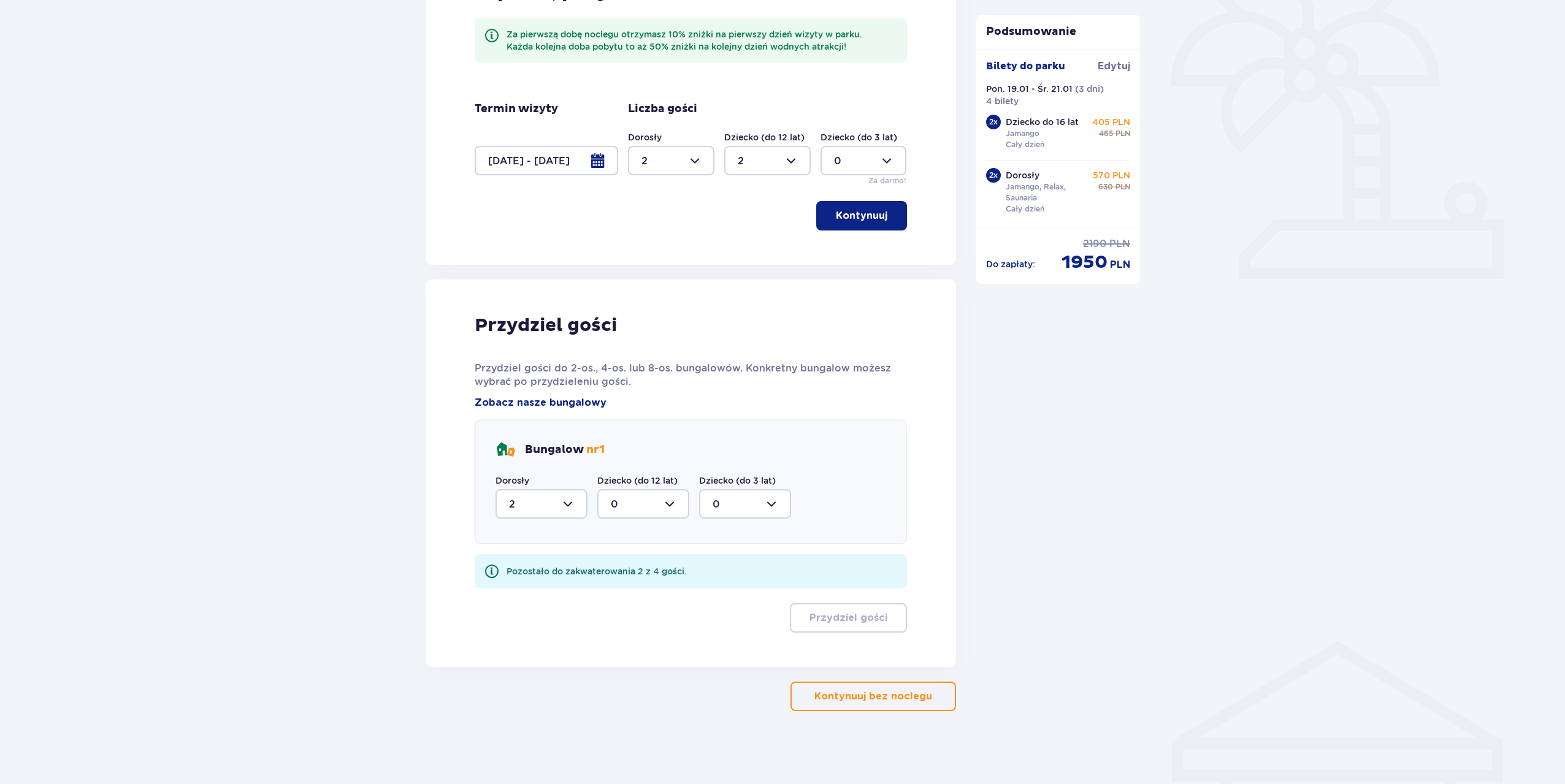
click at [635, 504] on div at bounding box center [643, 504] width 92 height 30
click at [627, 597] on div "2" at bounding box center [643, 593] width 65 height 14
type input "2"
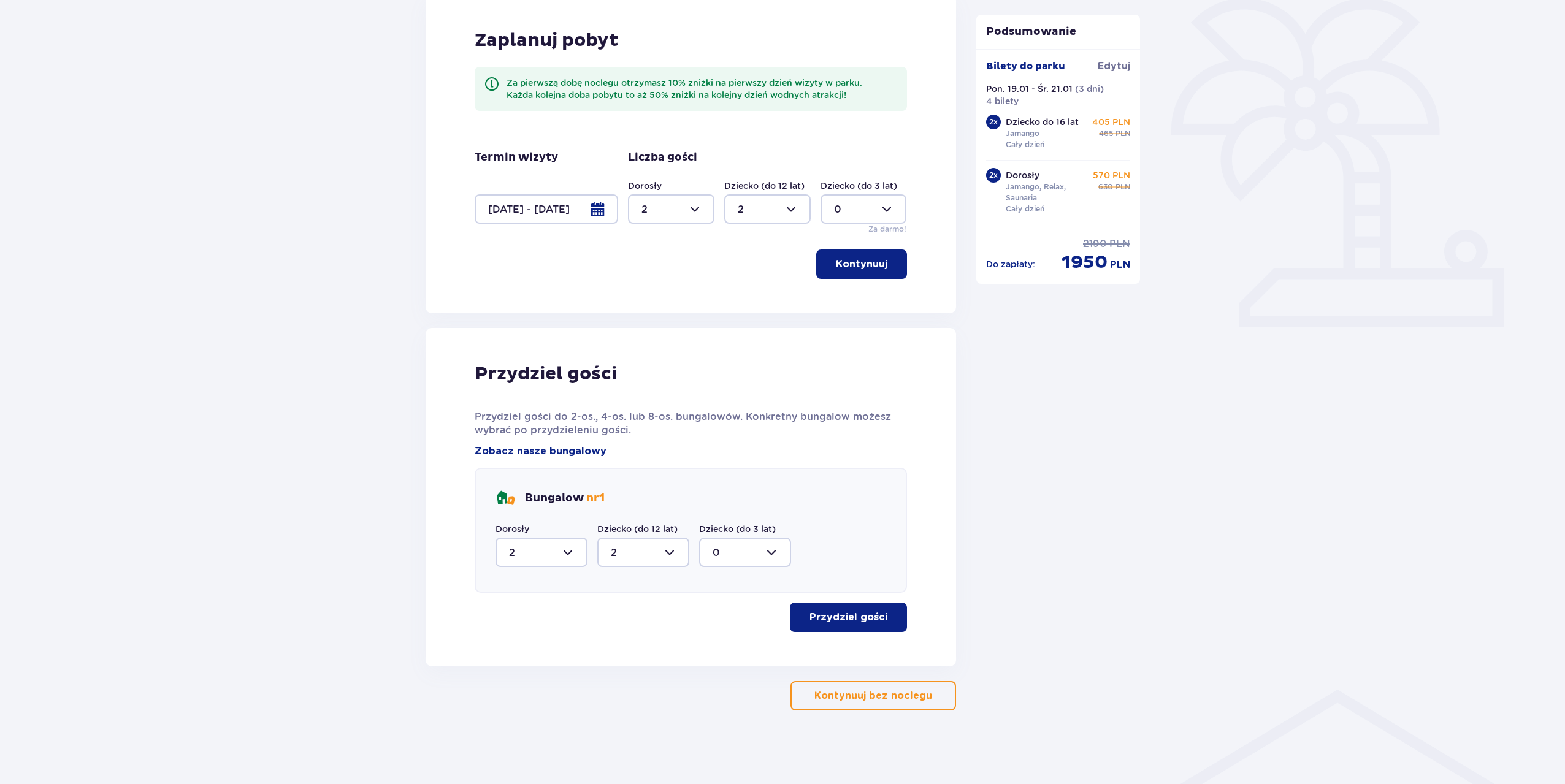
scroll to position [305, 0]
click at [849, 623] on p "Przydziel gości" at bounding box center [848, 618] width 78 height 14
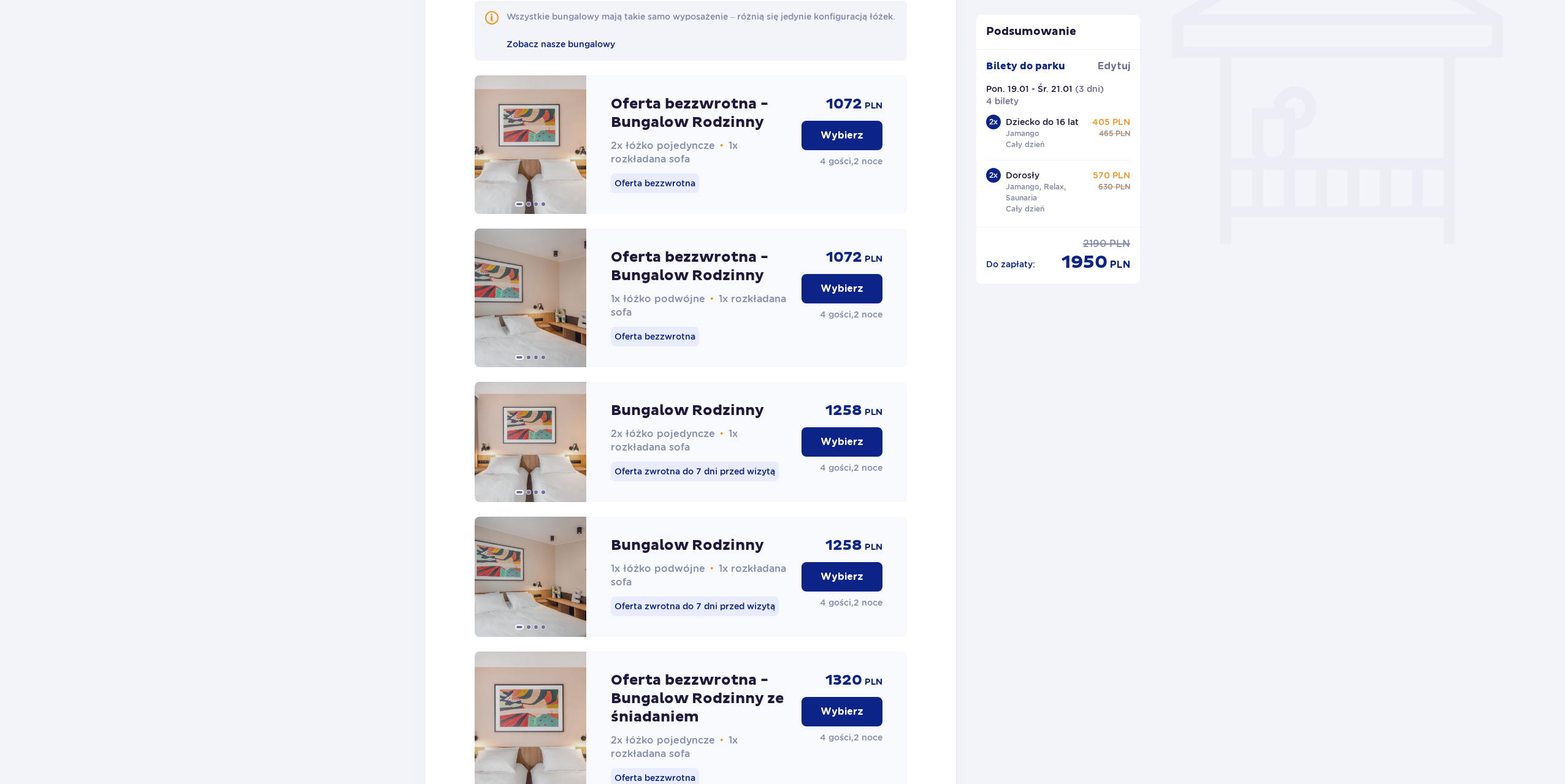
scroll to position [910, 0]
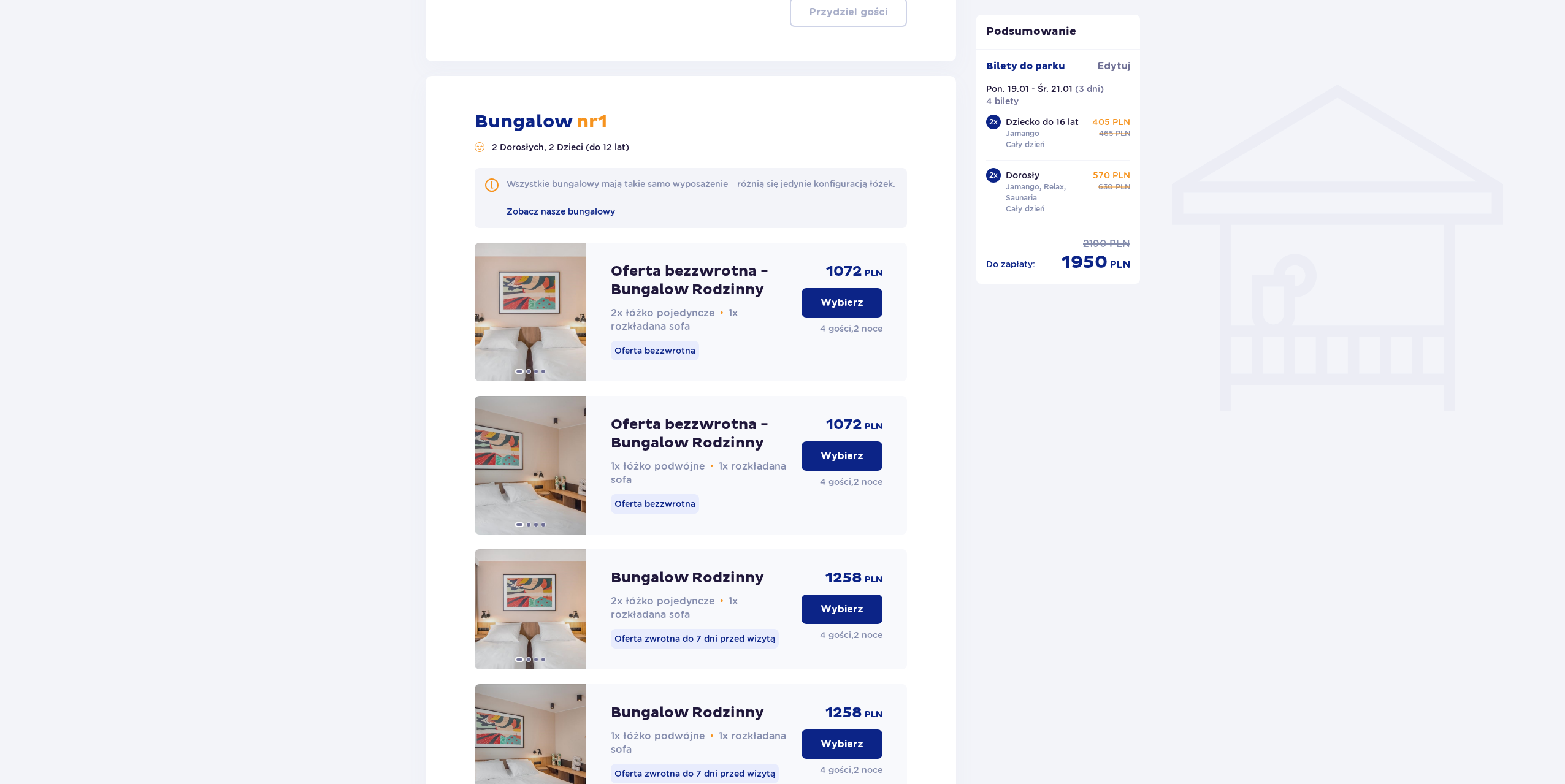
click at [841, 309] on p "Wybierz" at bounding box center [841, 303] width 43 height 14
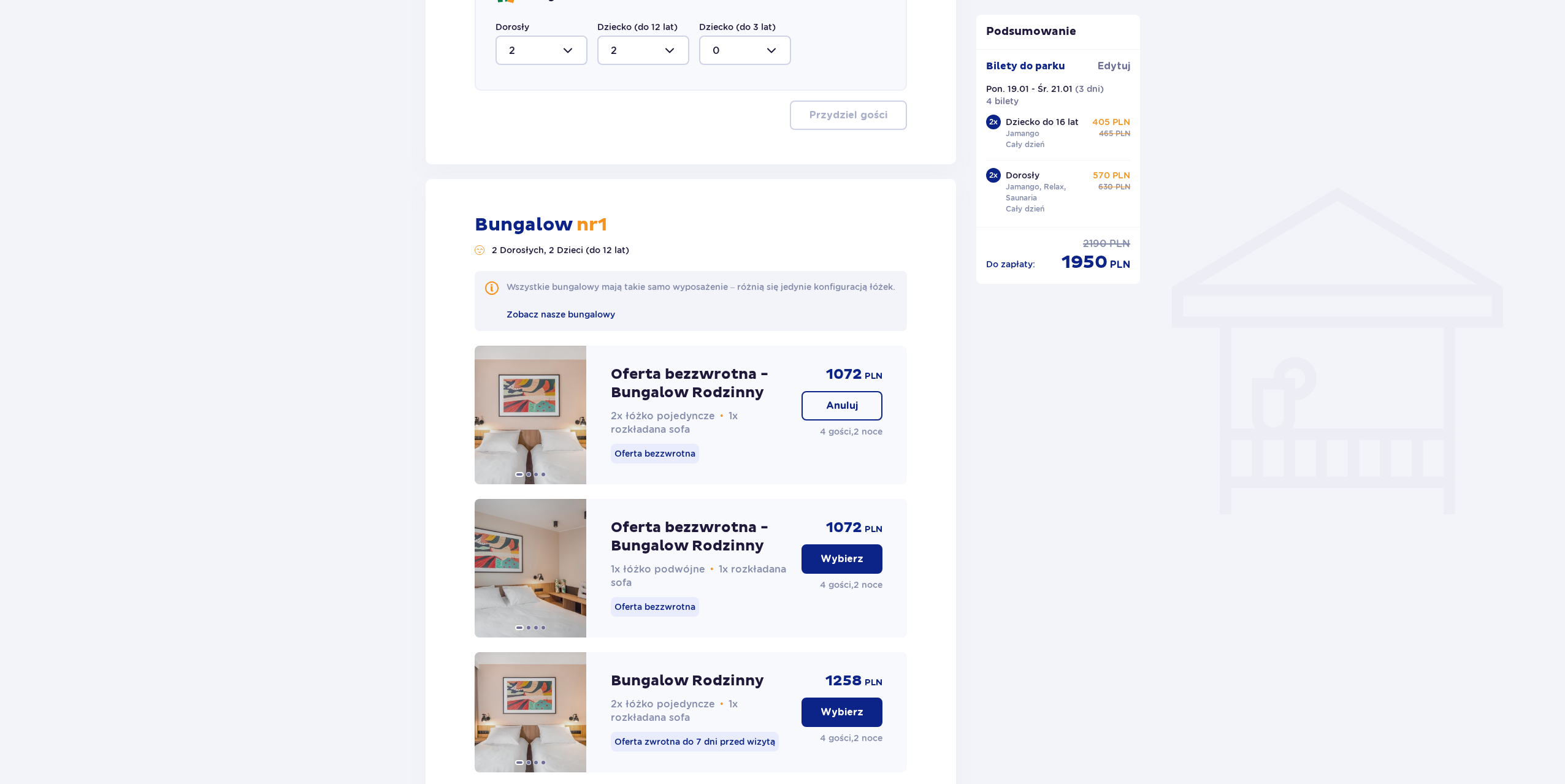
scroll to position [379, 0]
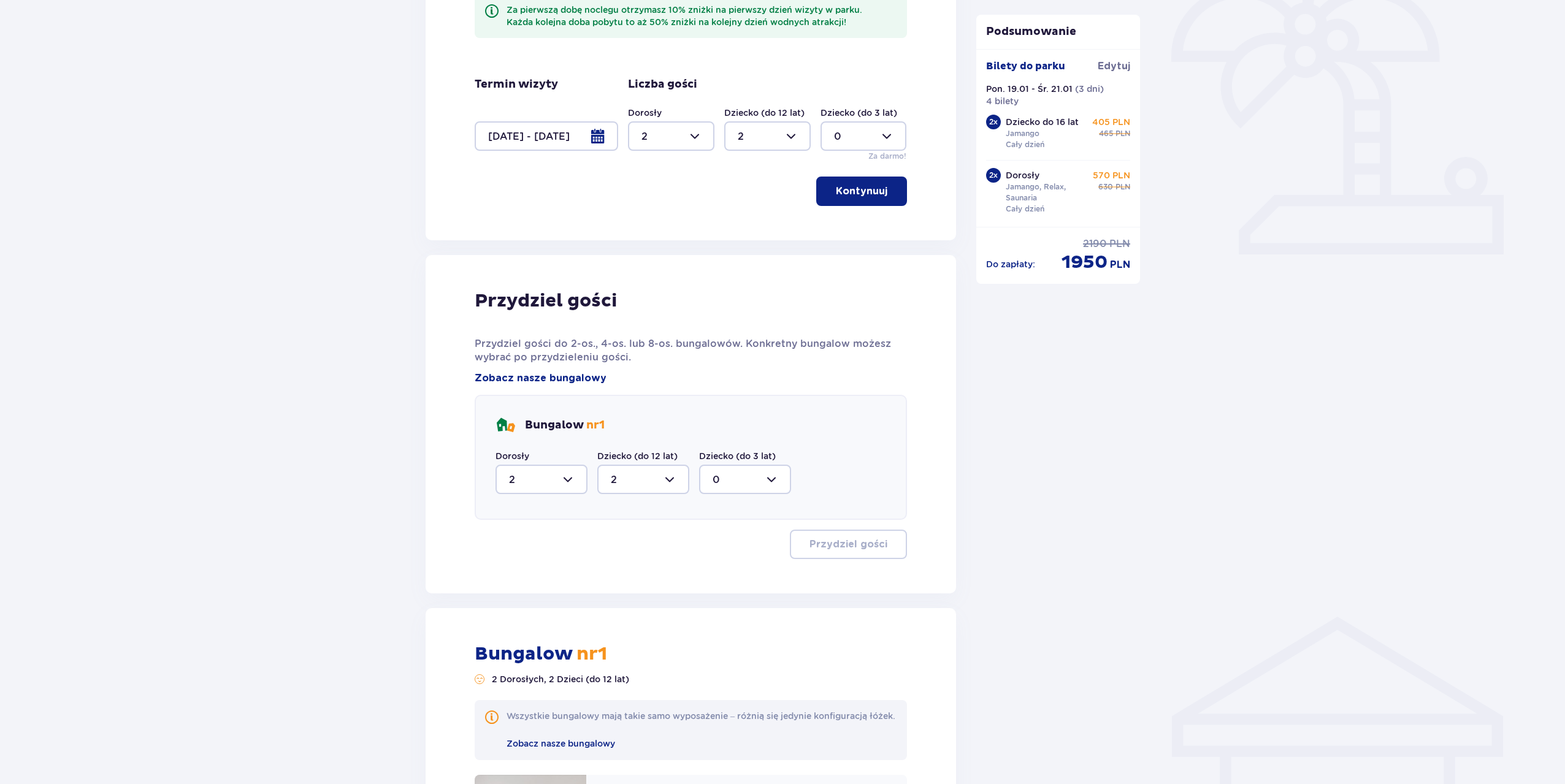
click at [857, 194] on p "Kontynuuj" at bounding box center [862, 191] width 52 height 14
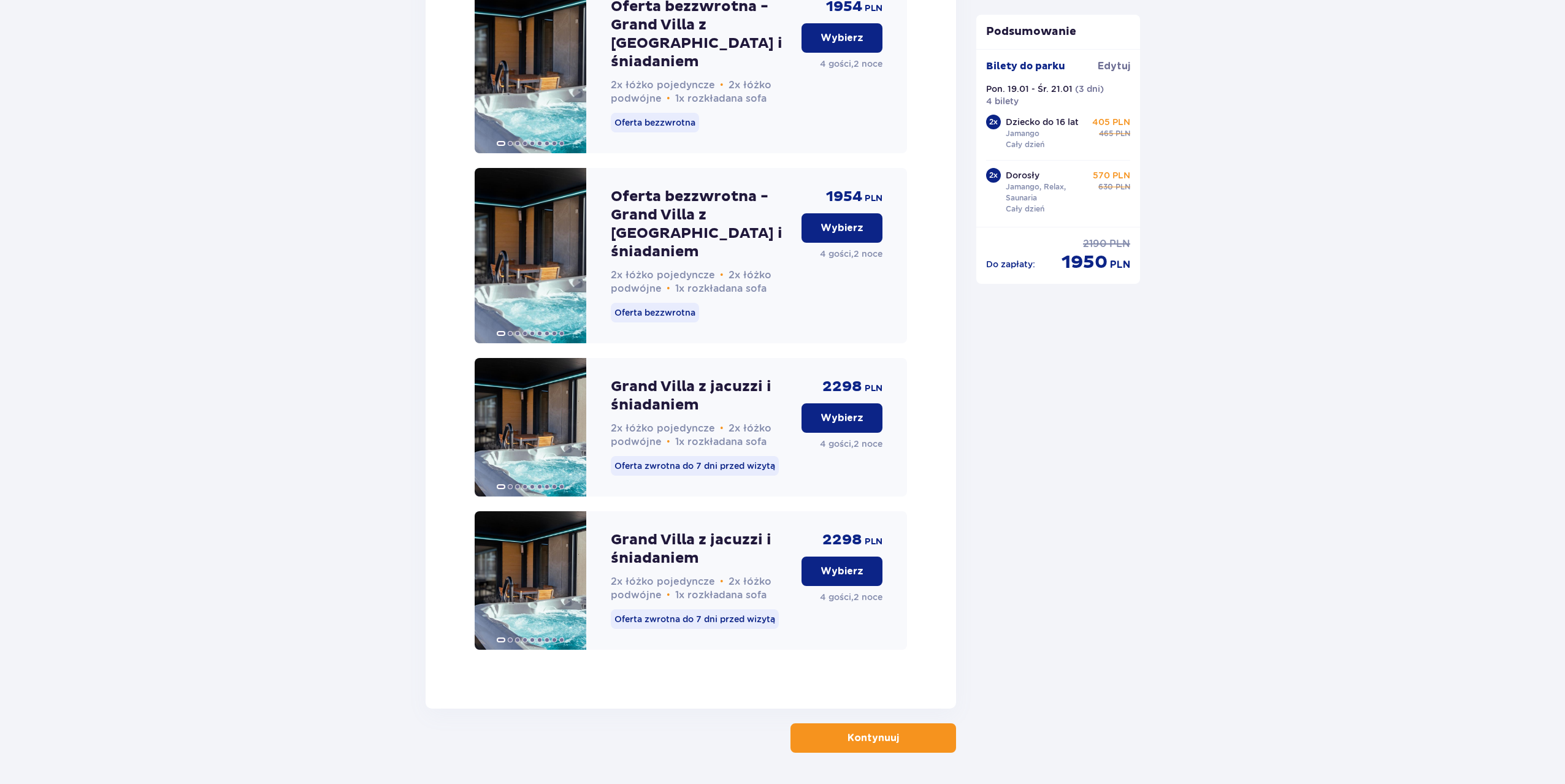
scroll to position [3014, 0]
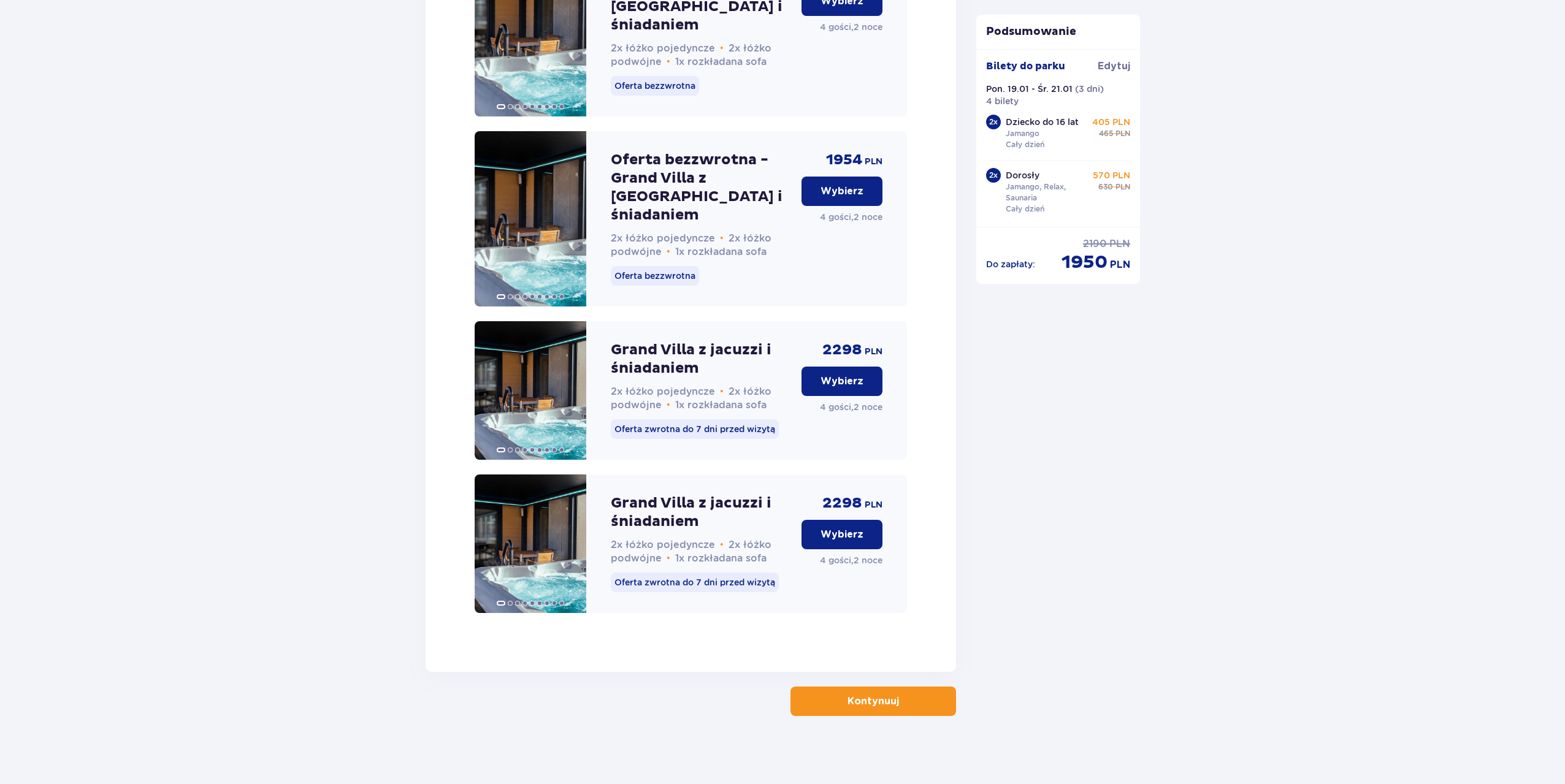
click at [863, 698] on p "Kontynuuj" at bounding box center [873, 701] width 52 height 14
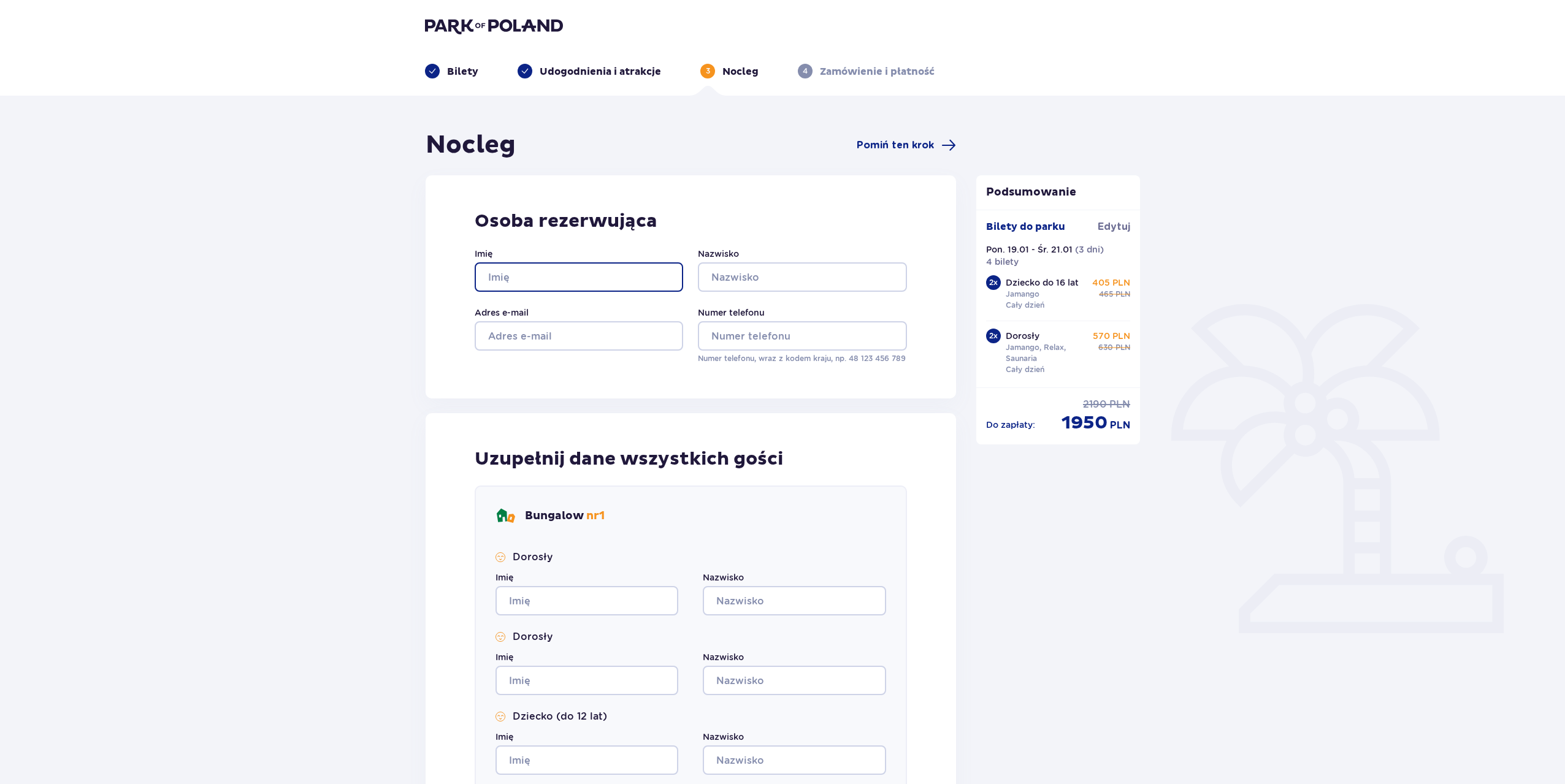
click at [599, 282] on input "Imię" at bounding box center [578, 278] width 208 height 30
type input "a"
type input "[PERSON_NAME]"
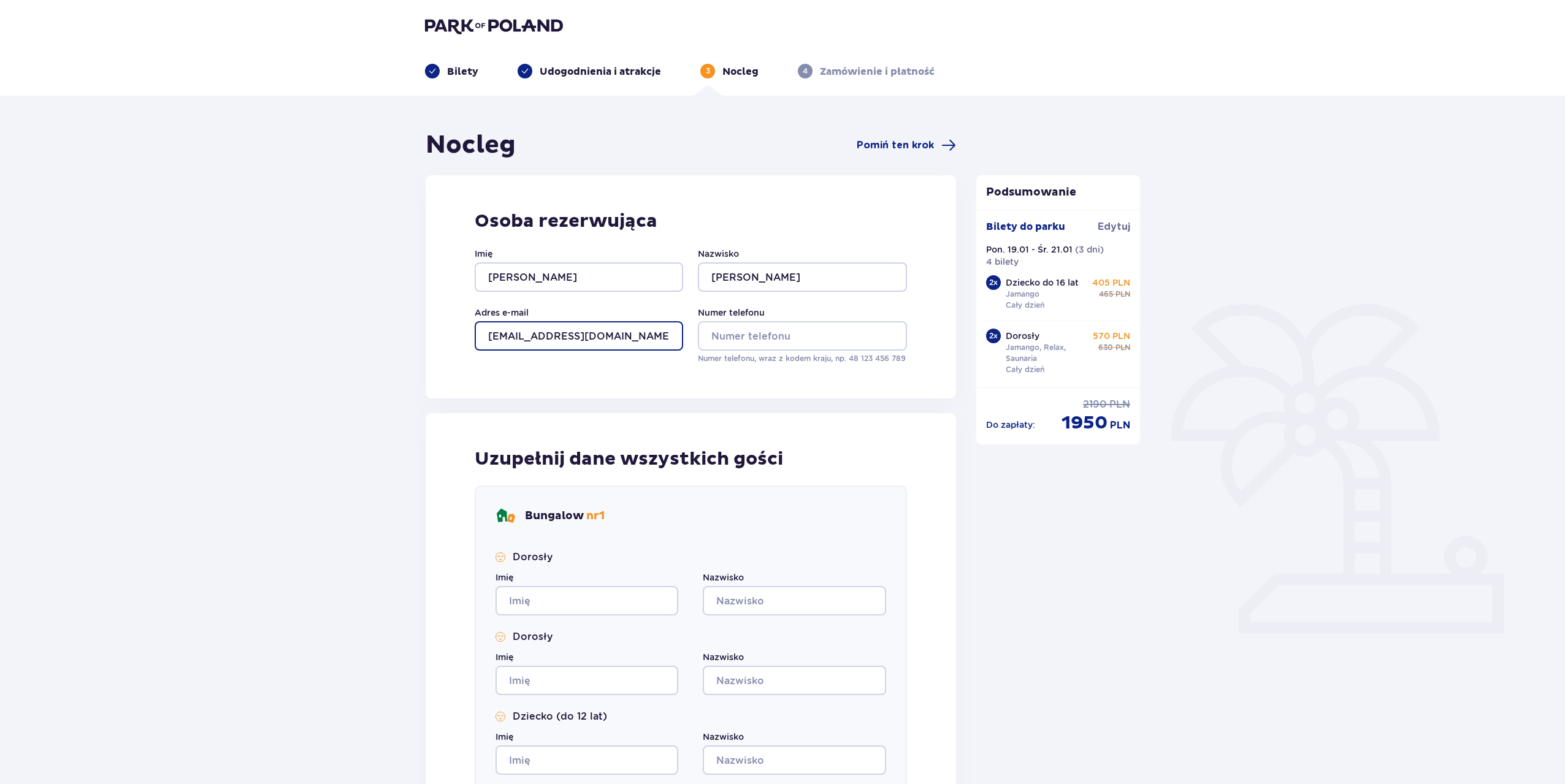
type input "[EMAIL_ADDRESS][DOMAIN_NAME]"
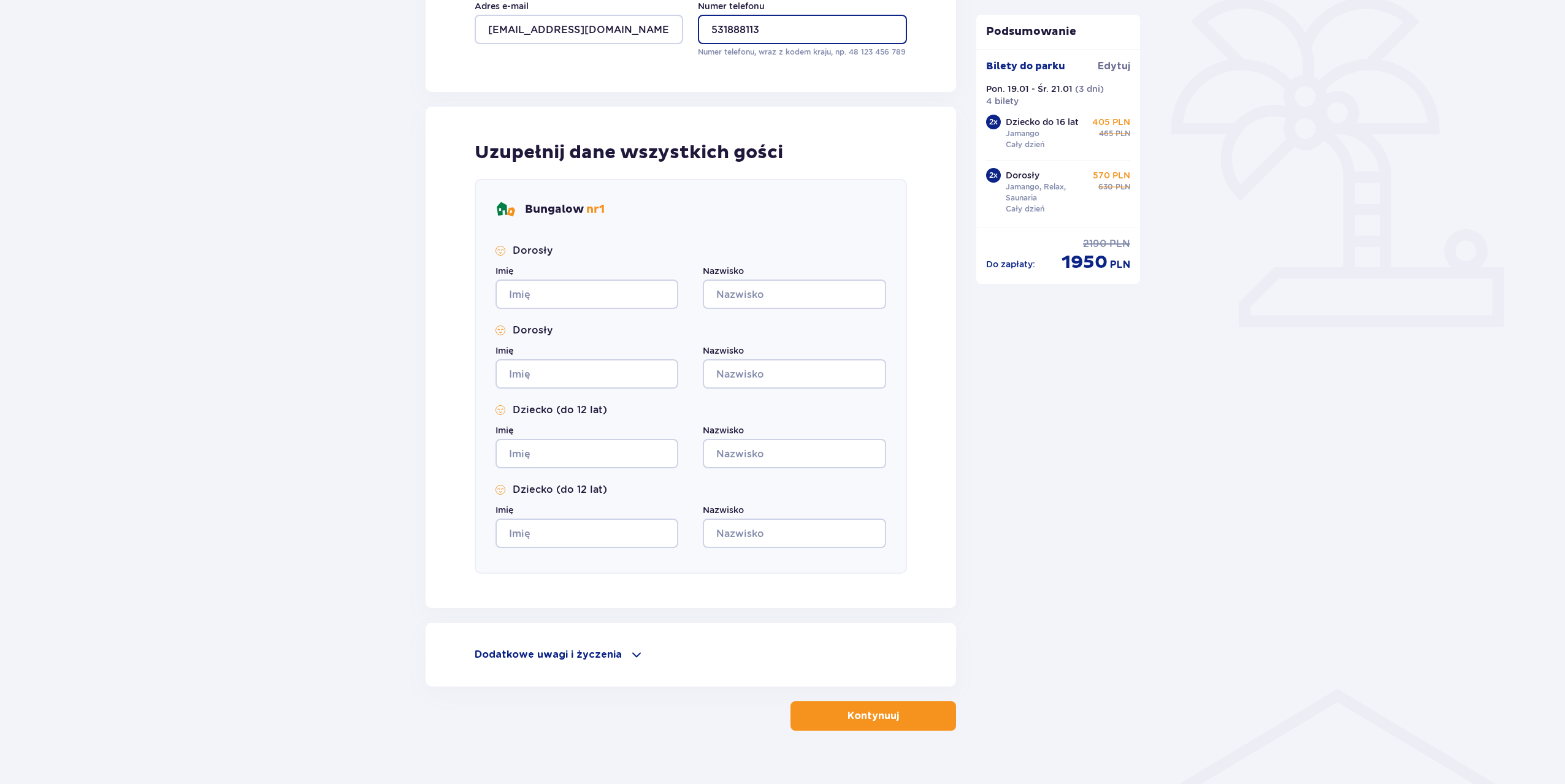
scroll to position [326, 0]
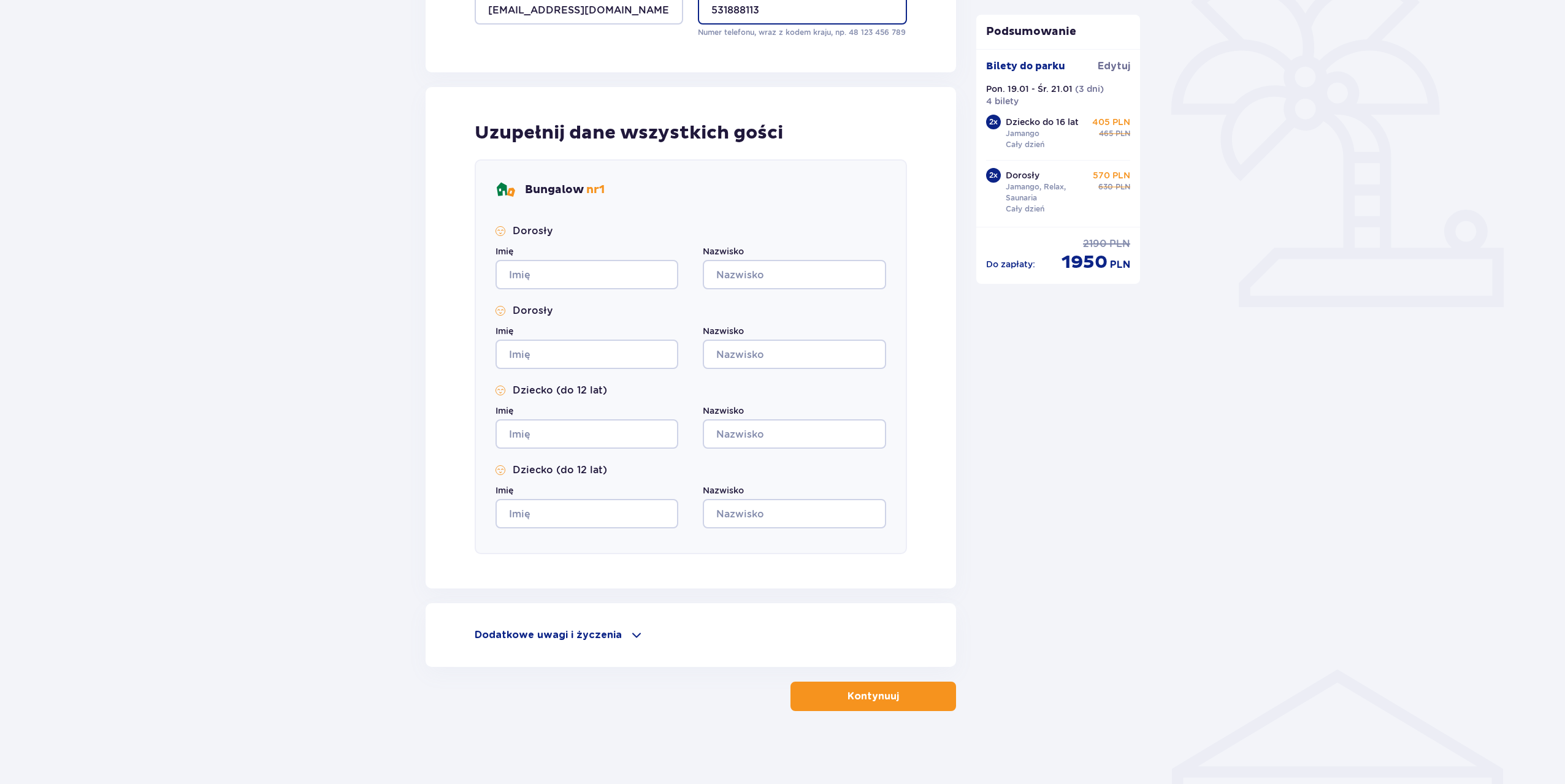
type input "531888113"
click at [882, 696] on p "Kontynuuj" at bounding box center [873, 696] width 52 height 14
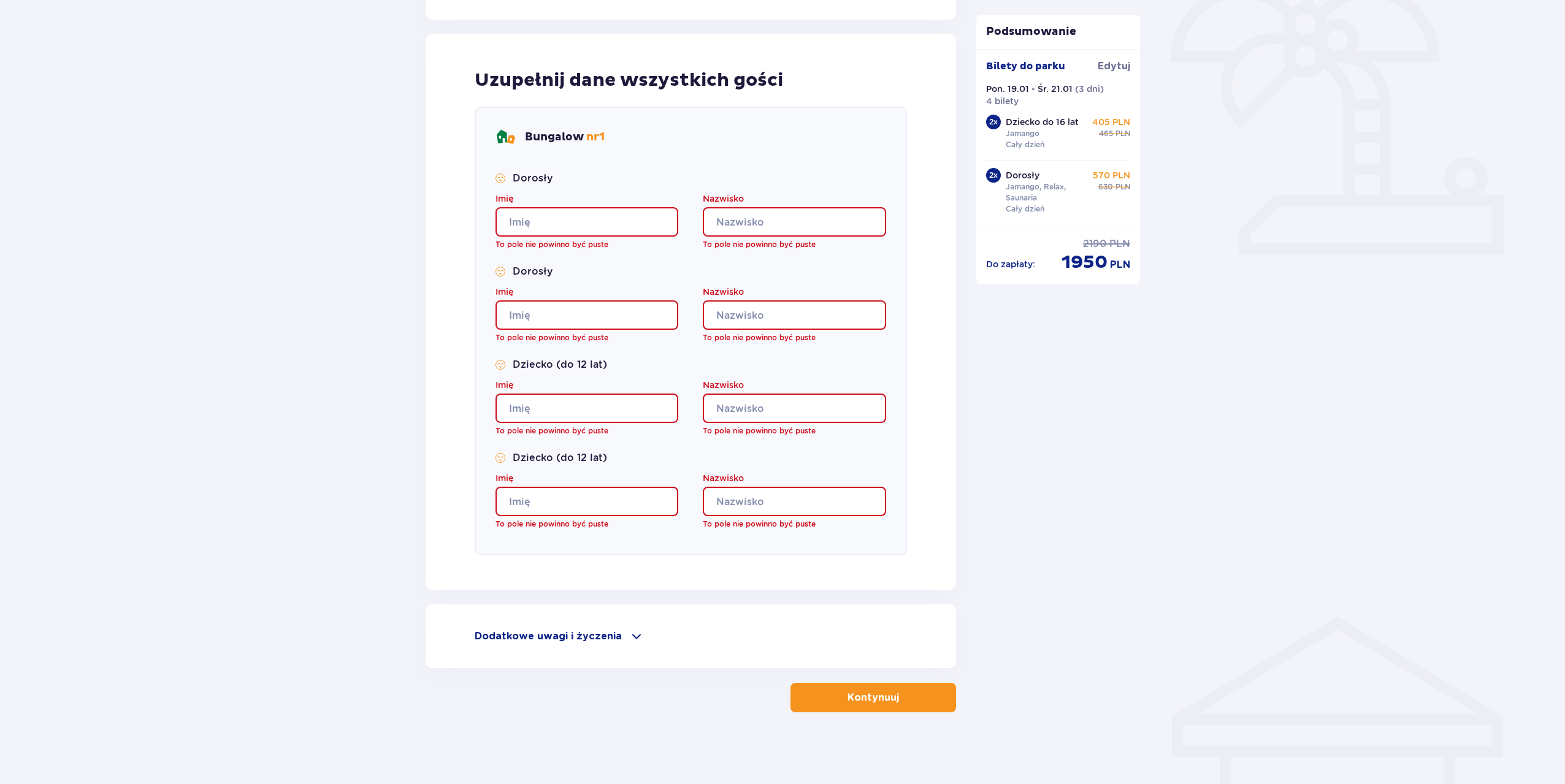
scroll to position [380, 0]
click at [561, 212] on input "Imię" at bounding box center [587, 221] width 183 height 30
type input "[PERSON_NAME]"
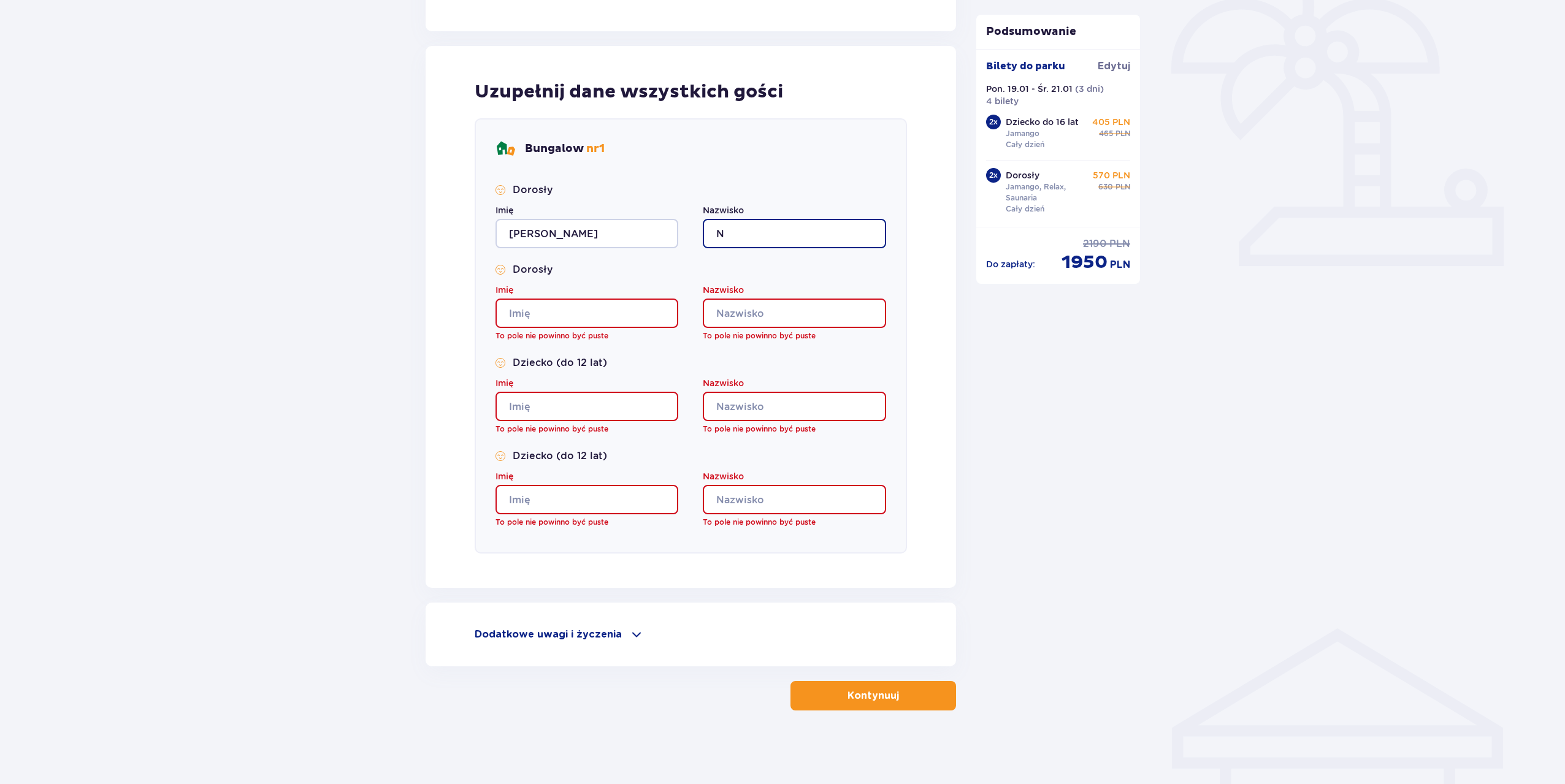
scroll to position [366, 0]
type input "[PERSON_NAME]"
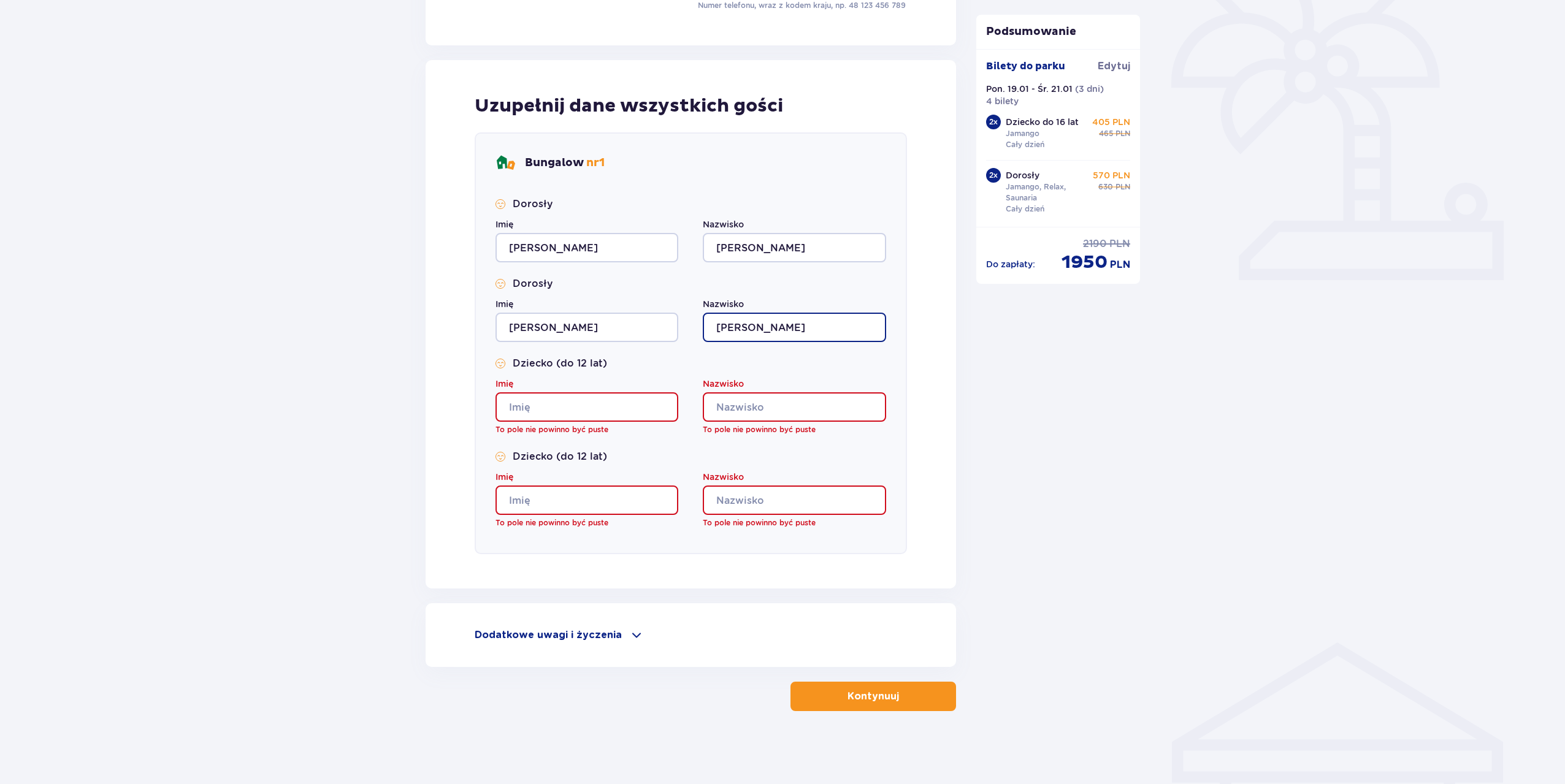
type input "[PERSON_NAME]"
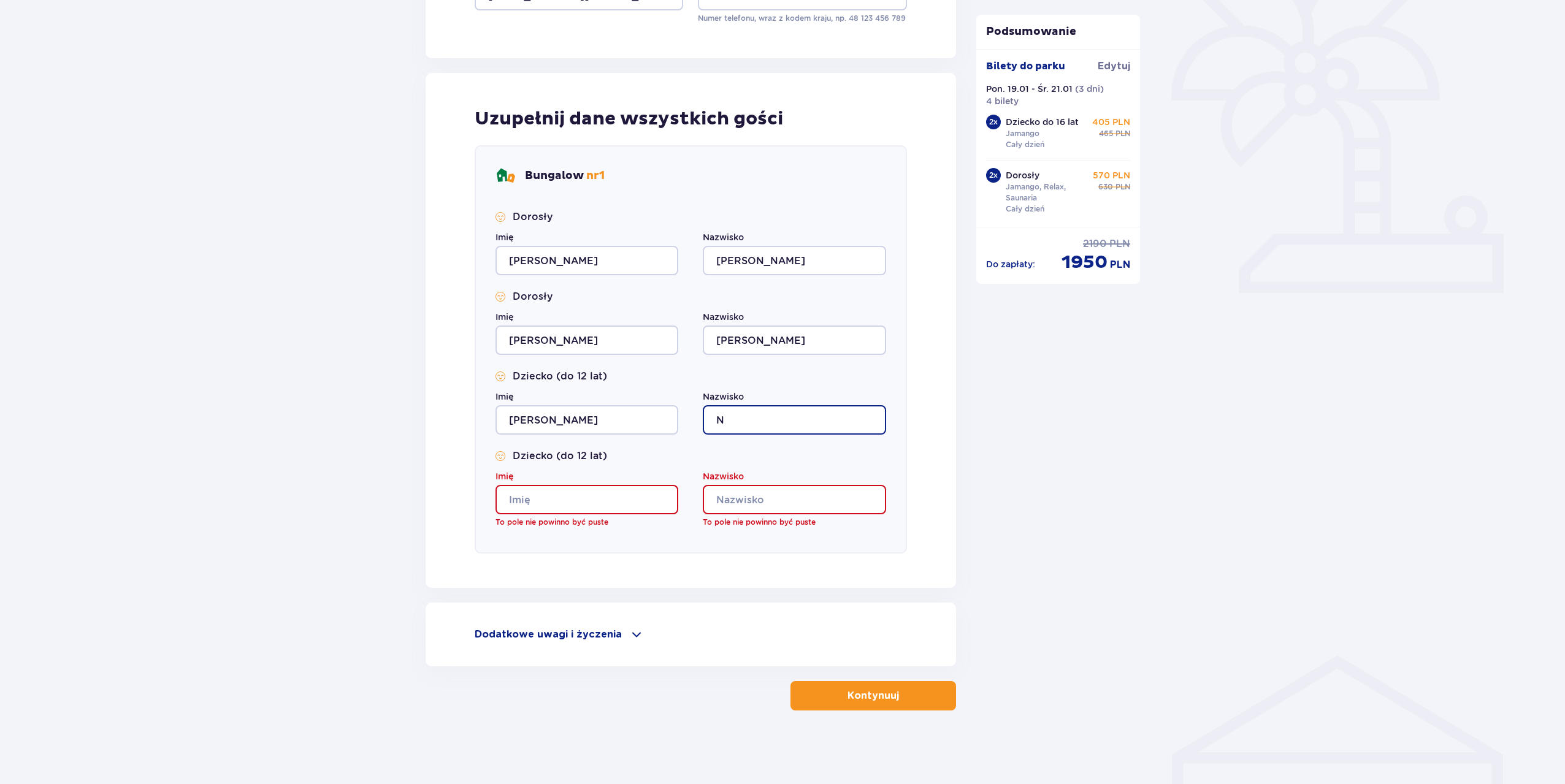
scroll to position [339, 0]
type input "[PERSON_NAME]"
type input "OLA"
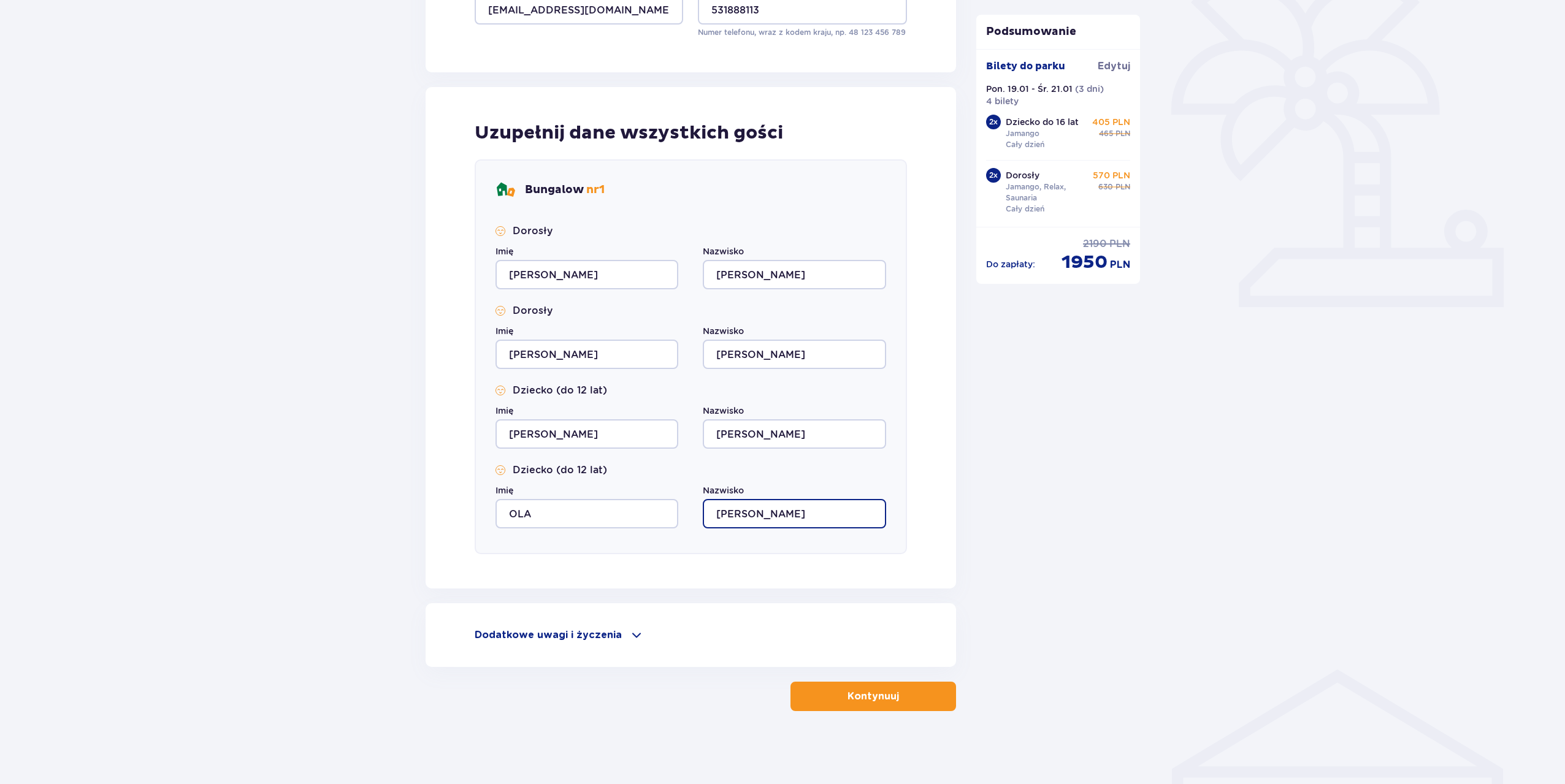
type input "[PERSON_NAME]"
click at [873, 694] on p "Kontynuuj" at bounding box center [873, 696] width 52 height 14
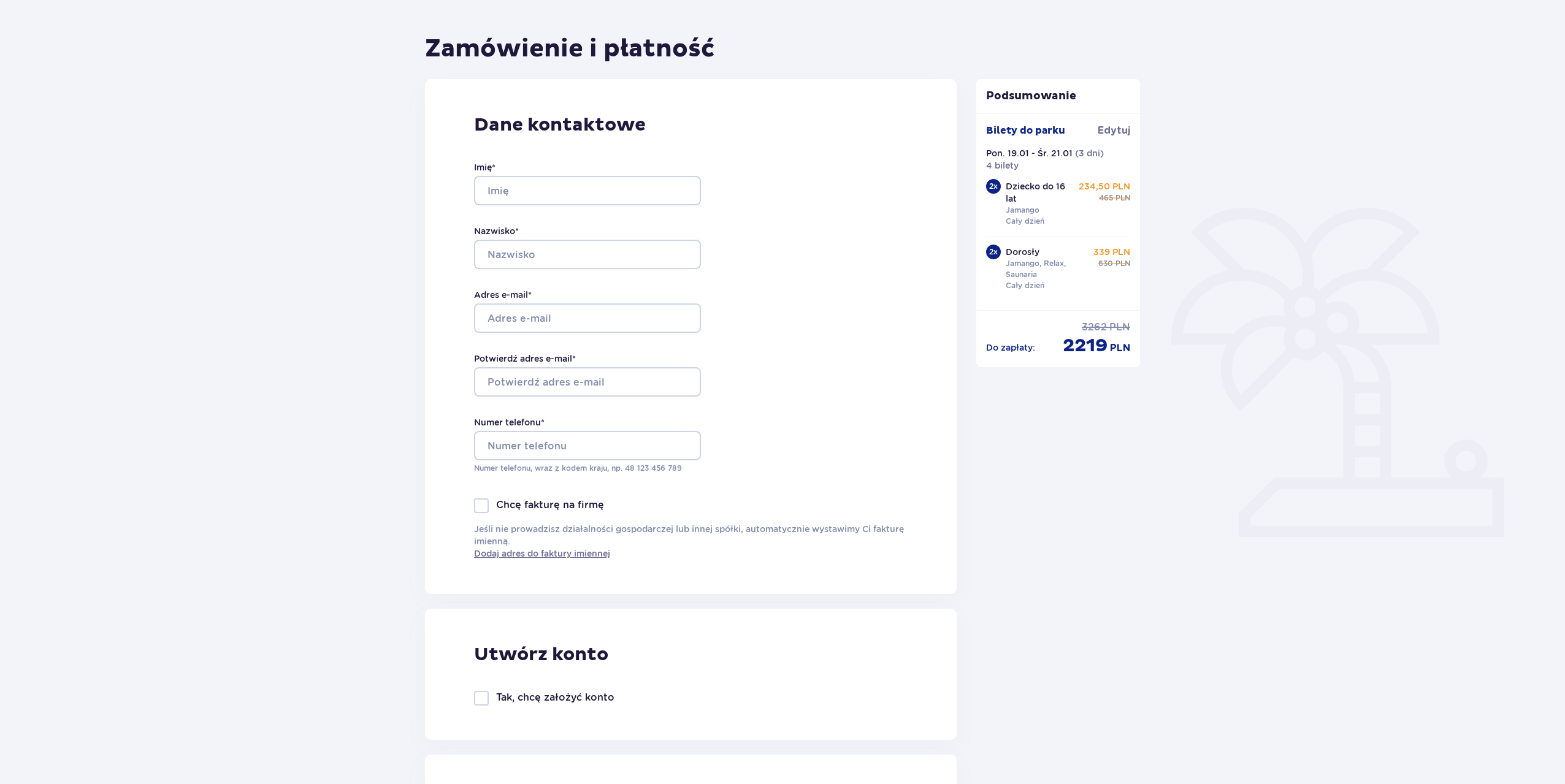
scroll to position [47, 0]
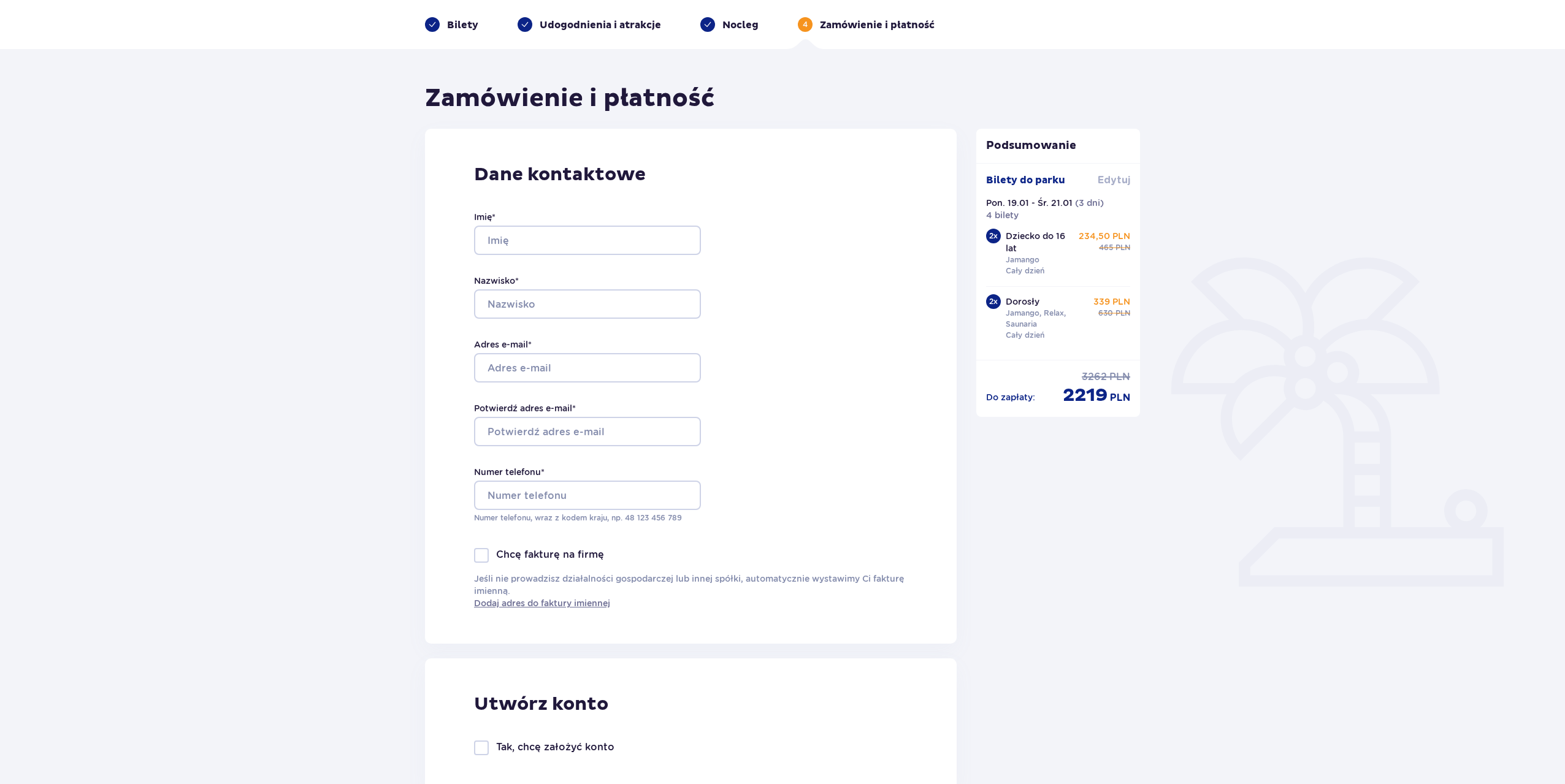
click at [1105, 179] on span "Edytuj" at bounding box center [1114, 180] width 33 height 14
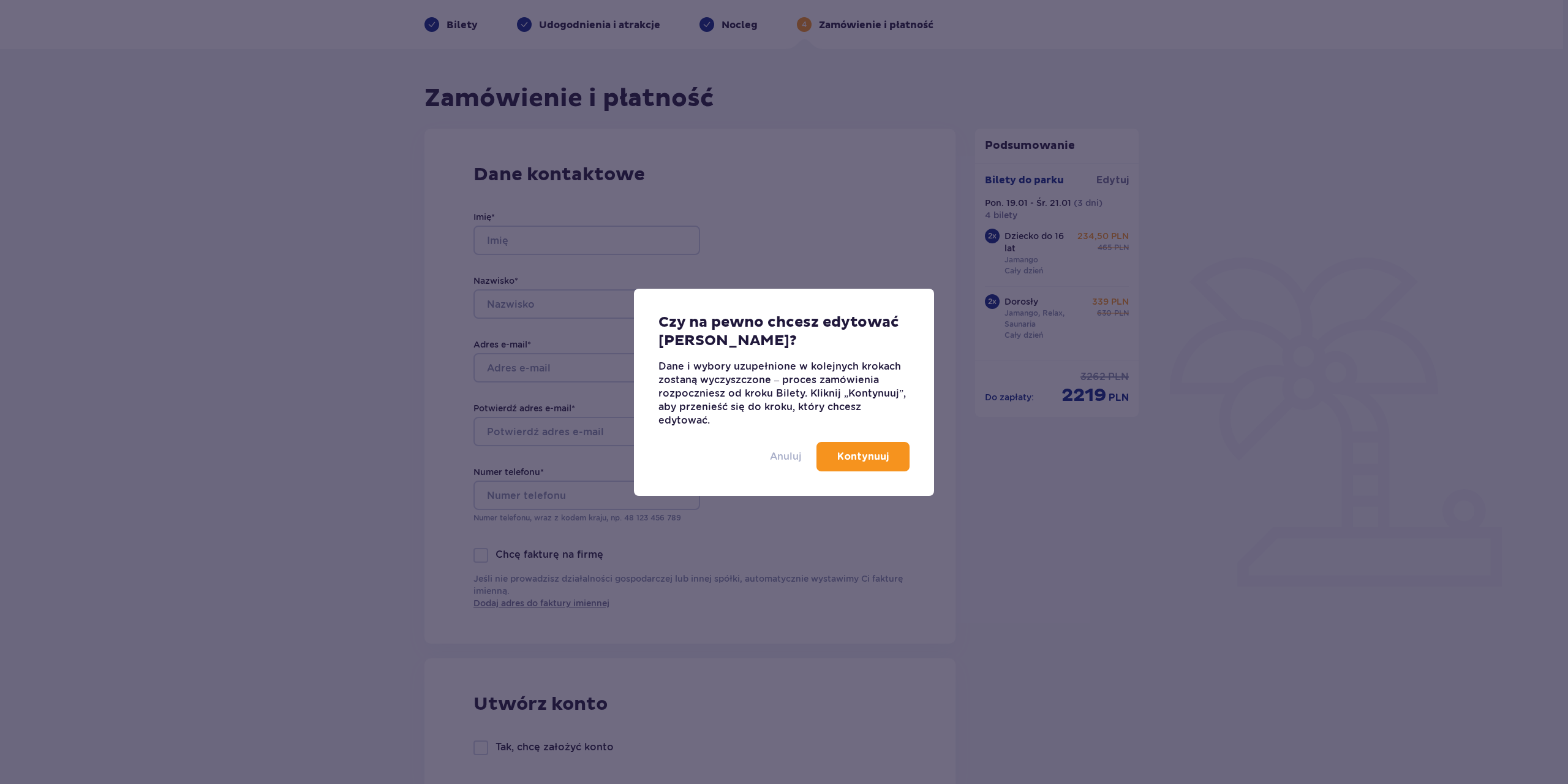
click at [780, 461] on p "Anuluj" at bounding box center [785, 457] width 32 height 14
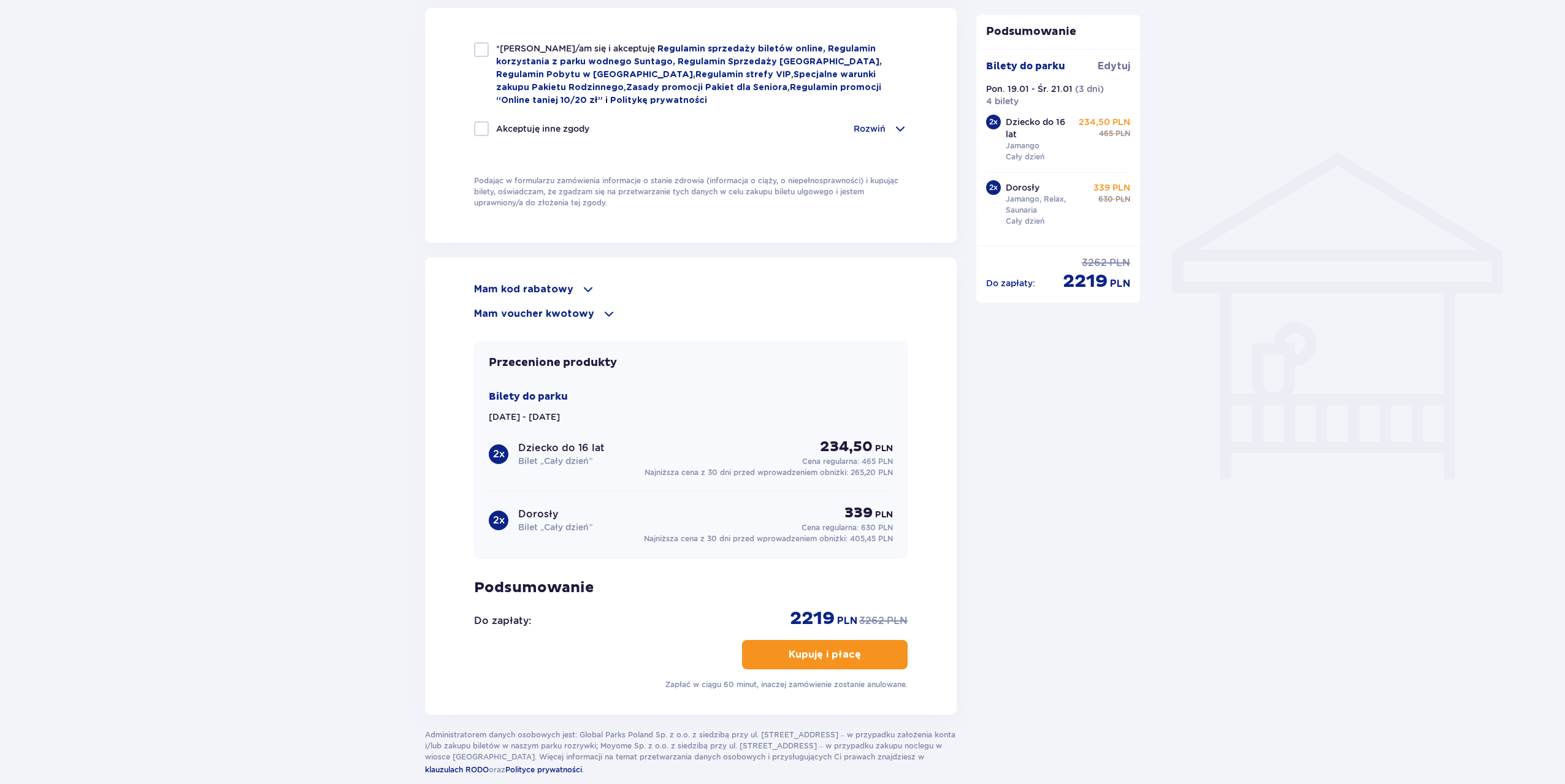
scroll to position [844, 0]
